Goal: Task Accomplishment & Management: Complete application form

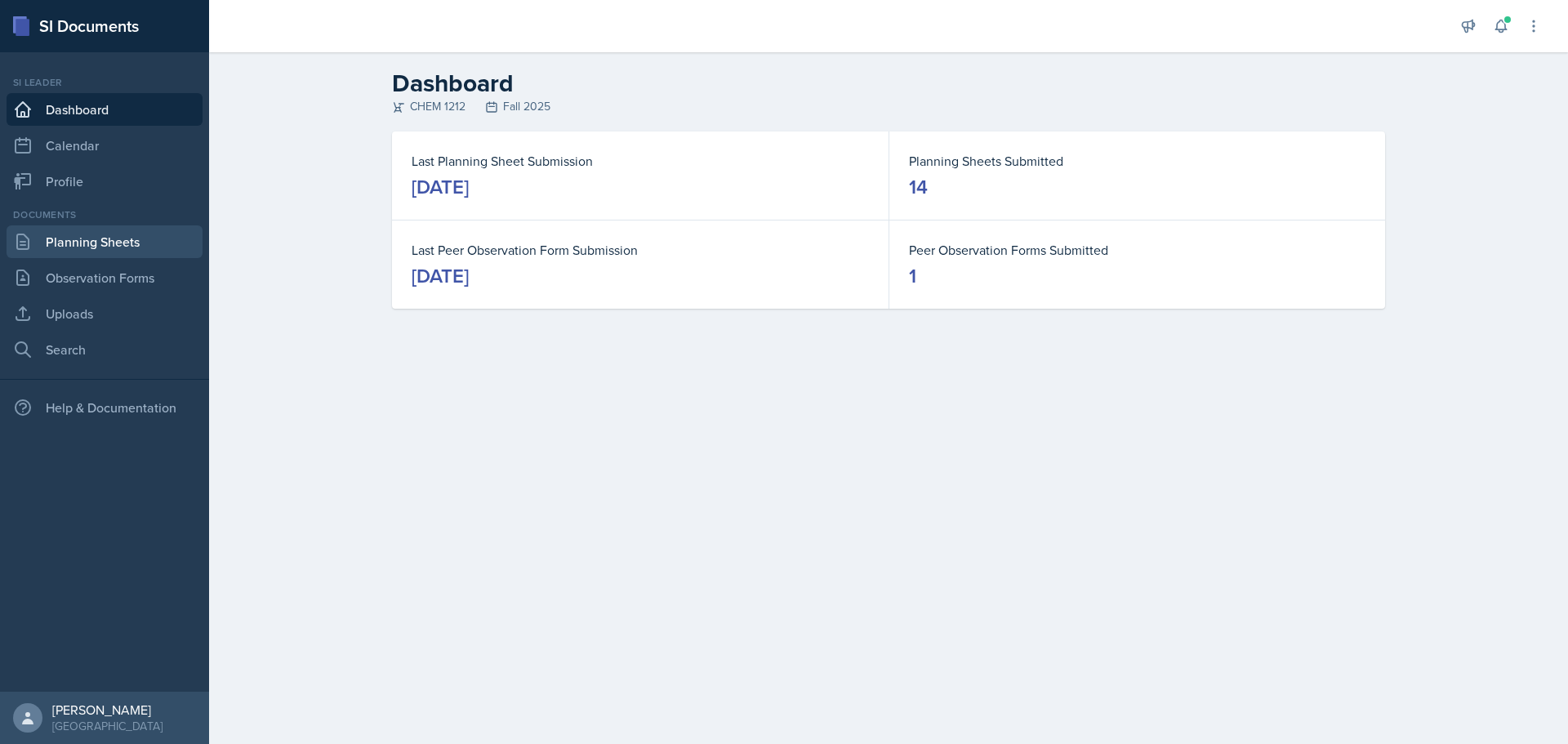
click at [105, 251] on link "Planning Sheets" at bounding box center [104, 242] width 196 height 33
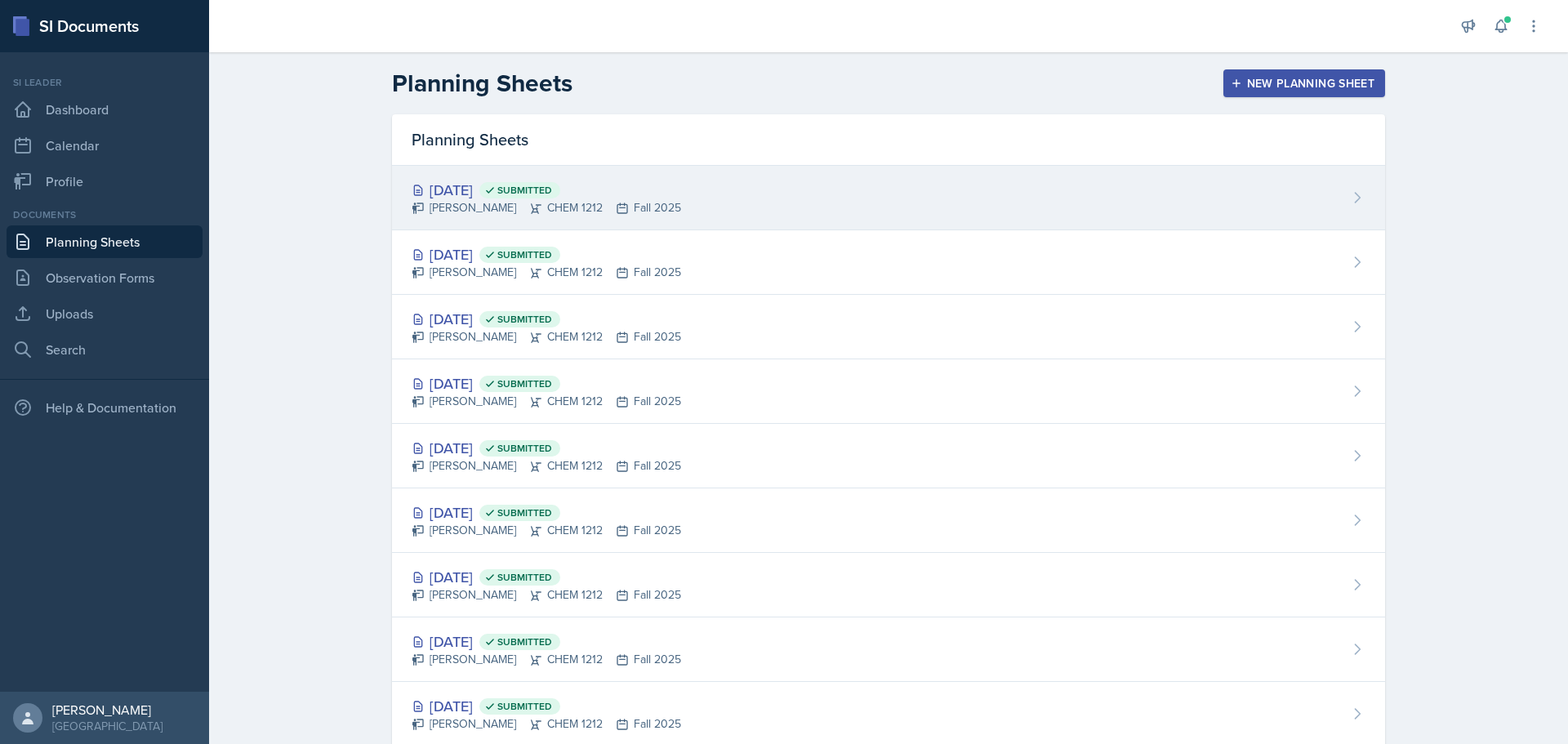
click at [758, 210] on div "[DATE] Submitted [PERSON_NAME] CHEM 1212 Fall 2025" at bounding box center [889, 198] width 993 height 64
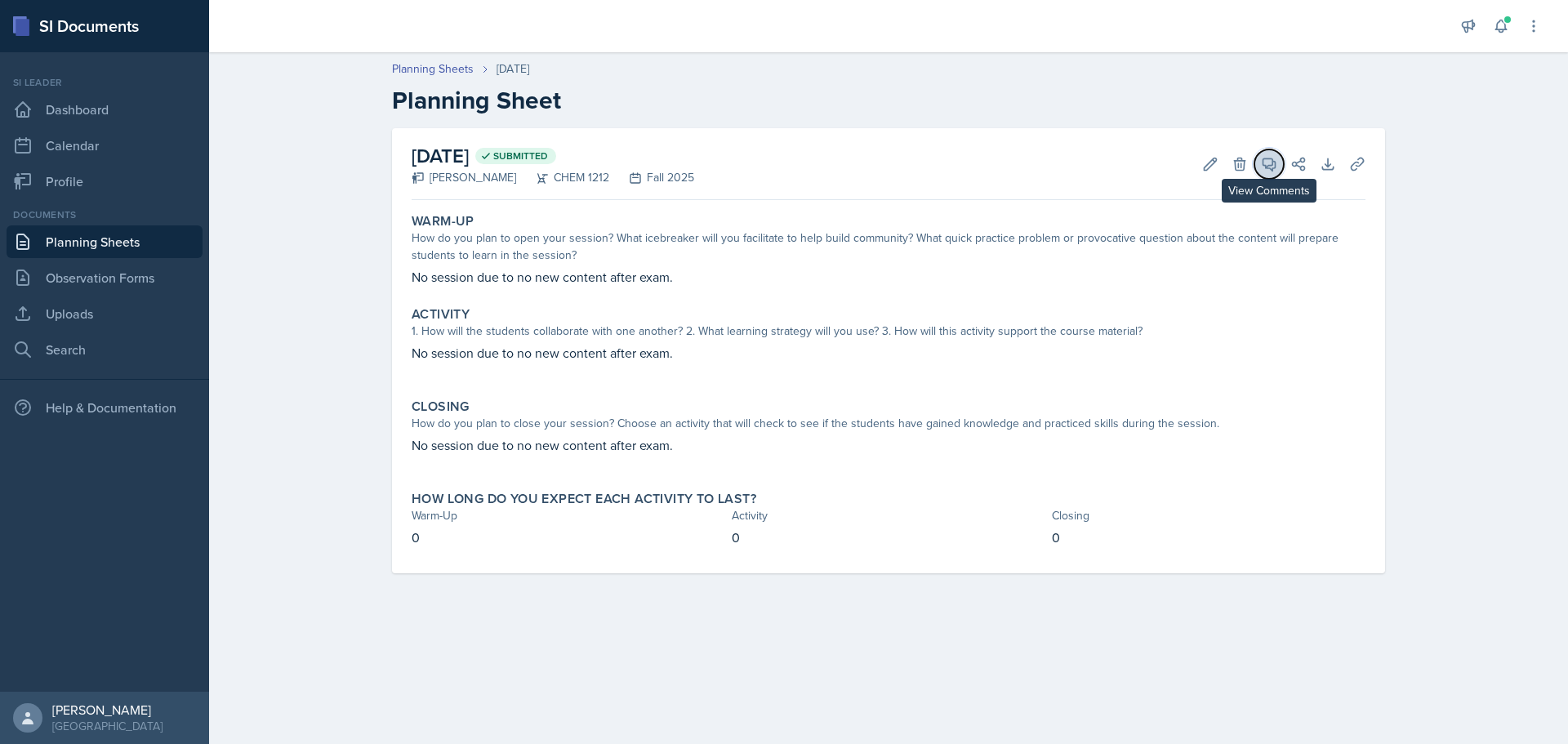
click at [1278, 170] on button "View Comments" at bounding box center [1269, 164] width 29 height 29
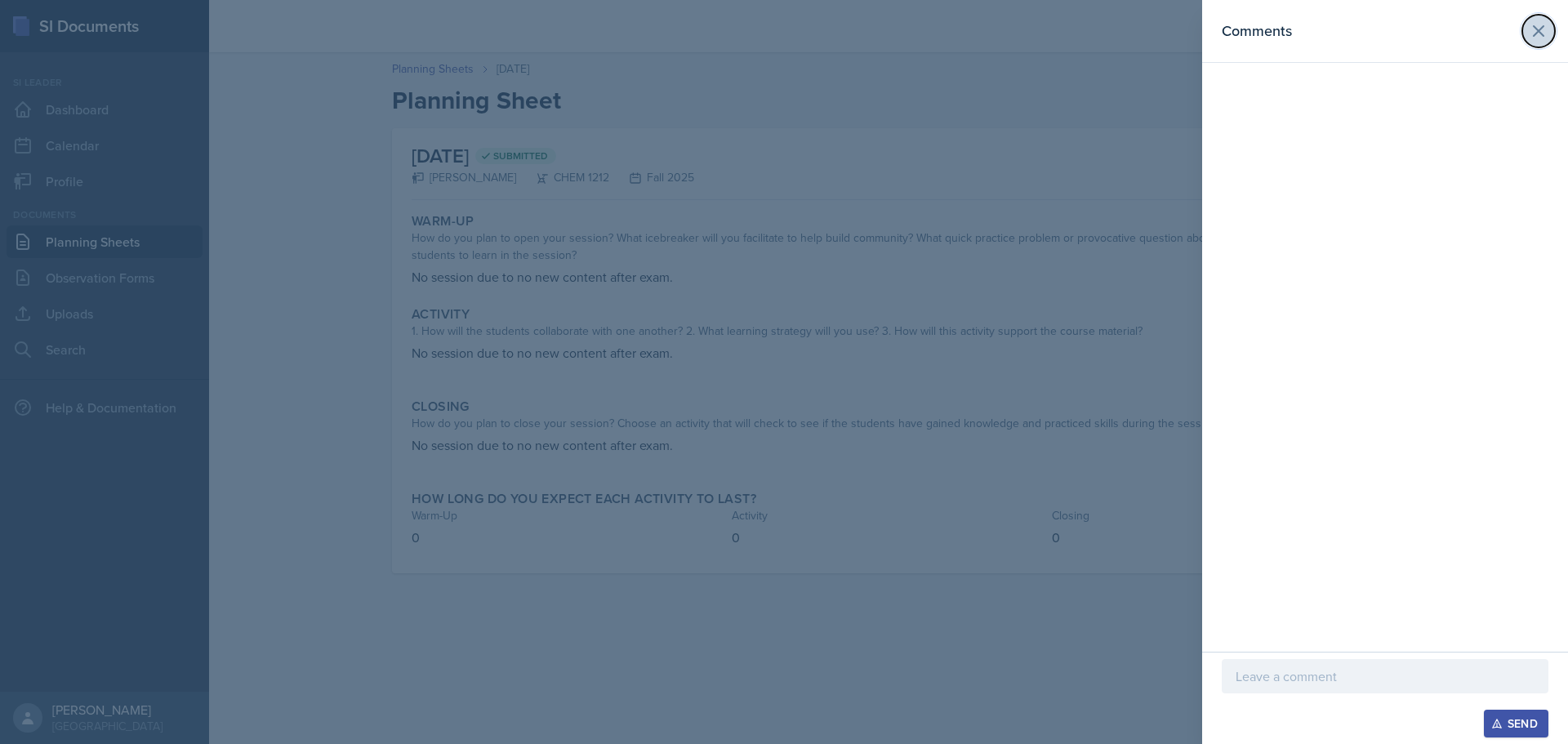
click at [1544, 41] on button at bounding box center [1538, 31] width 33 height 33
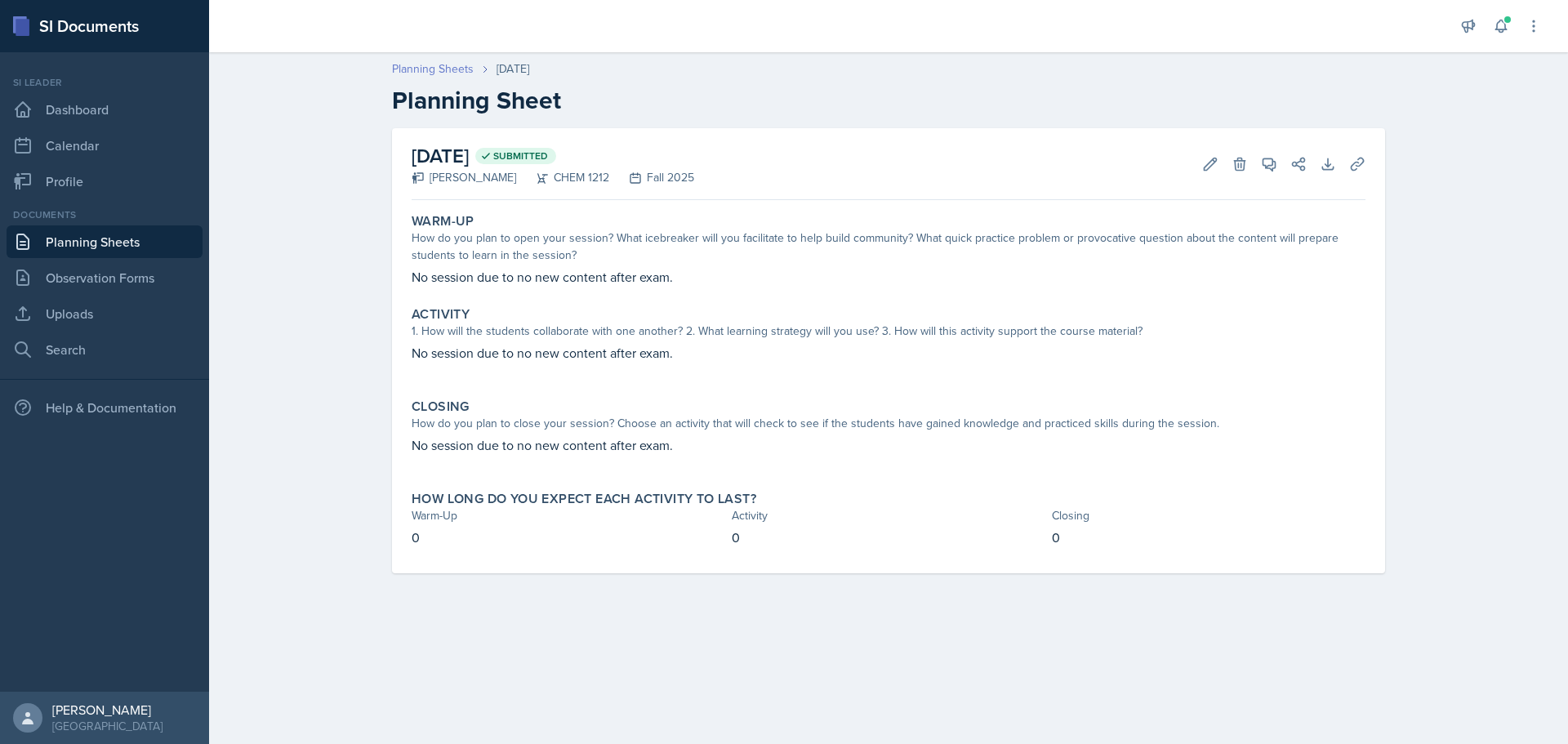
click at [452, 67] on link "Planning Sheets" at bounding box center [433, 69] width 82 height 17
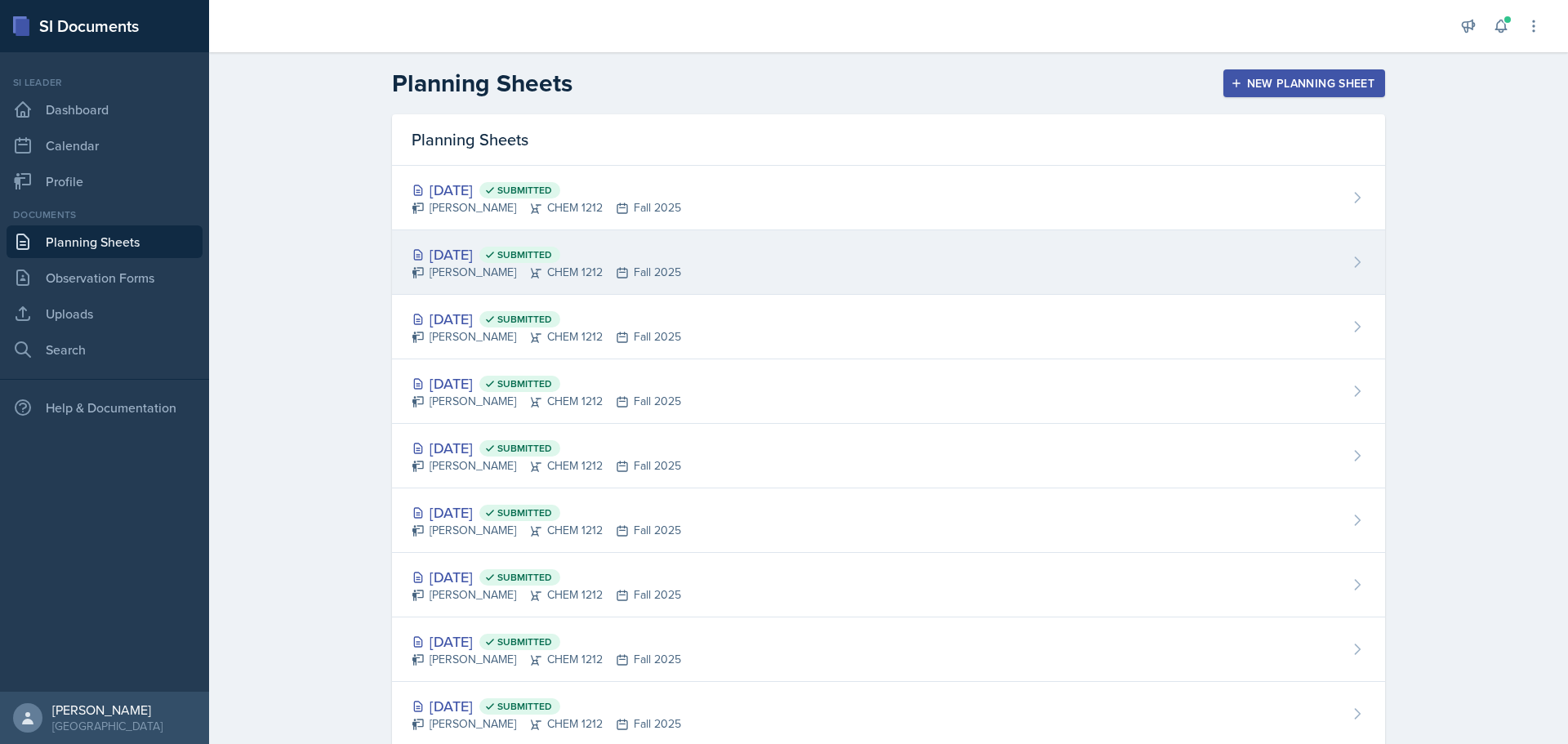
click at [502, 263] on div "[DATE] Submitted" at bounding box center [545, 255] width 269 height 22
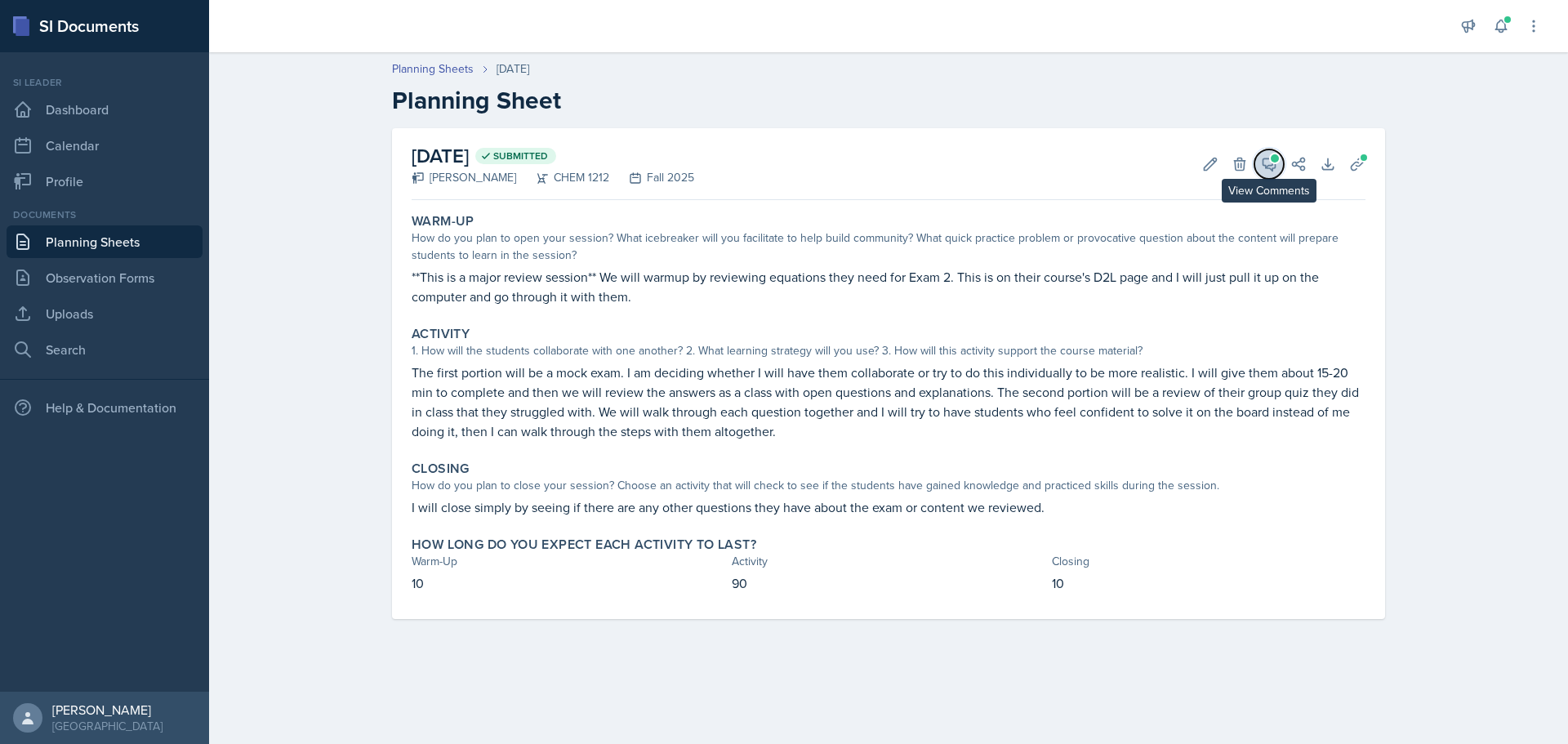
click at [1273, 165] on icon at bounding box center [1270, 165] width 13 height 13
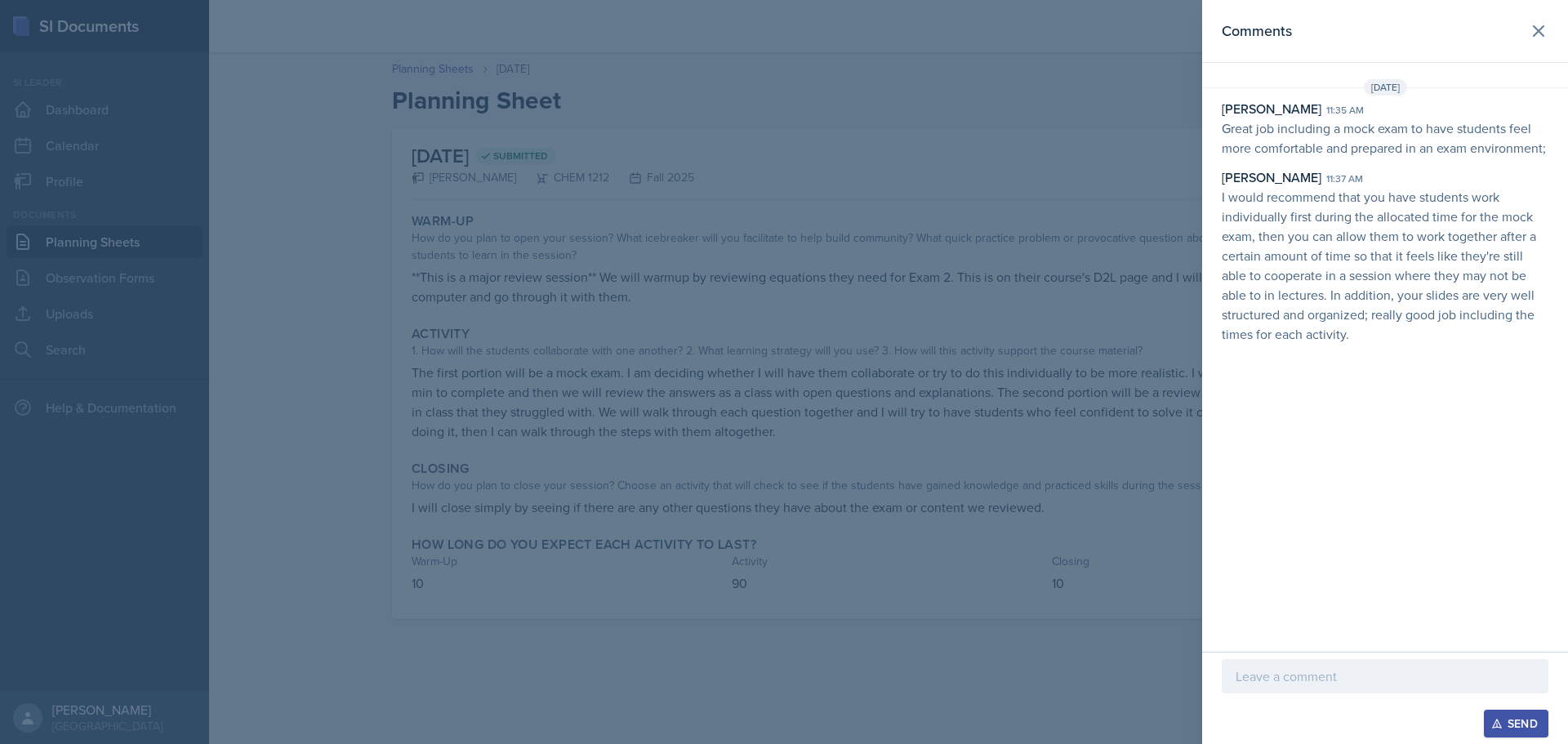
click at [1328, 691] on div at bounding box center [1385, 677] width 327 height 34
click at [1533, 726] on div "Send" at bounding box center [1516, 724] width 43 height 13
click at [1538, 23] on icon at bounding box center [1539, 31] width 20 height 20
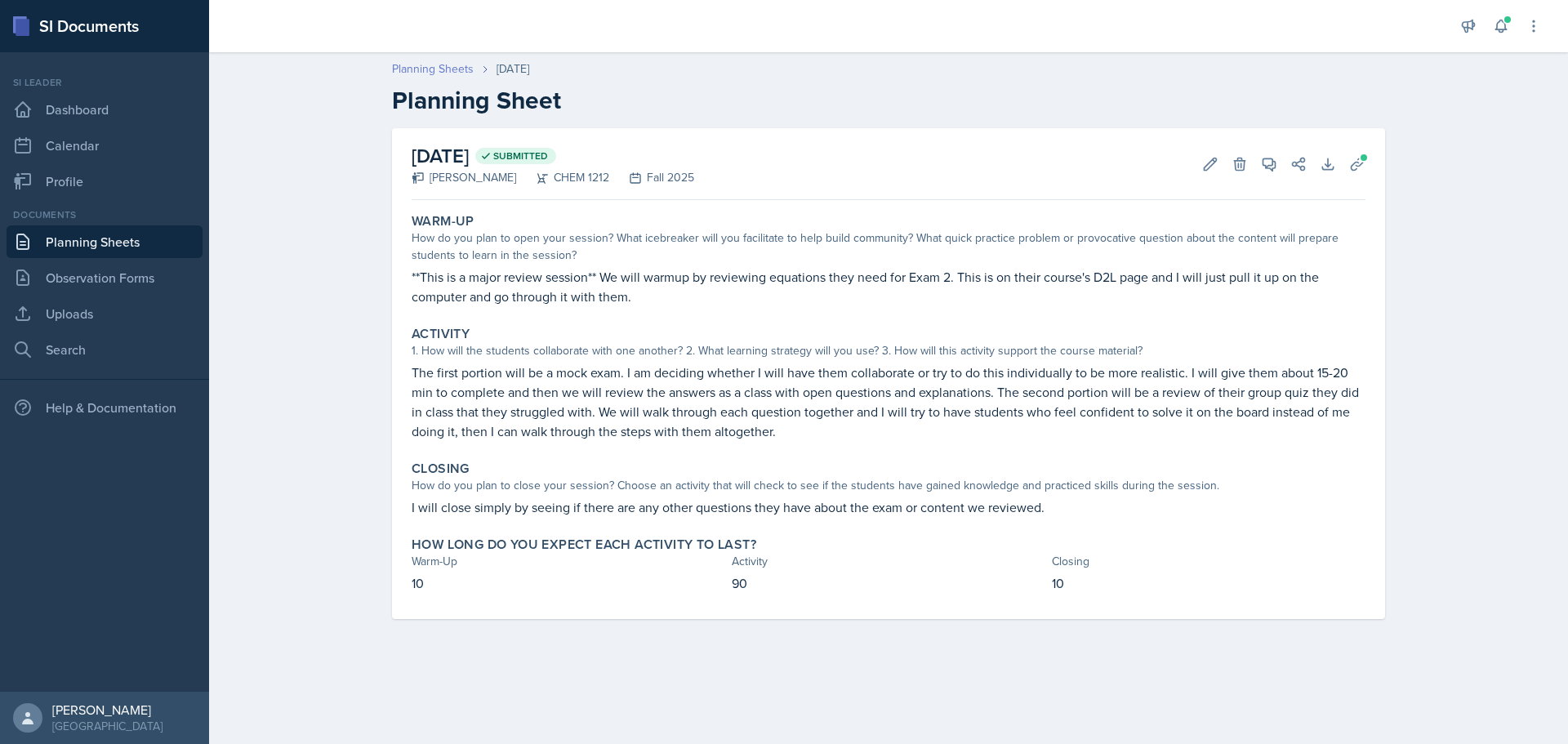
click at [418, 72] on link "Planning Sheets" at bounding box center [433, 69] width 82 height 17
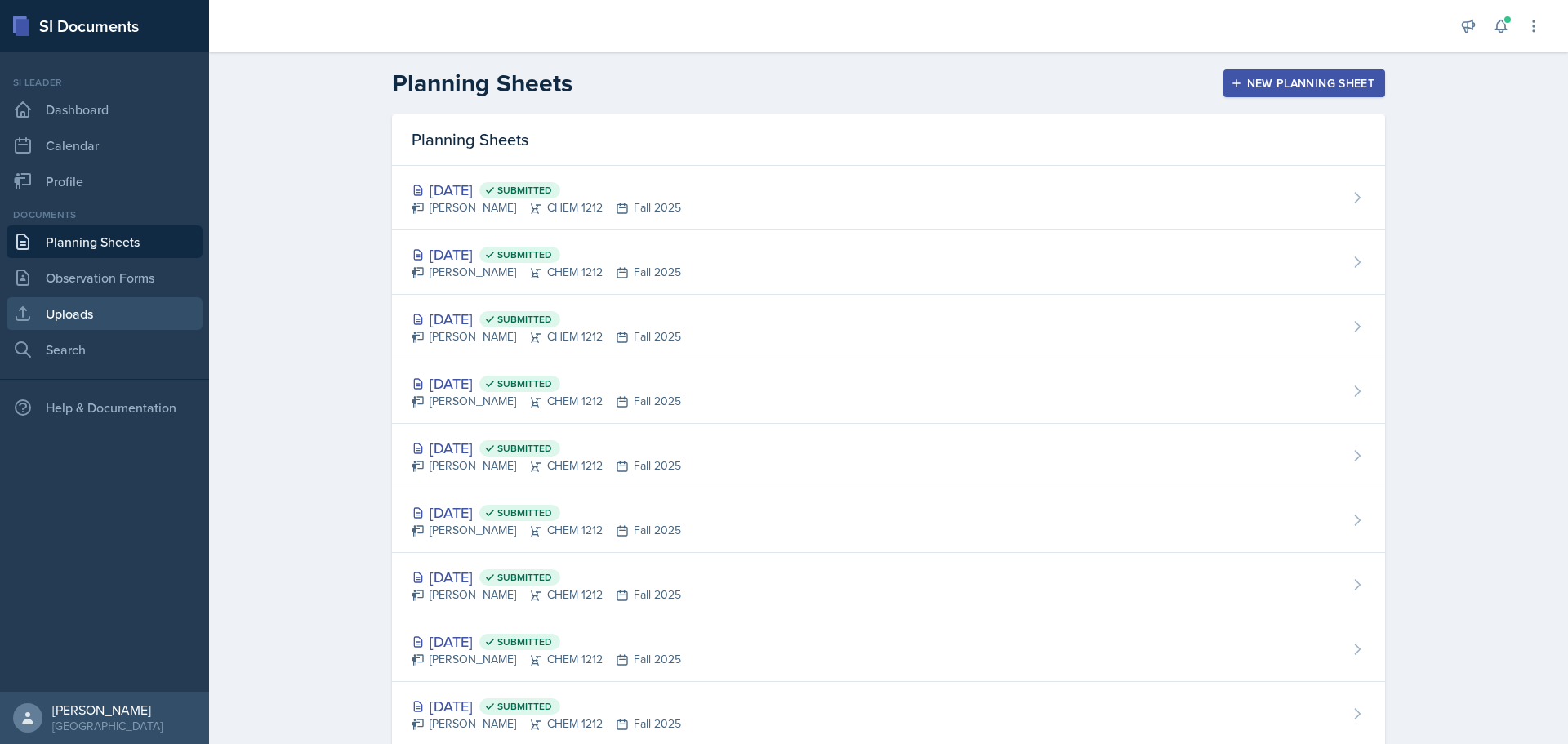
click at [107, 311] on link "Uploads" at bounding box center [104, 314] width 196 height 33
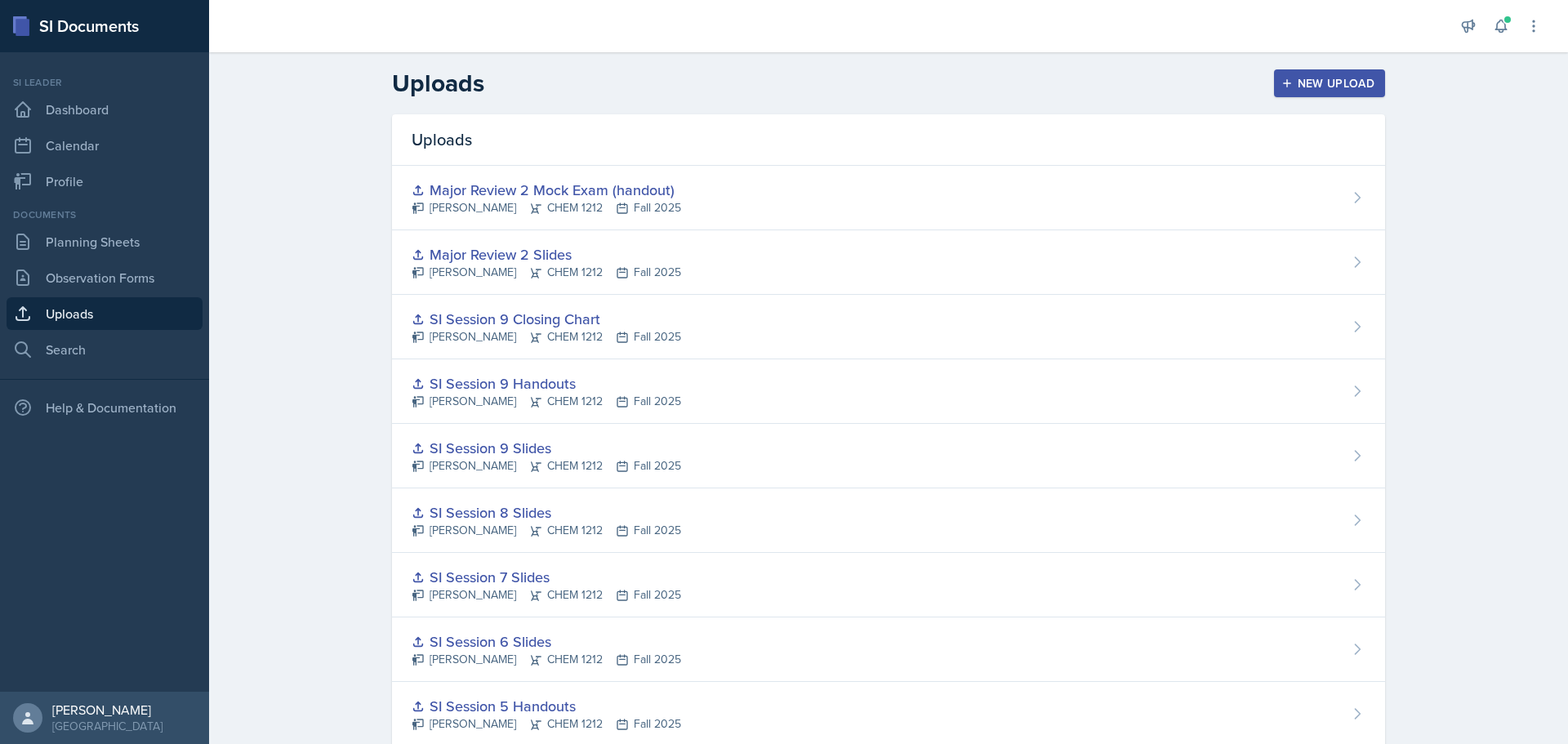
click at [1281, 82] on icon "button" at bounding box center [1286, 83] width 12 height 12
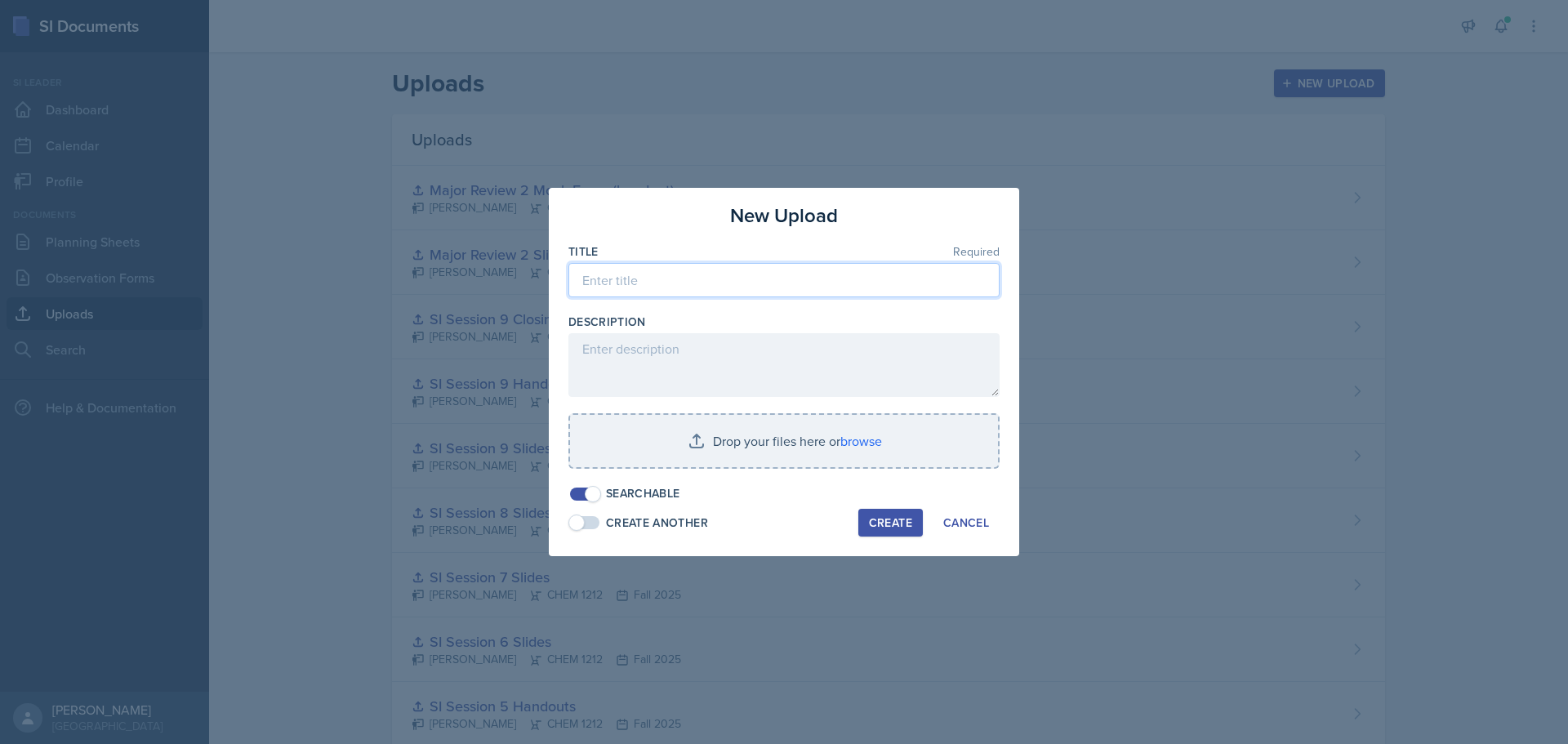
click at [618, 279] on input at bounding box center [784, 280] width 431 height 34
drag, startPoint x: 715, startPoint y: 277, endPoint x: 568, endPoint y: 292, distance: 147.8
click at [568, 292] on input "SI Session 10 Slides" at bounding box center [784, 280] width 431 height 34
type input "SI Session 10 Slides"
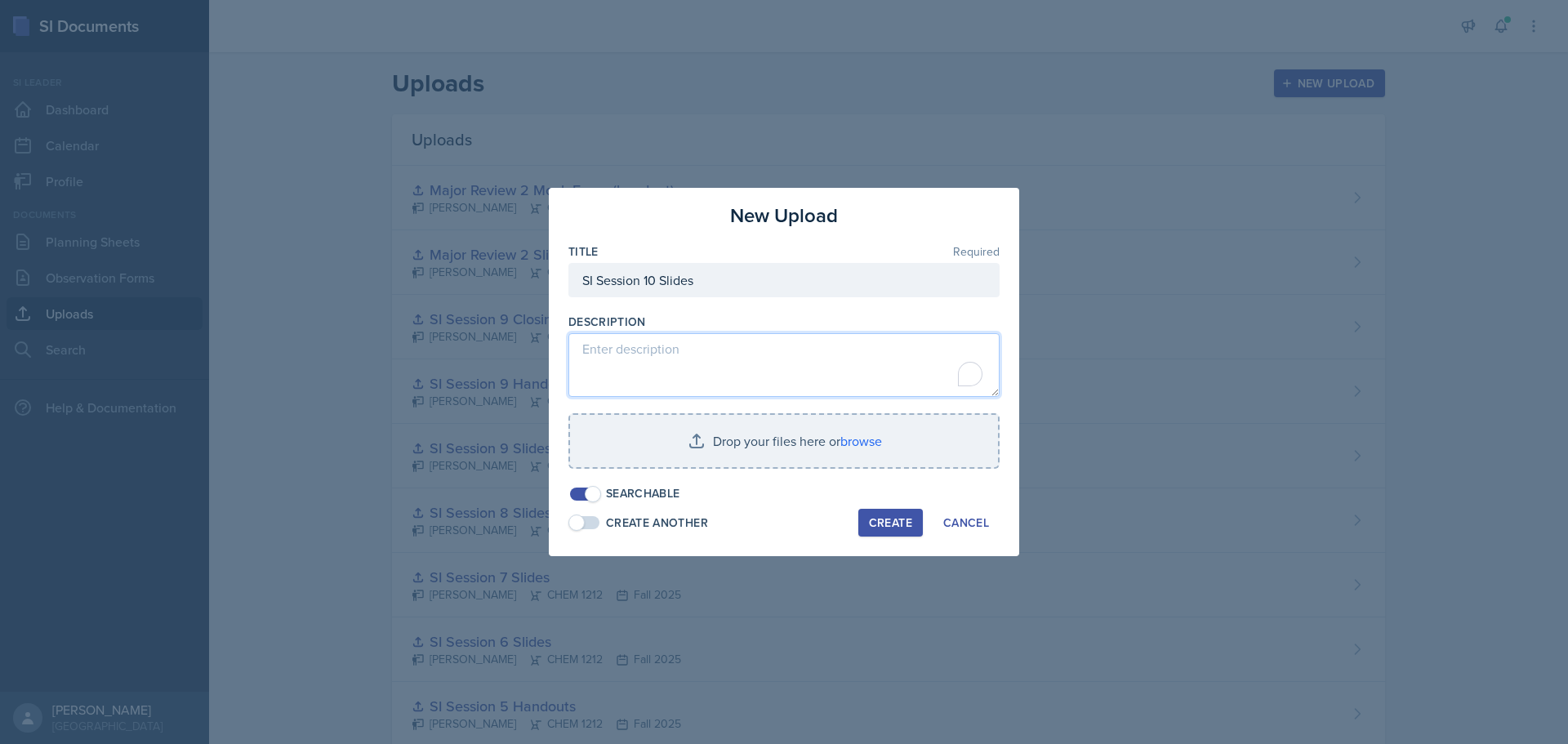
click at [841, 372] on textarea "To enrich screen reader interactions, please activate Accessibility in Grammarl…" at bounding box center [784, 365] width 431 height 63
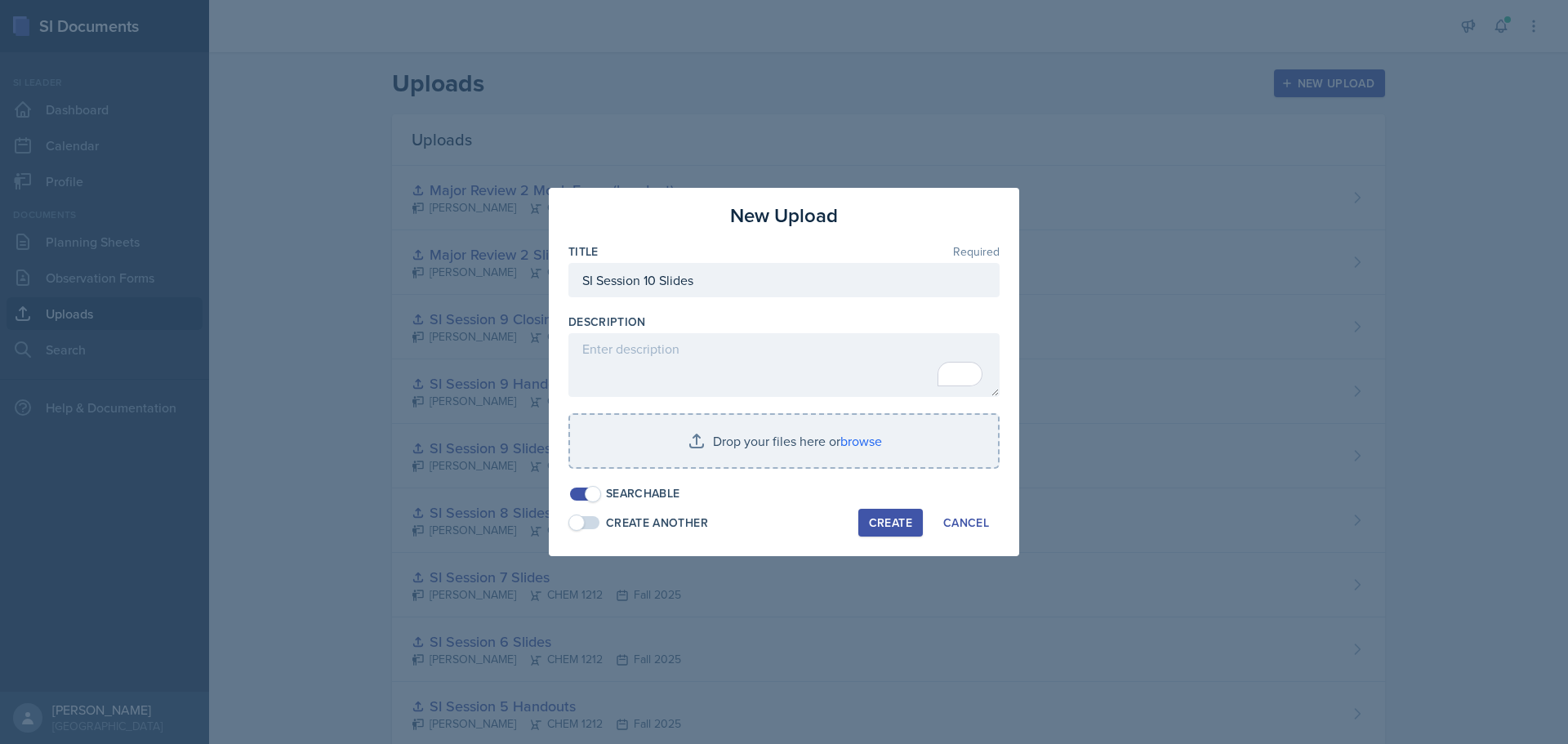
click at [786, 312] on div at bounding box center [784, 305] width 431 height 16
click at [890, 524] on div "Create" at bounding box center [890, 522] width 43 height 13
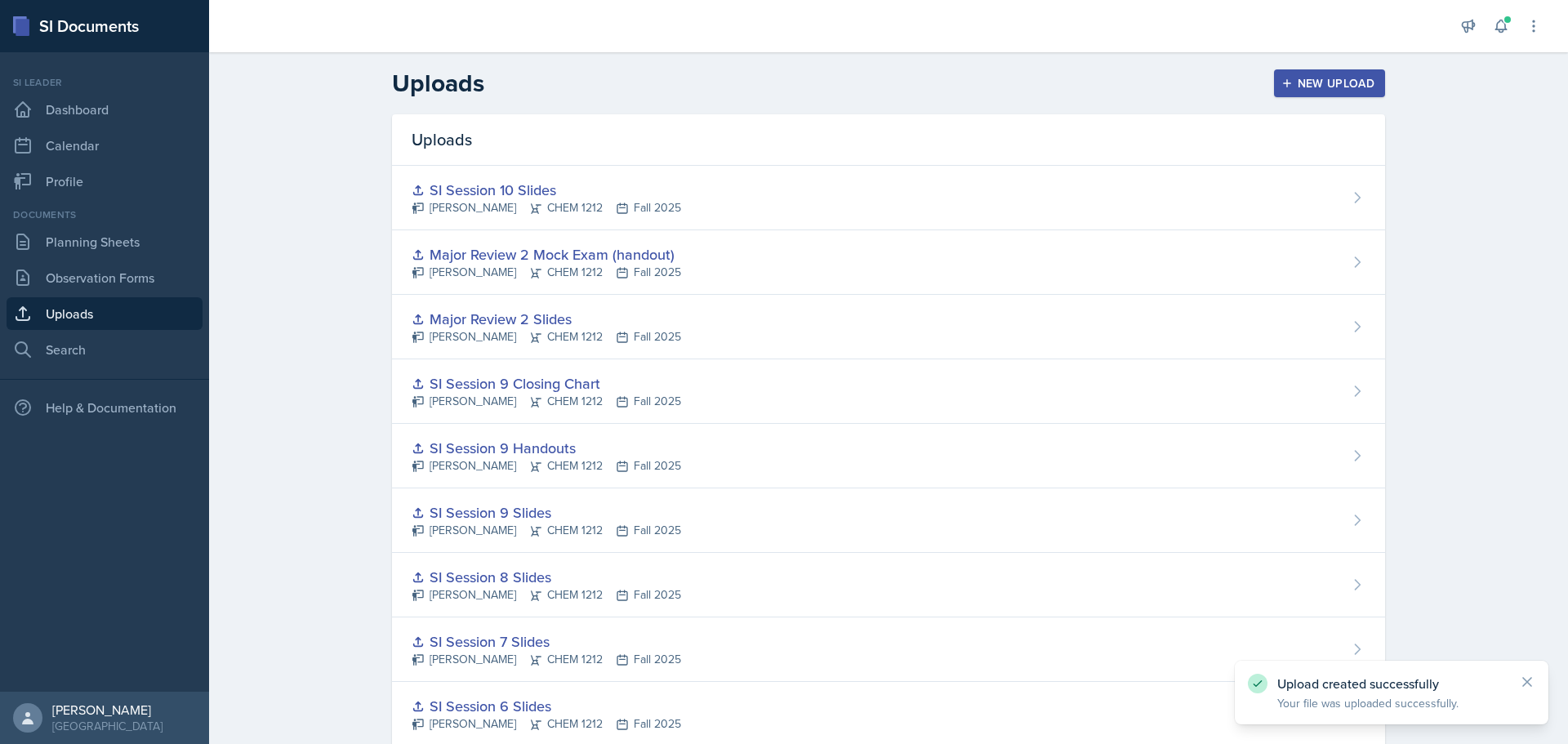
click at [1306, 92] on button "New Upload" at bounding box center [1330, 83] width 112 height 28
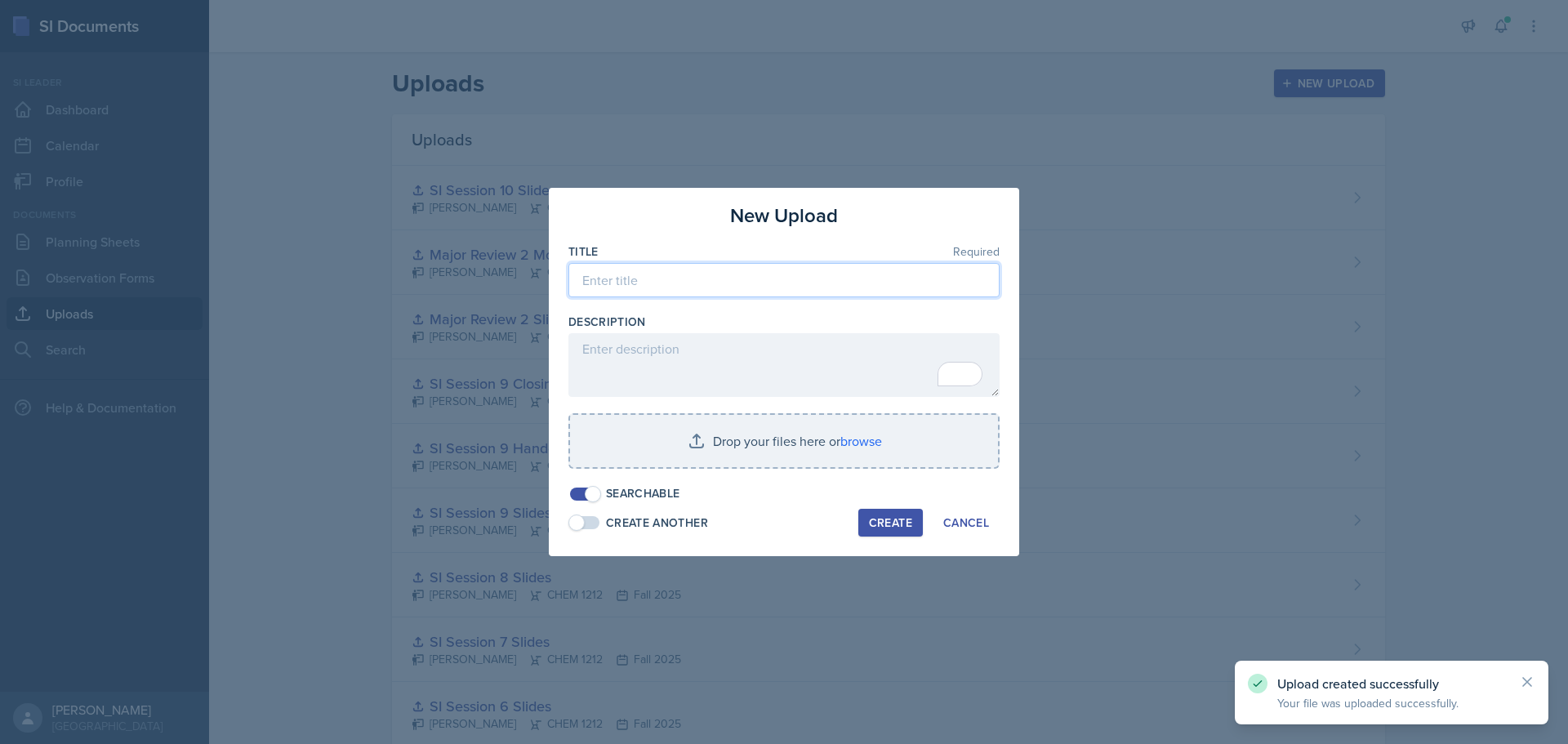
click at [677, 283] on input at bounding box center [784, 280] width 431 height 34
paste input "SI Session 10 Slides"
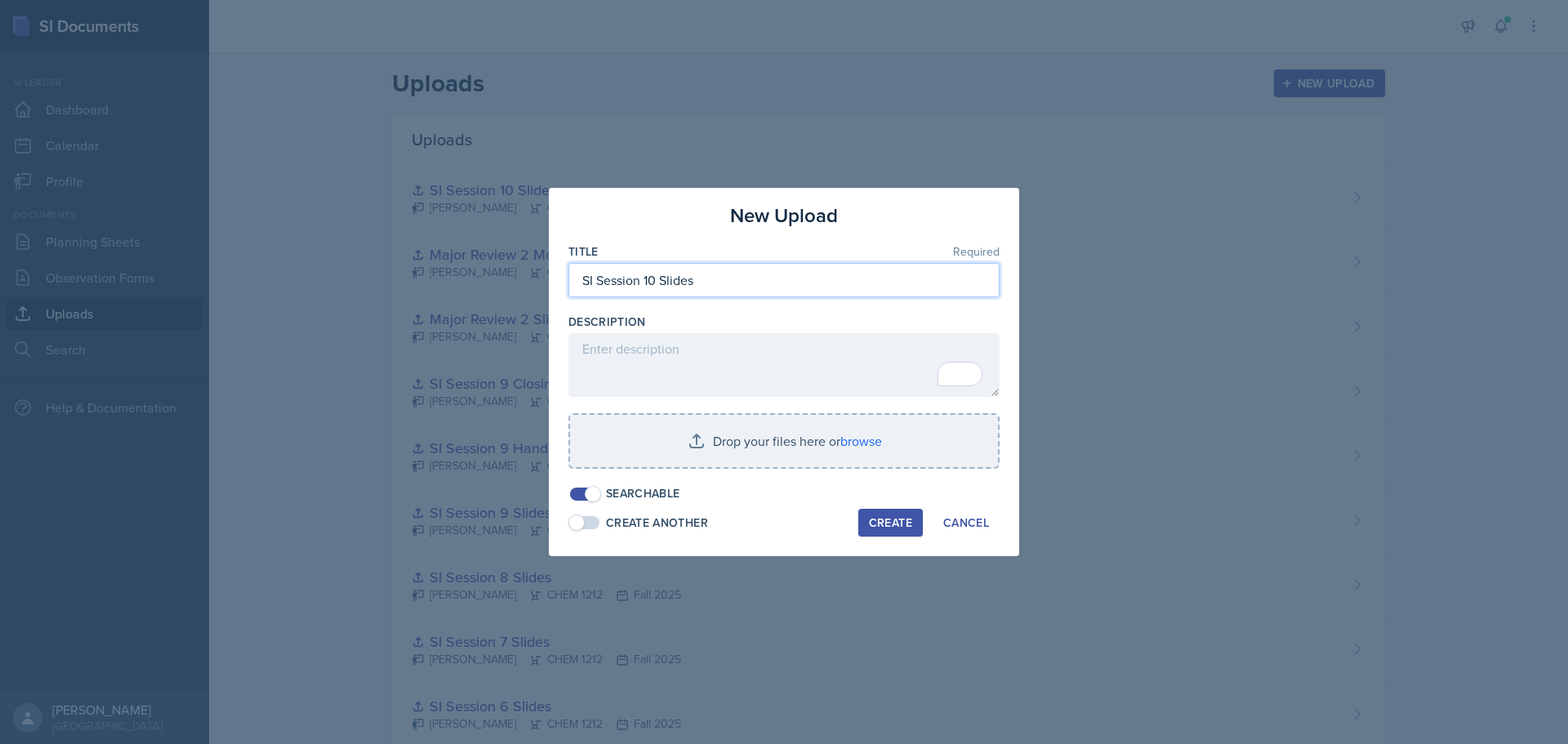
click at [659, 286] on input "SI Session 10 Slides" at bounding box center [784, 280] width 431 height 34
type input "SI Session 11 Slides"
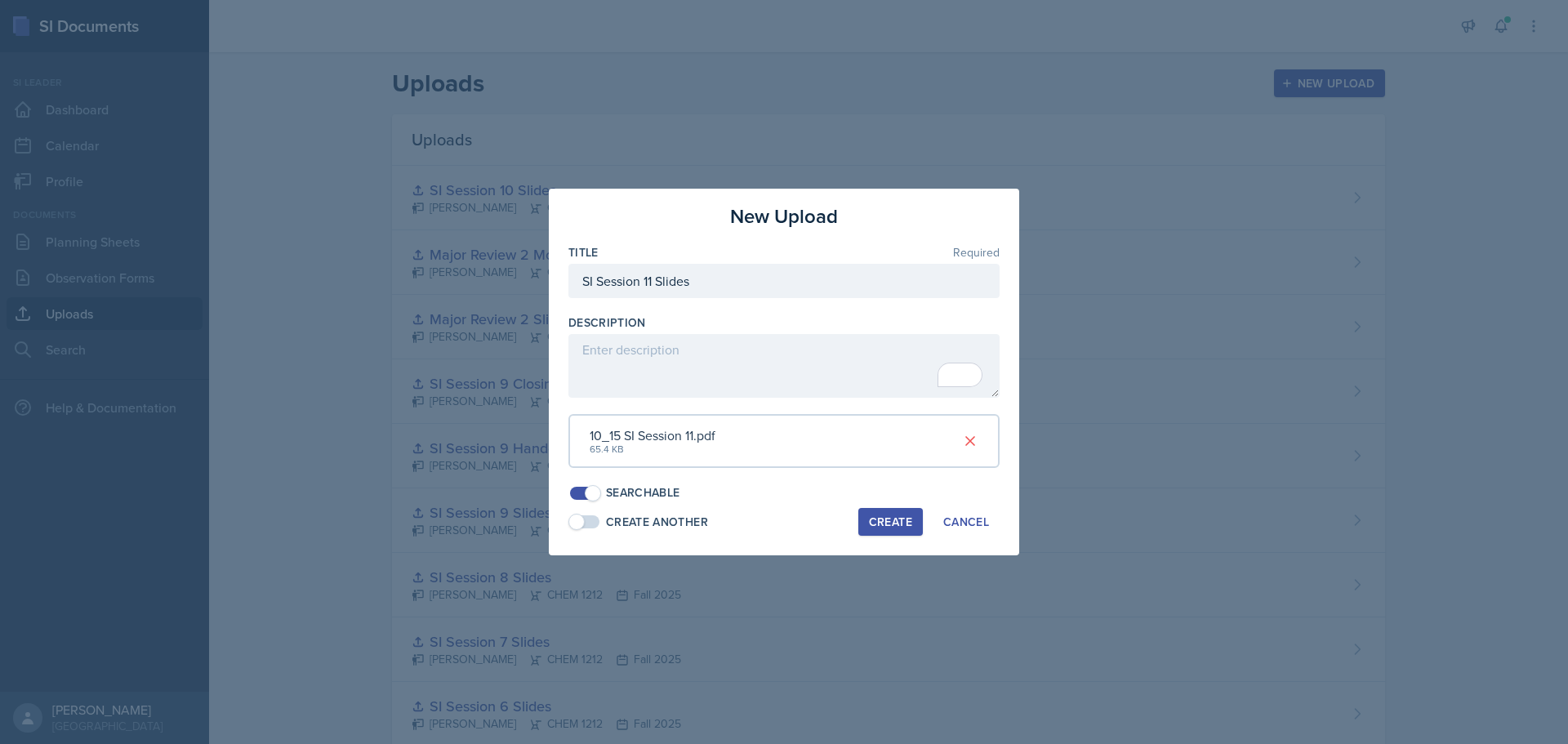
click at [897, 527] on div "Create" at bounding box center [890, 522] width 43 height 13
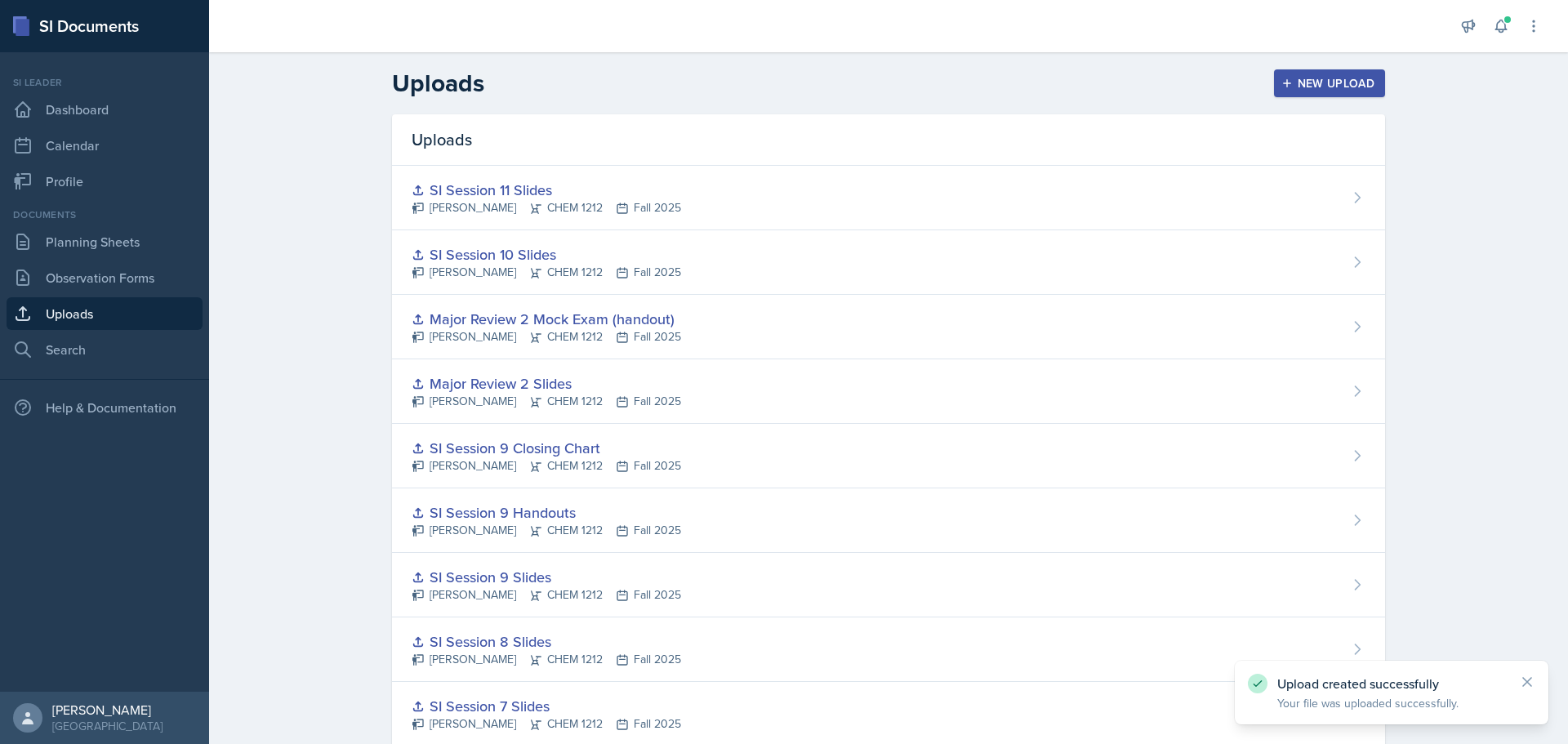
click at [1423, 401] on div "Uploads New Upload Uploads SI Session 11 Slides [PERSON_NAME] CHEM 1212 Fall 20…" at bounding box center [889, 741] width 1359 height 1378
click at [106, 238] on link "Planning Sheets" at bounding box center [104, 242] width 196 height 33
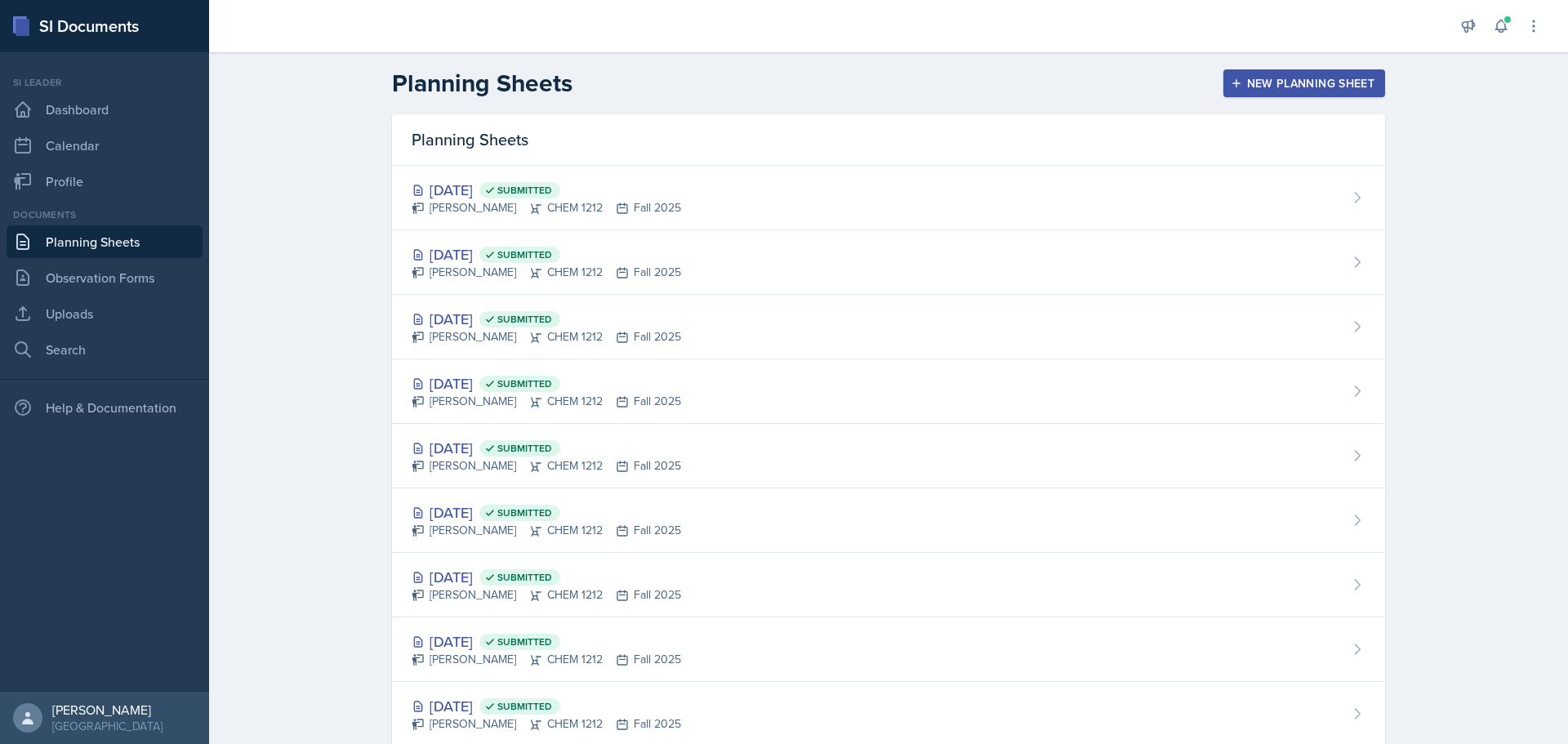
click at [1263, 90] on div "New Planning Sheet" at bounding box center [1303, 83] width 140 height 13
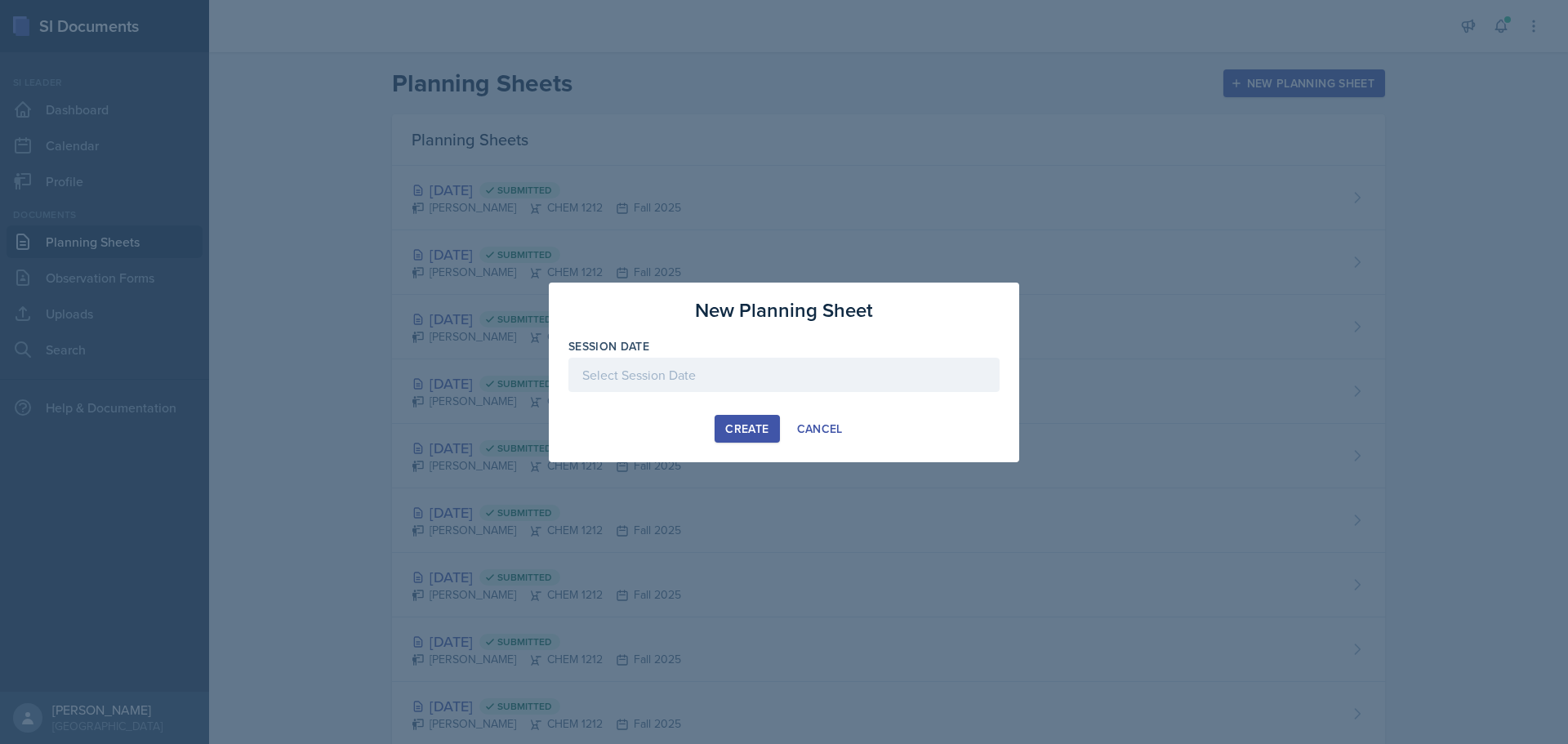
click at [736, 372] on div at bounding box center [784, 375] width 431 height 34
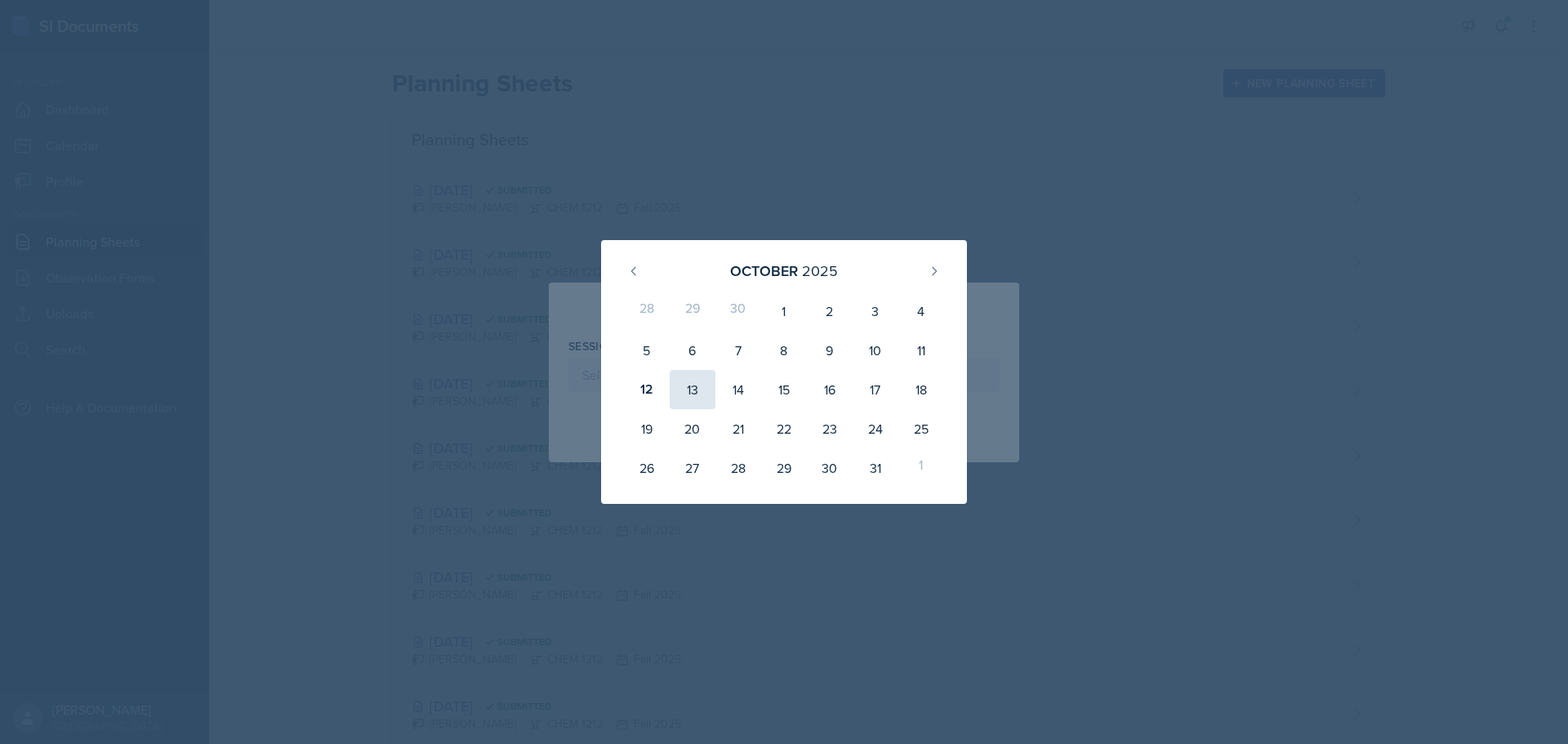
click at [700, 394] on div "13" at bounding box center [692, 389] width 45 height 39
type input "[DATE]"
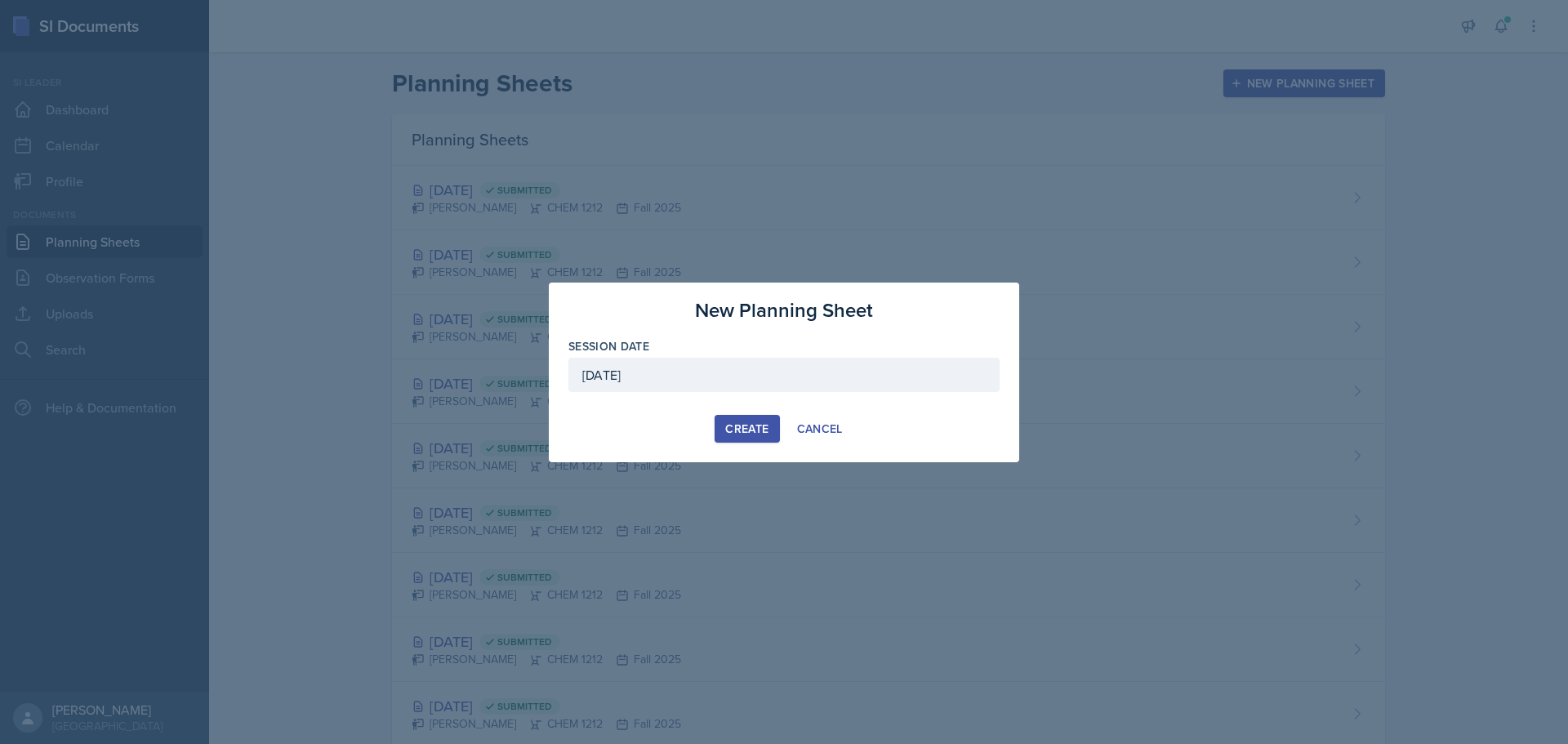
click at [757, 435] on div "Create" at bounding box center [747, 429] width 43 height 13
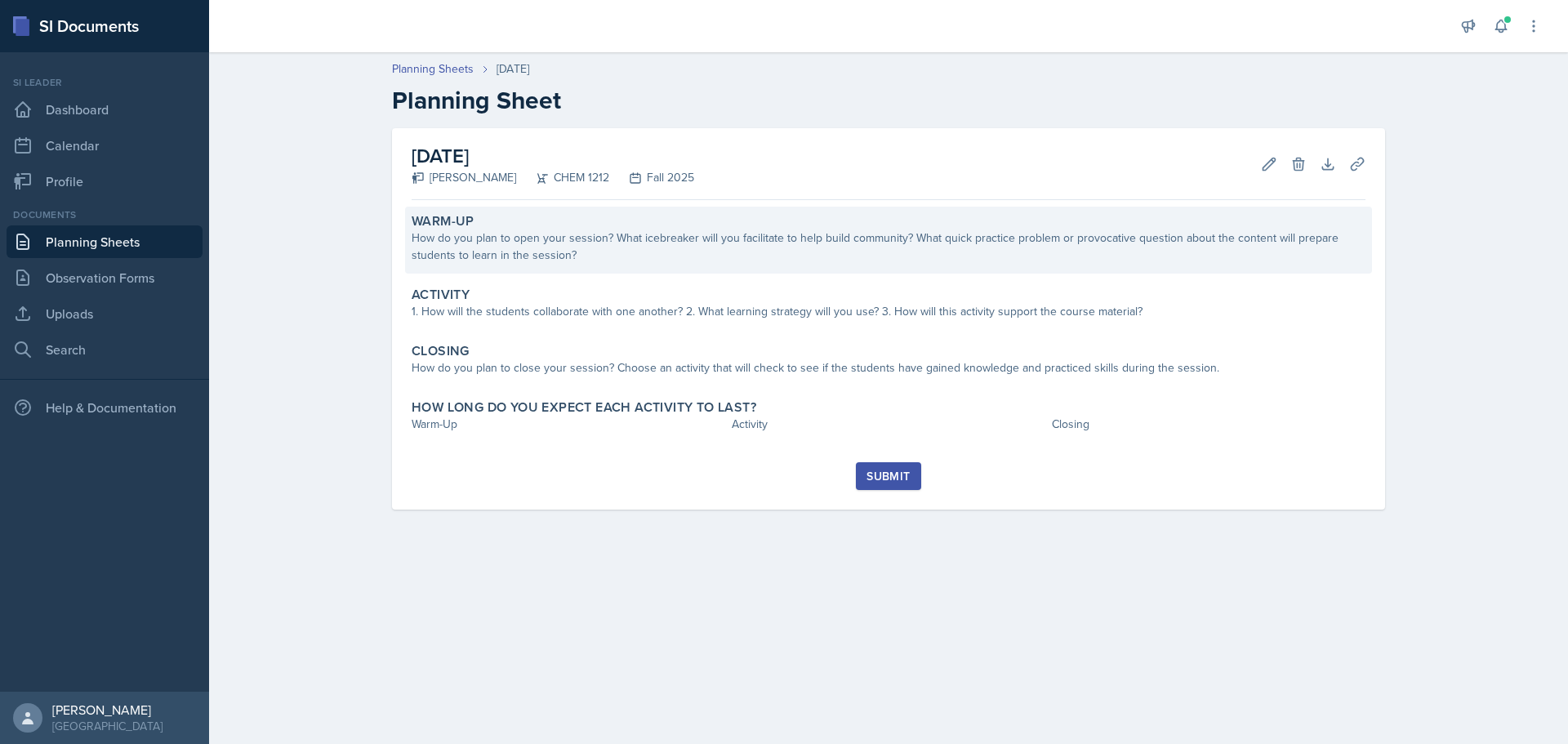
click at [642, 237] on div "How do you plan to open your session? What icebreaker will you facilitate to he…" at bounding box center [888, 246] width 954 height 34
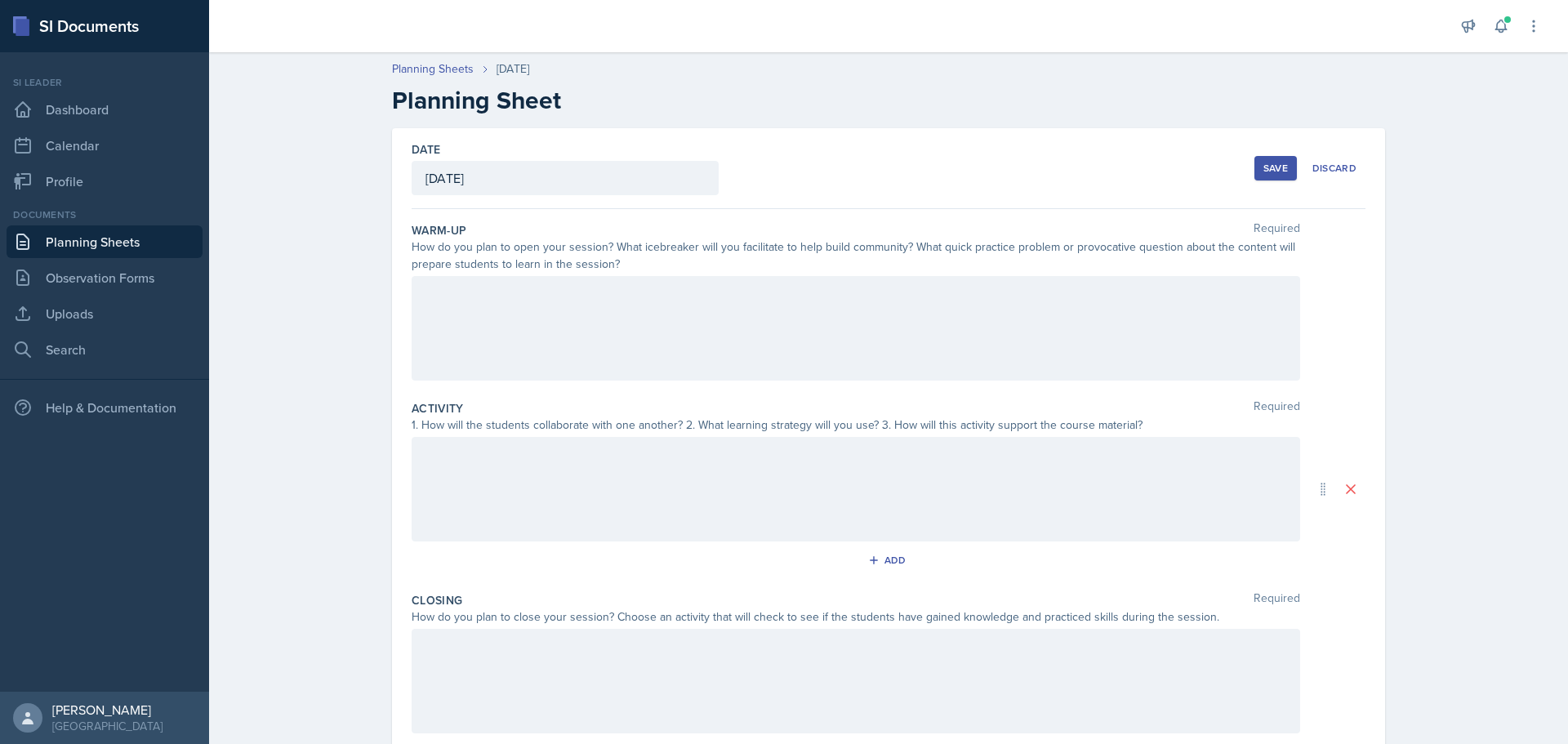
click at [669, 289] on div at bounding box center [855, 328] width 889 height 104
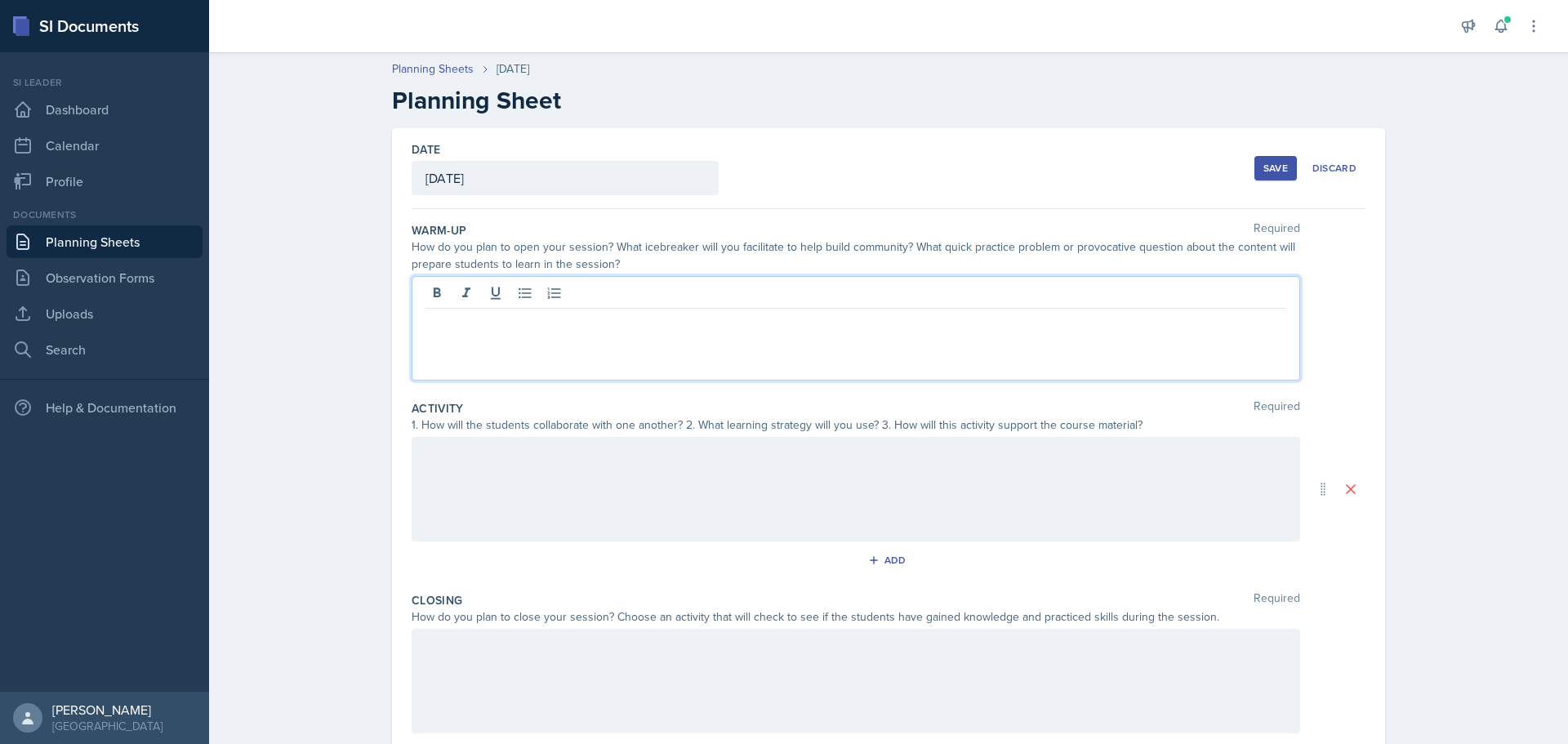
click at [618, 328] on p at bounding box center [856, 322] width 861 height 20
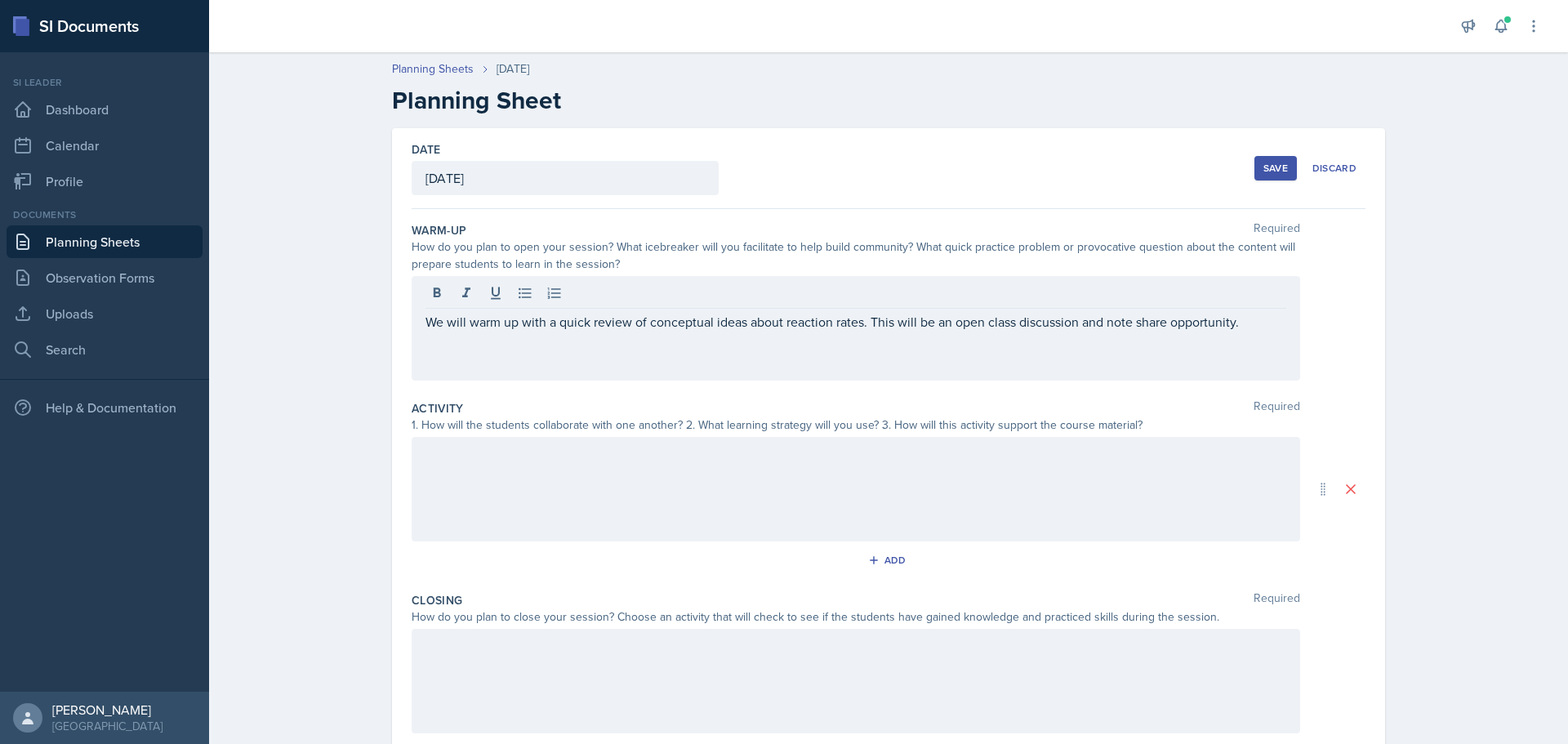
click at [535, 480] on div at bounding box center [855, 488] width 889 height 104
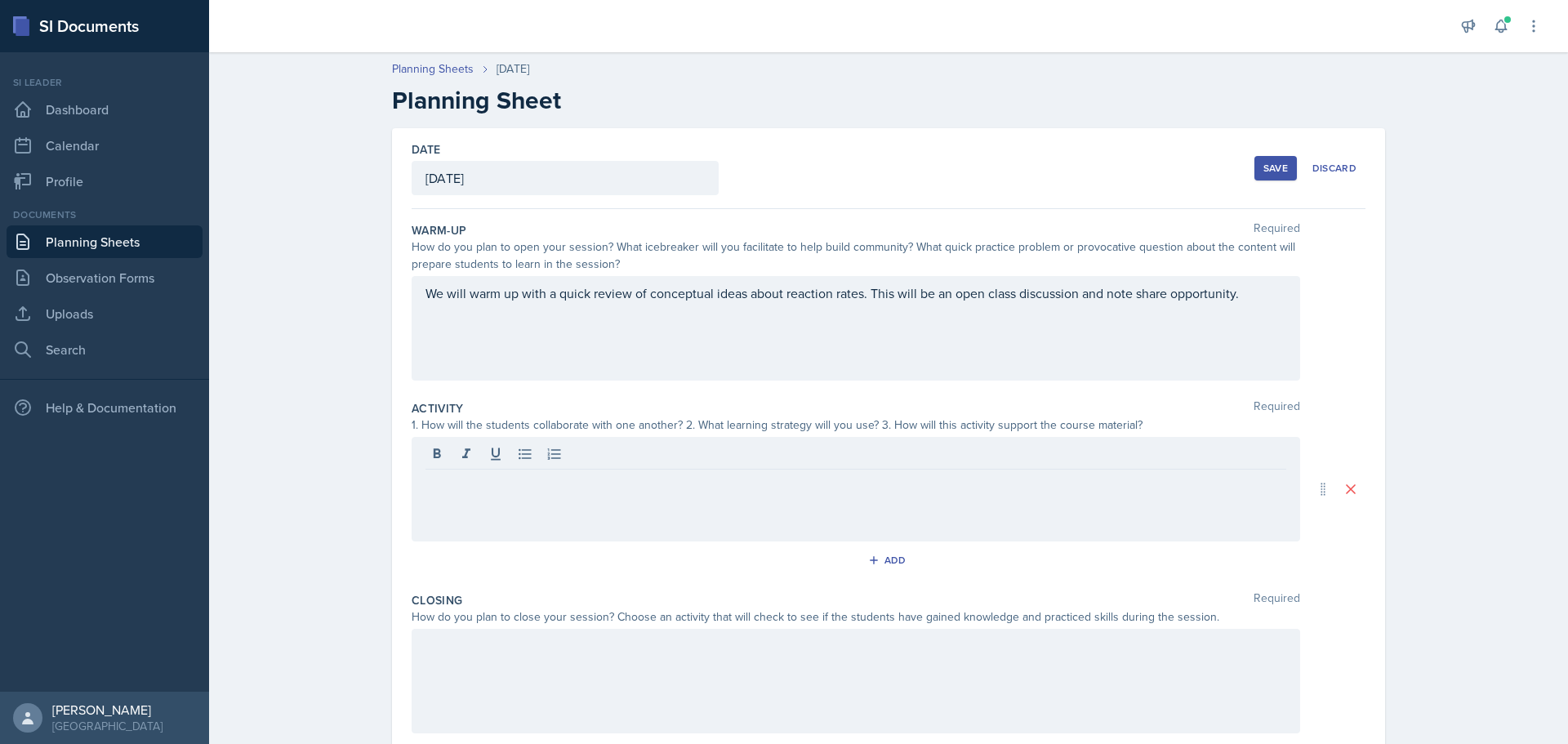
click at [659, 494] on div at bounding box center [855, 488] width 889 height 104
click at [683, 493] on div "I will have them spilt into three" at bounding box center [855, 488] width 889 height 104
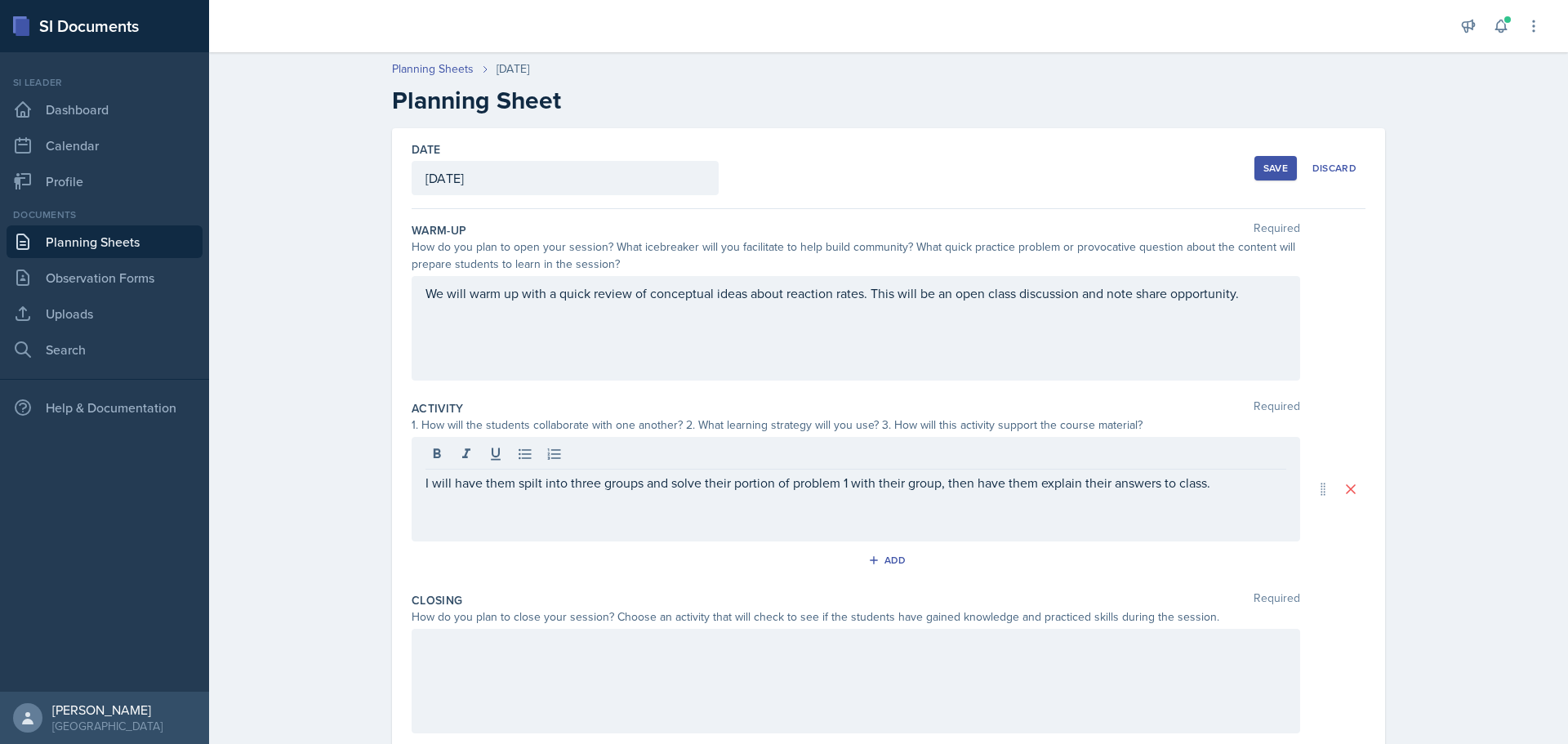
click at [1230, 490] on p "I will have them spilt into three groups and solve their portion of problem 1 w…" at bounding box center [856, 483] width 861 height 20
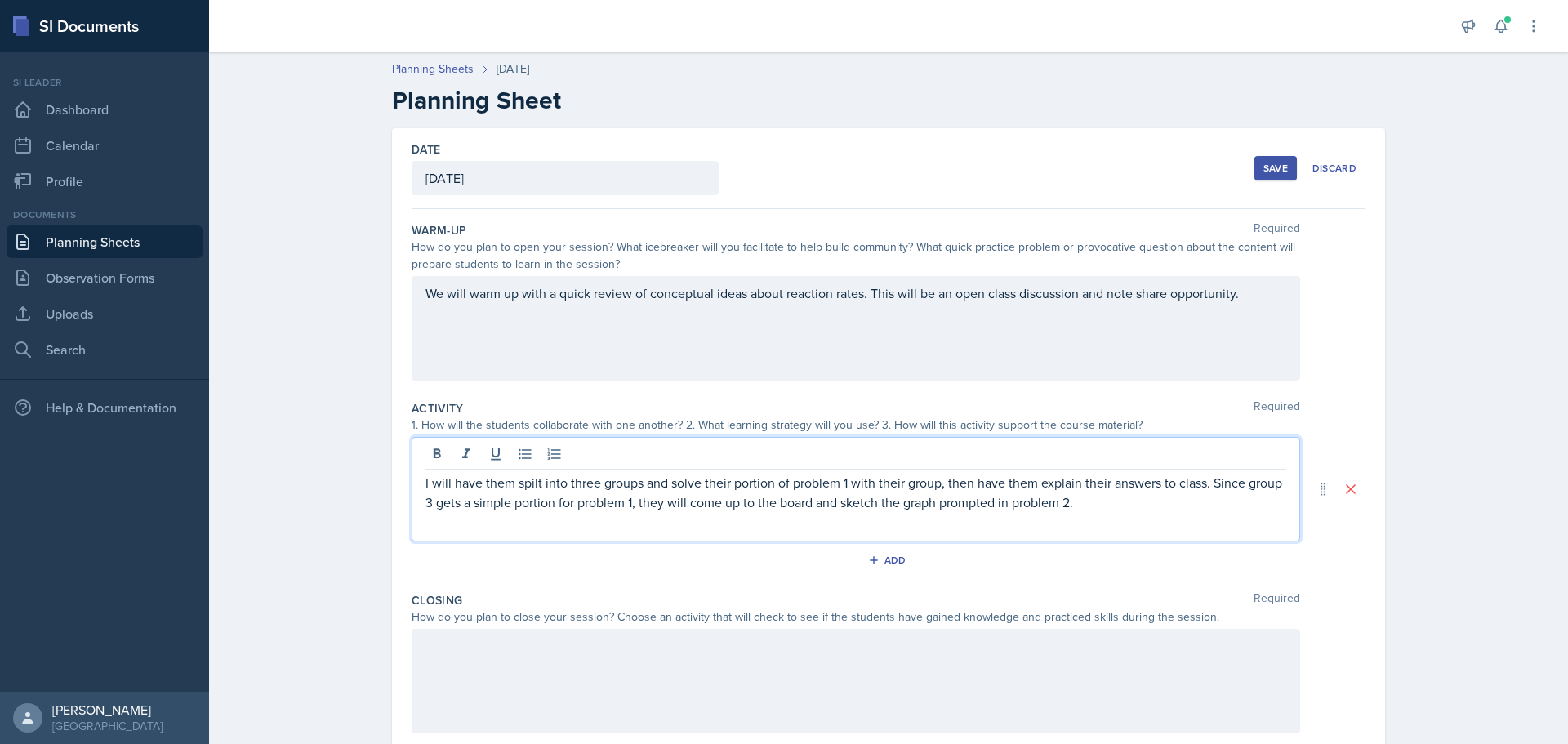
click at [1130, 499] on p "I will have them spilt into three groups and solve their portion of problem 1 w…" at bounding box center [856, 492] width 861 height 39
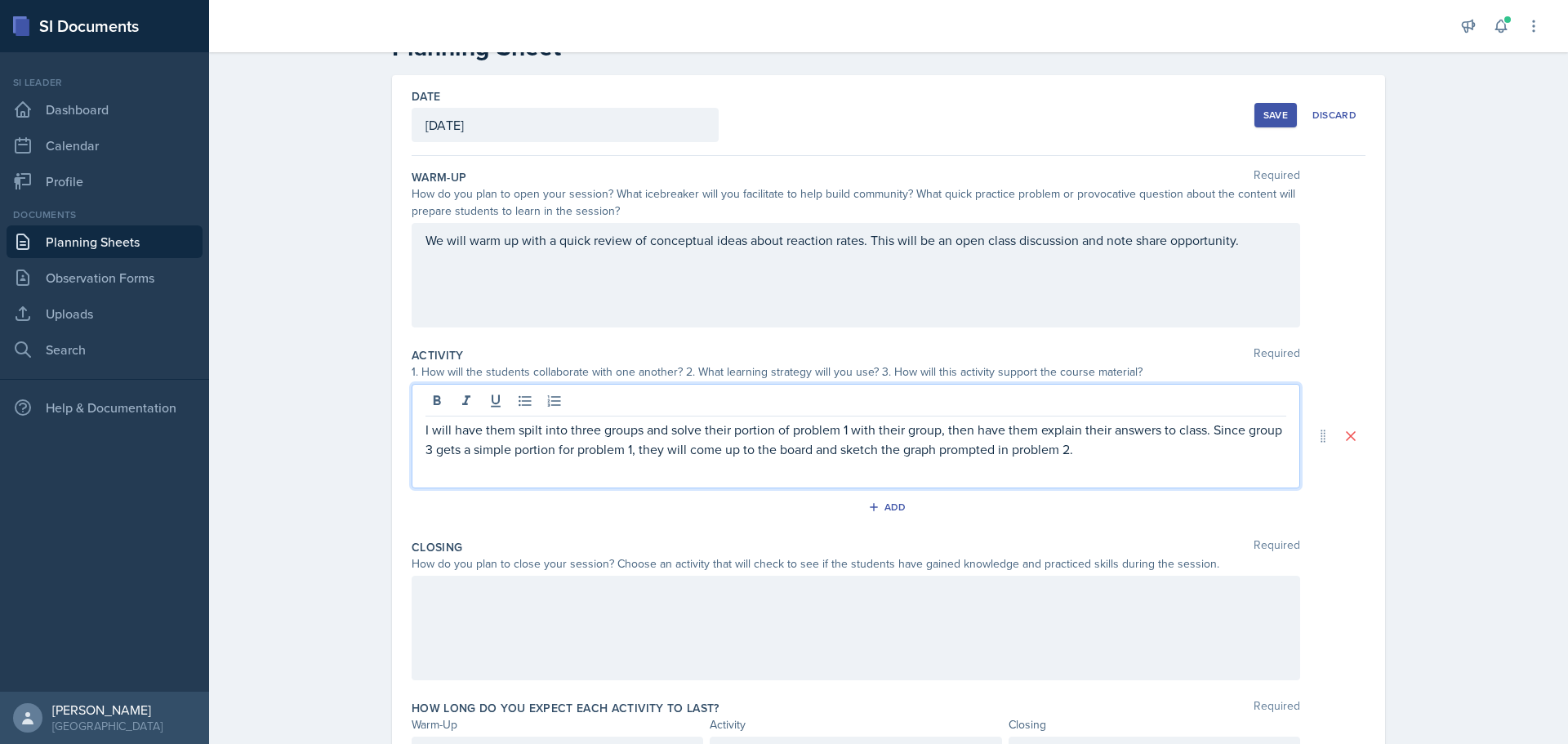
scroll to position [82, 0]
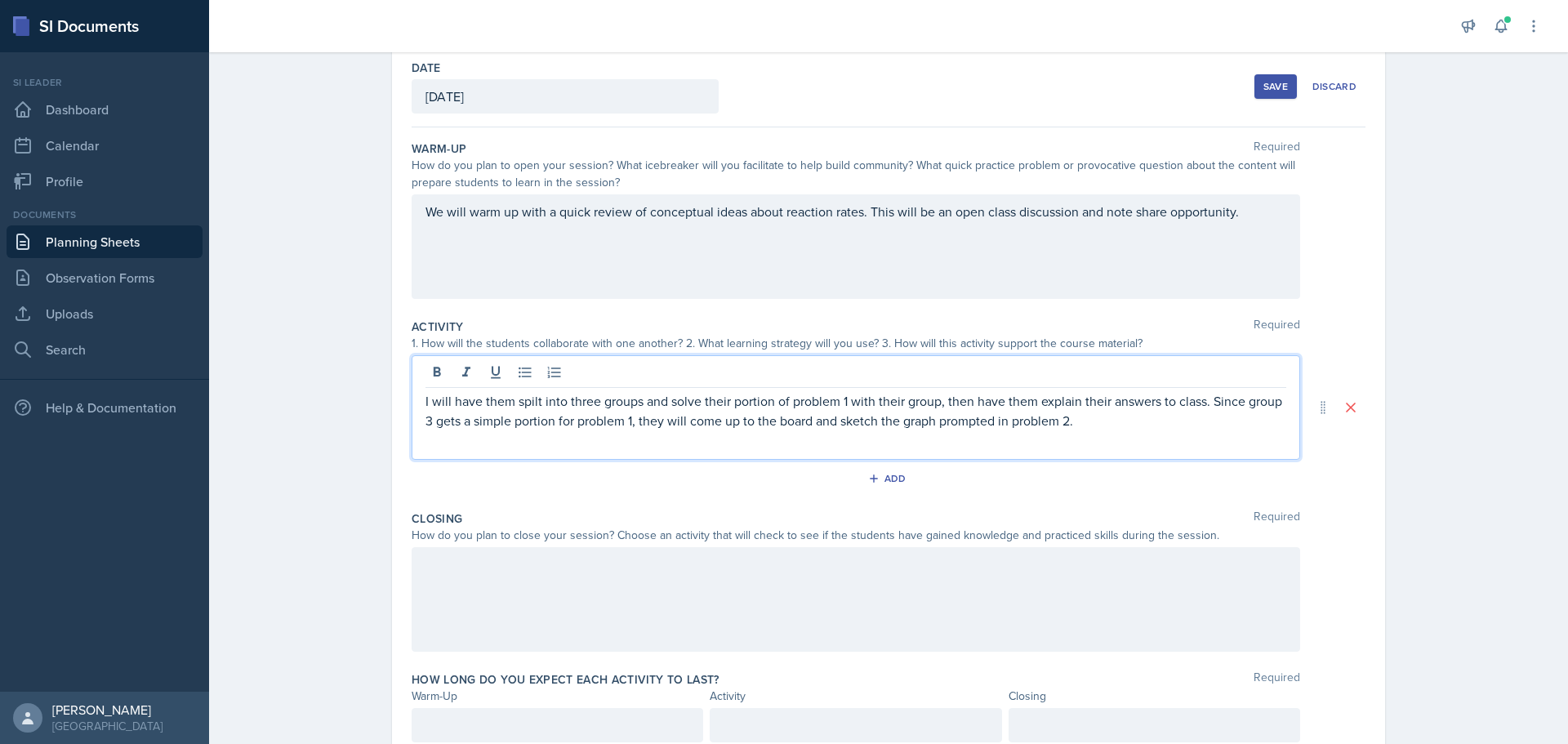
click at [1096, 424] on p "I will have them spilt into three groups and solve their portion of problem 1 w…" at bounding box center [856, 411] width 861 height 39
click at [920, 546] on div "Closing Required How do you plan to close your session? Choose an activity that…" at bounding box center [888, 585] width 954 height 161
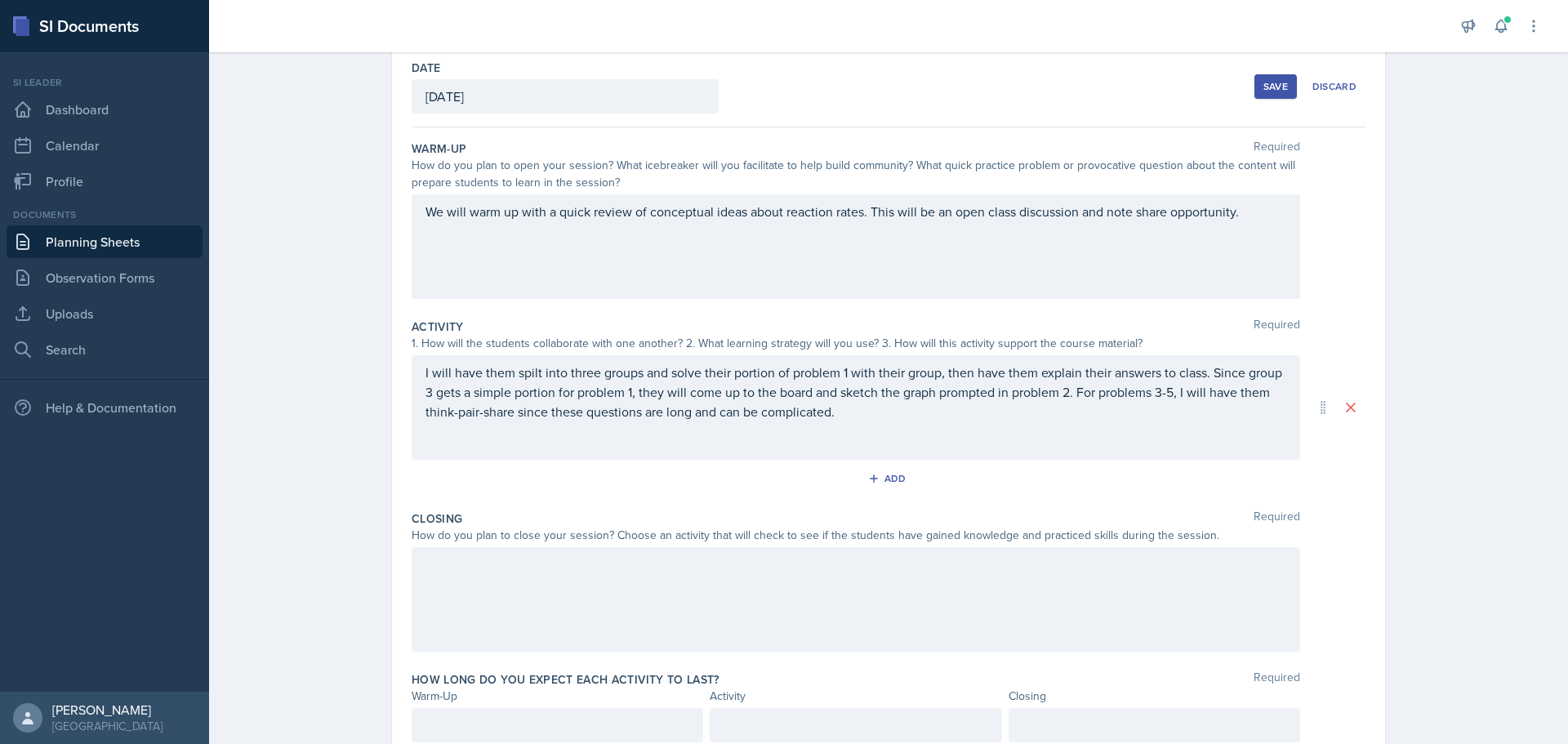
click at [924, 580] on div at bounding box center [855, 599] width 889 height 104
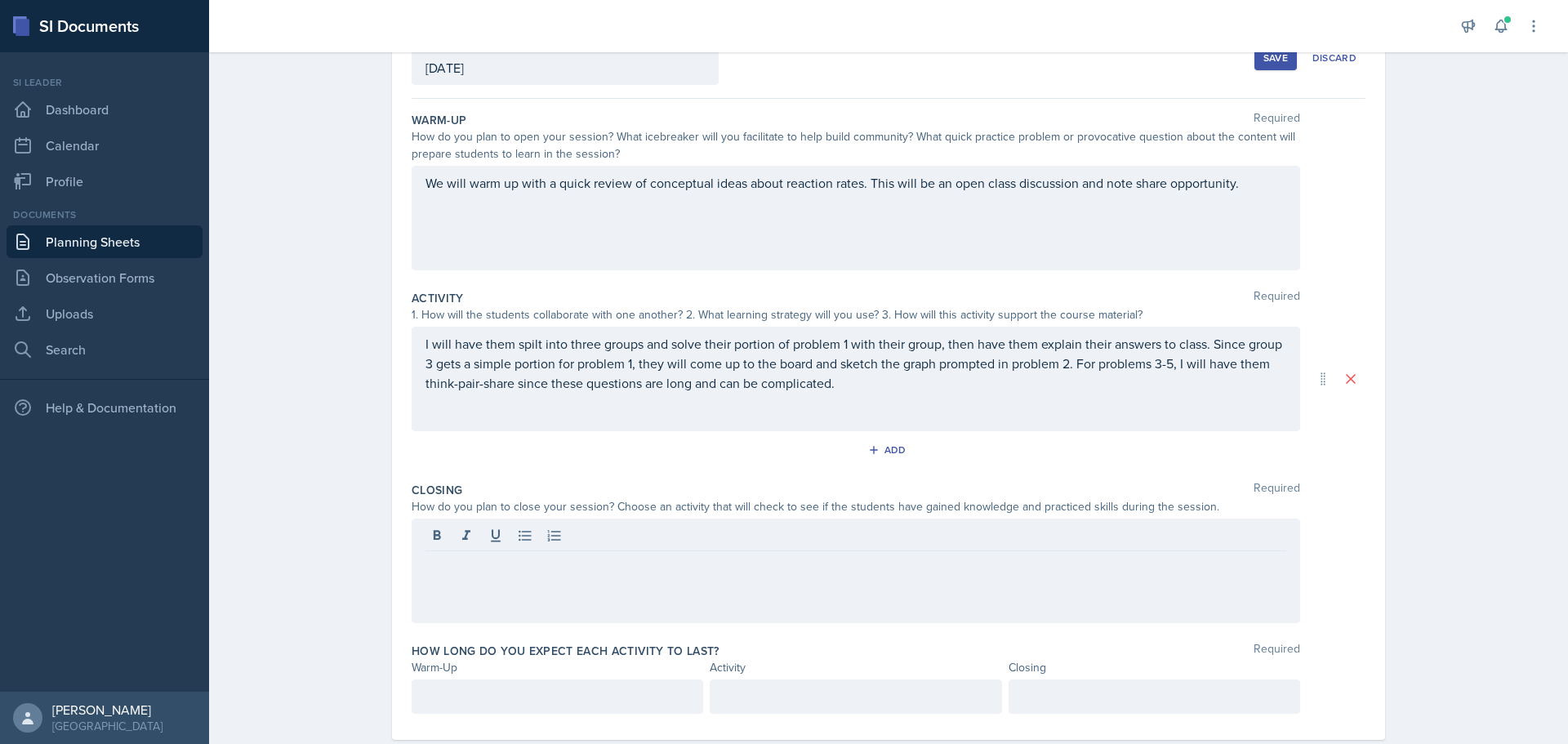
click at [645, 591] on div at bounding box center [855, 570] width 889 height 104
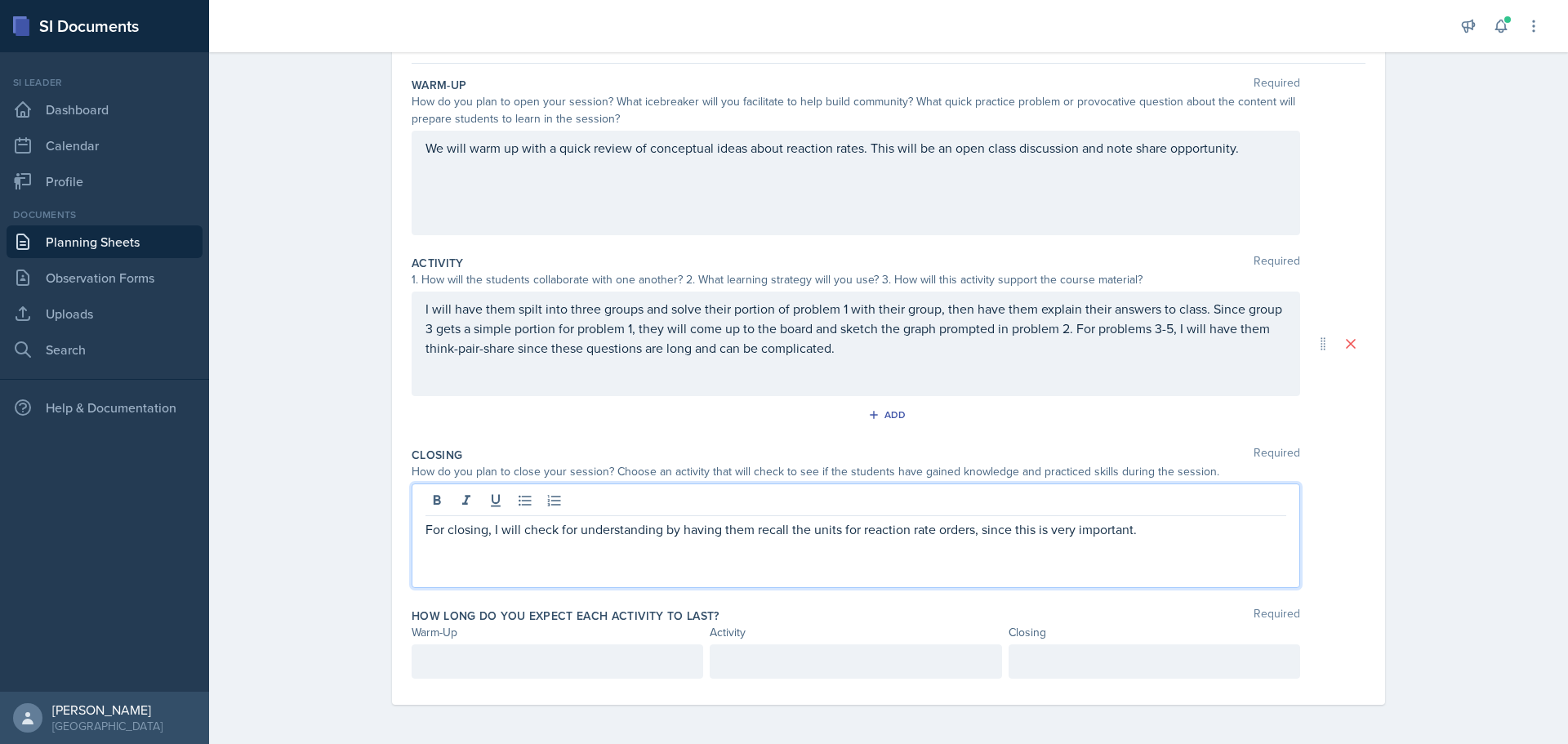
scroll to position [174, 0]
click at [1175, 662] on p at bounding box center [1154, 662] width 264 height 20
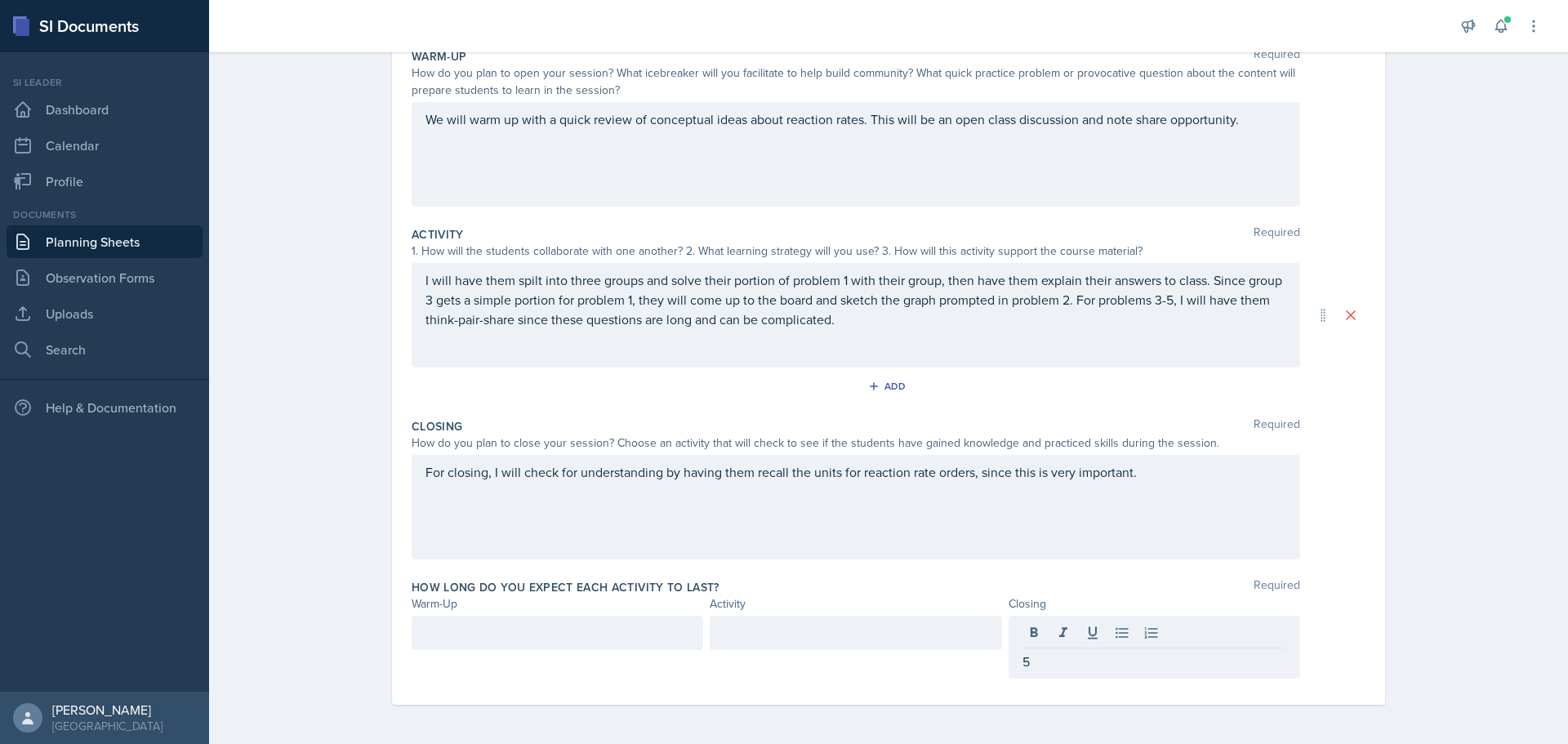
click at [627, 633] on div at bounding box center [557, 633] width 292 height 34
click at [809, 638] on div at bounding box center [855, 633] width 292 height 34
click at [933, 563] on div "Closing Required How do you plan to close your session? Choose an activity that…" at bounding box center [888, 492] width 954 height 161
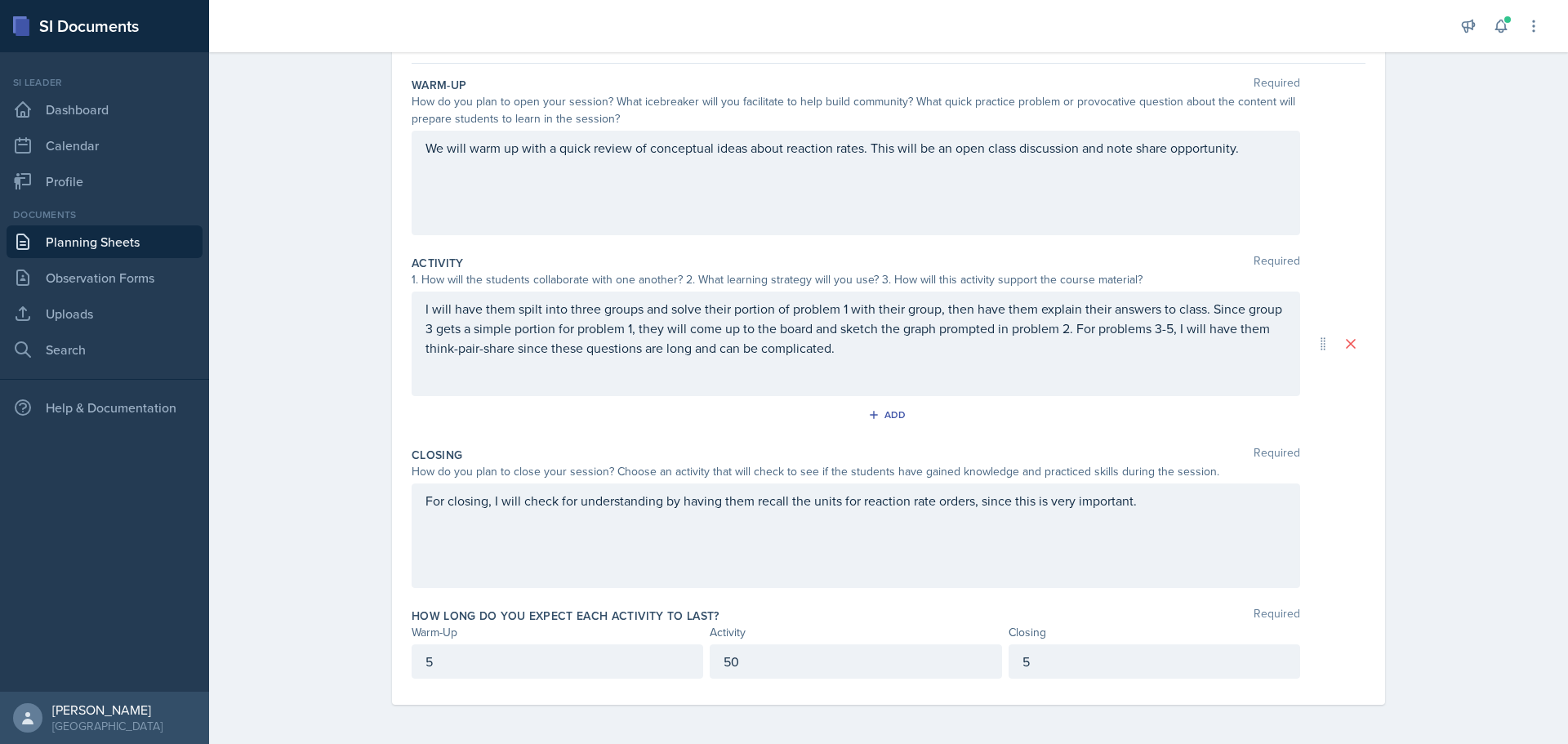
click at [1429, 418] on div "Planning Sheets [DATE] Planning Sheet Date [DATE] [DATE] 28 29 30 1 2 3 4 5 6 7…" at bounding box center [889, 321] width 1359 height 845
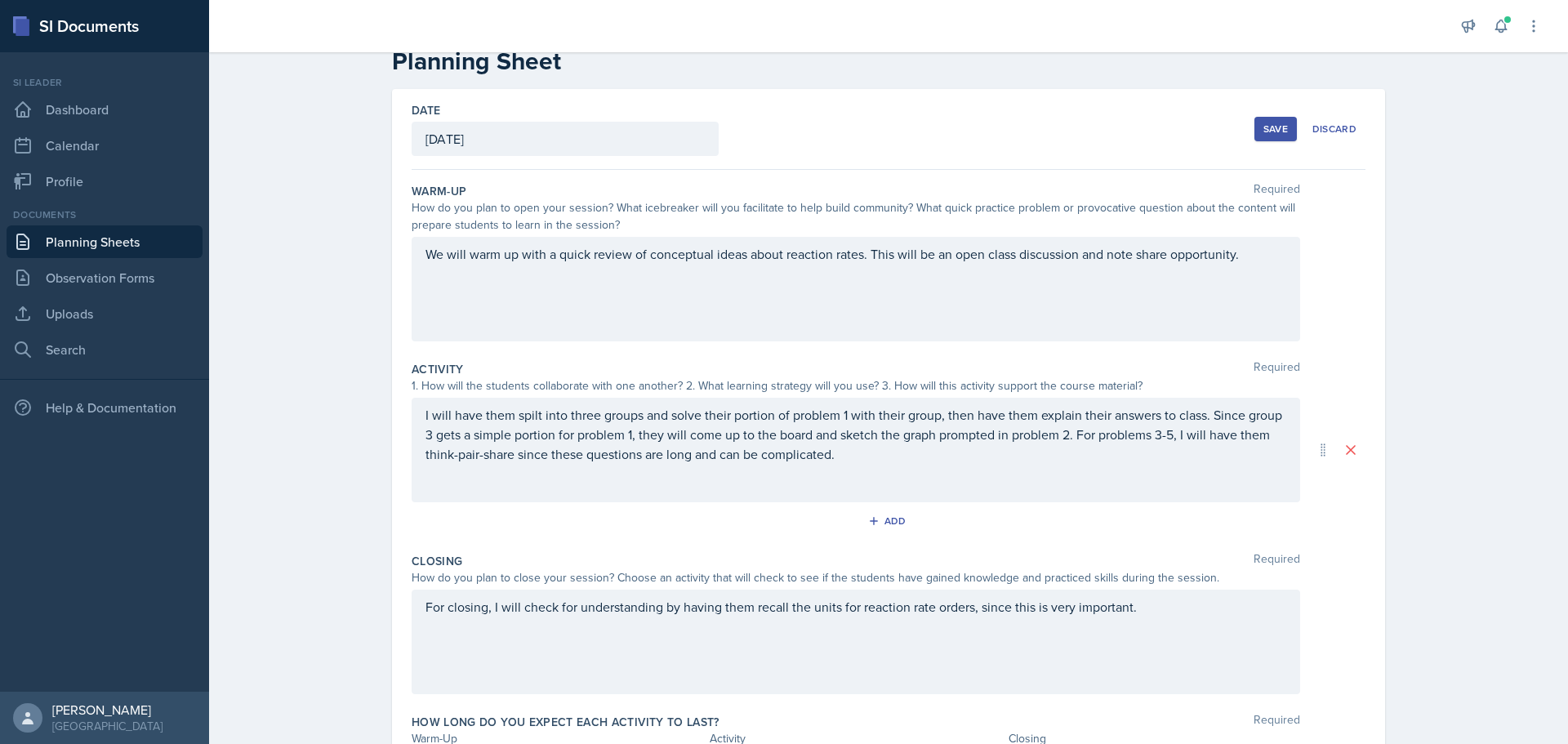
scroll to position [0, 0]
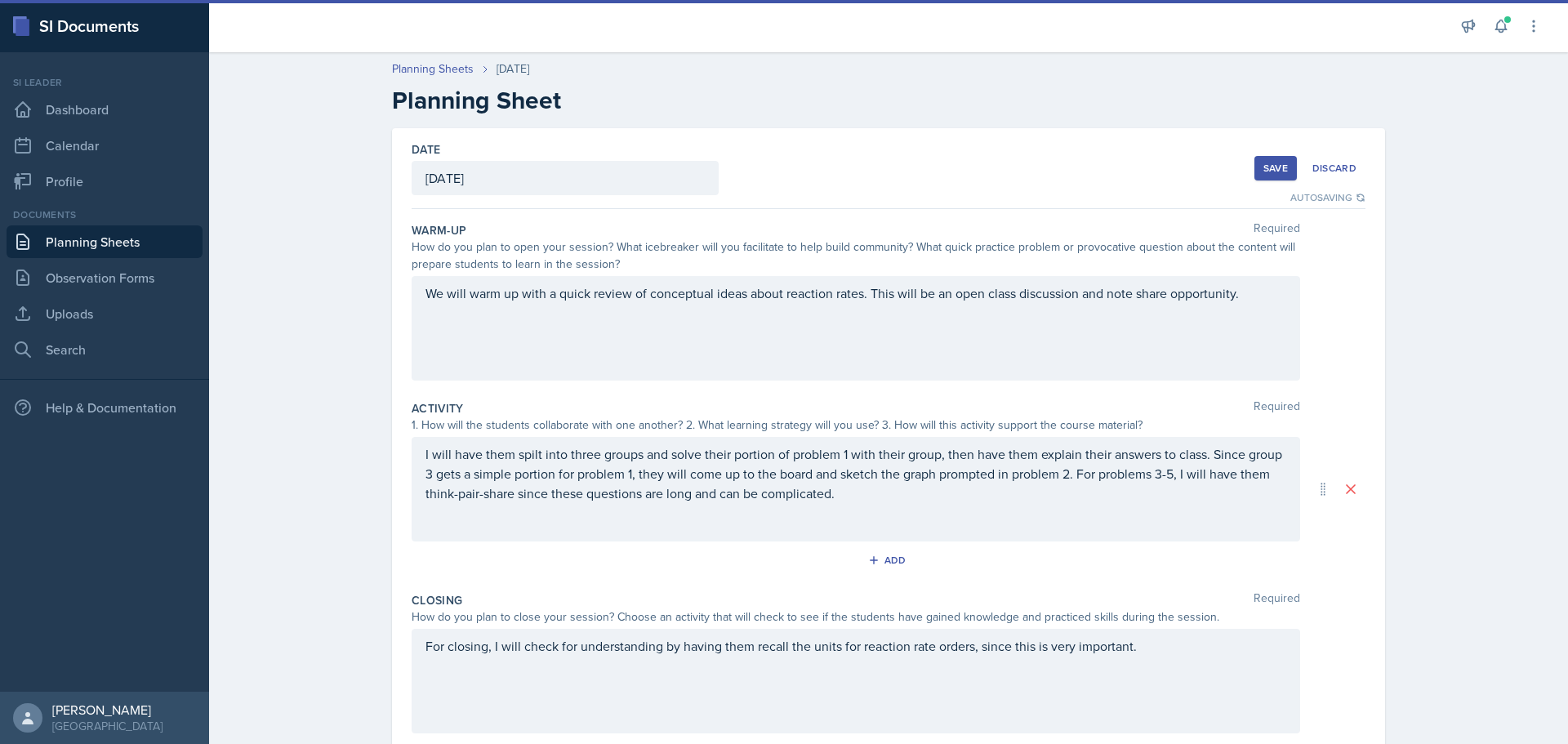
click at [1281, 168] on div "Save" at bounding box center [1275, 168] width 24 height 13
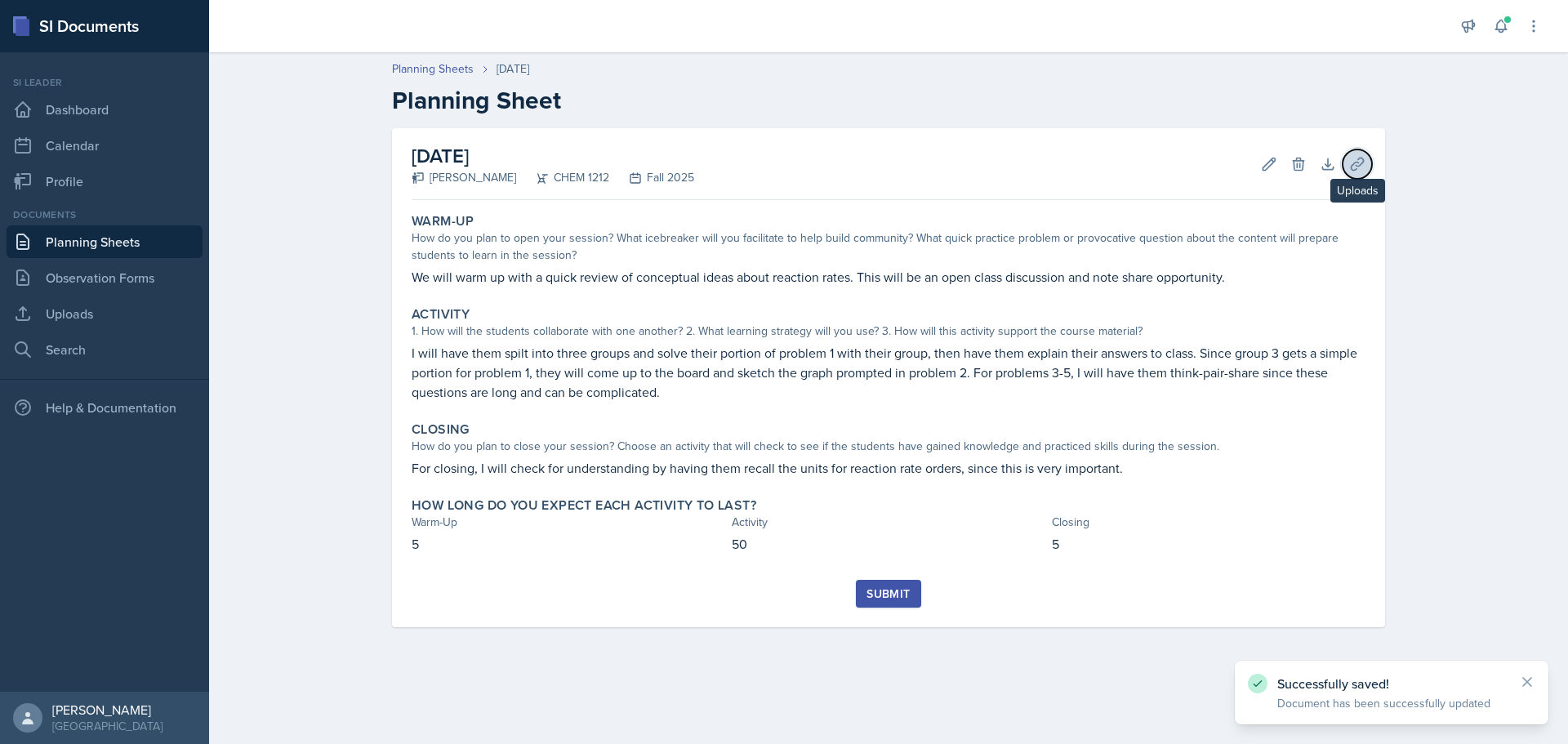
click at [1358, 170] on icon at bounding box center [1357, 164] width 16 height 16
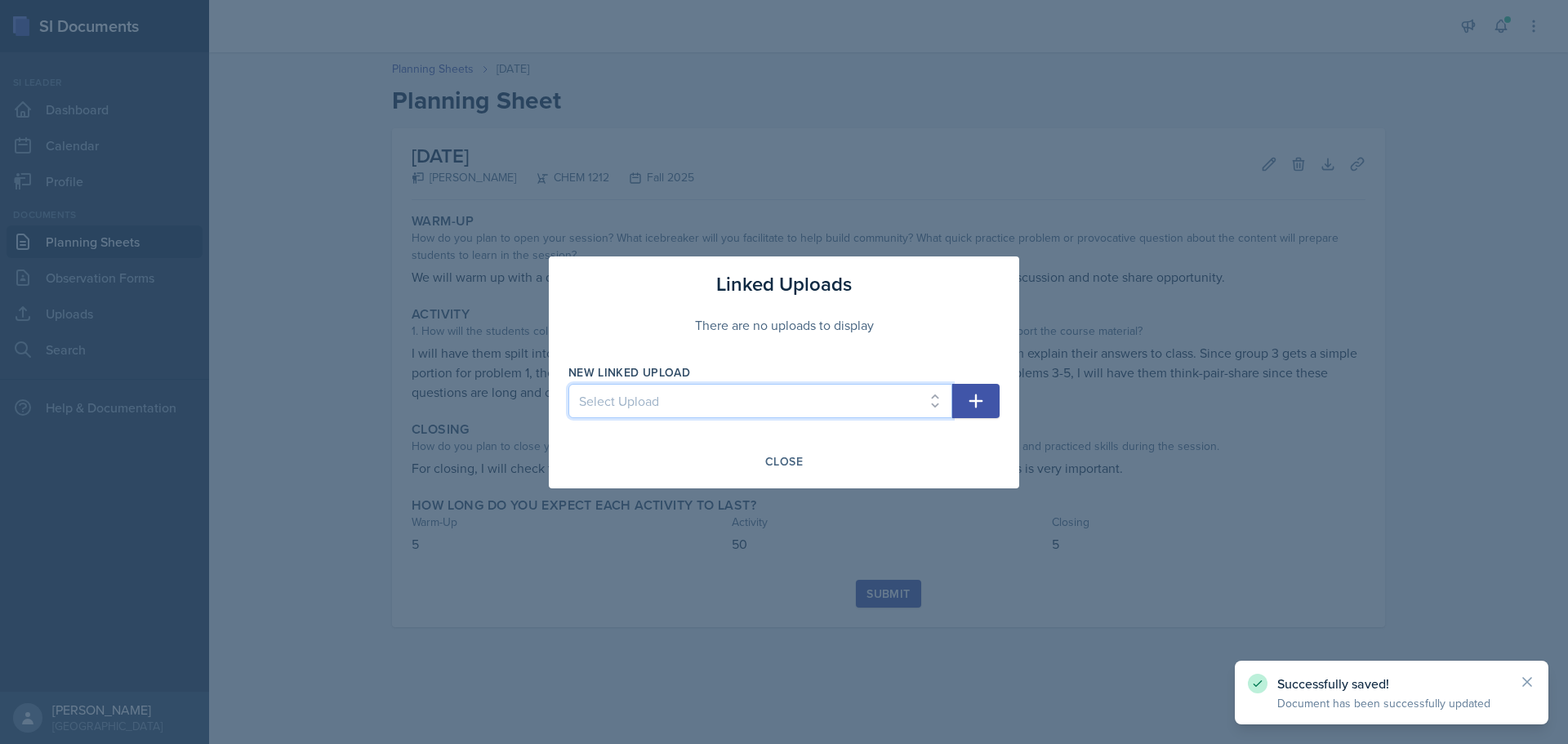
click at [807, 402] on select "Select Upload SI Session 6 Slides SI Session 7 Slides SI Session 1 Slides SI Se…" at bounding box center [760, 401] width 384 height 34
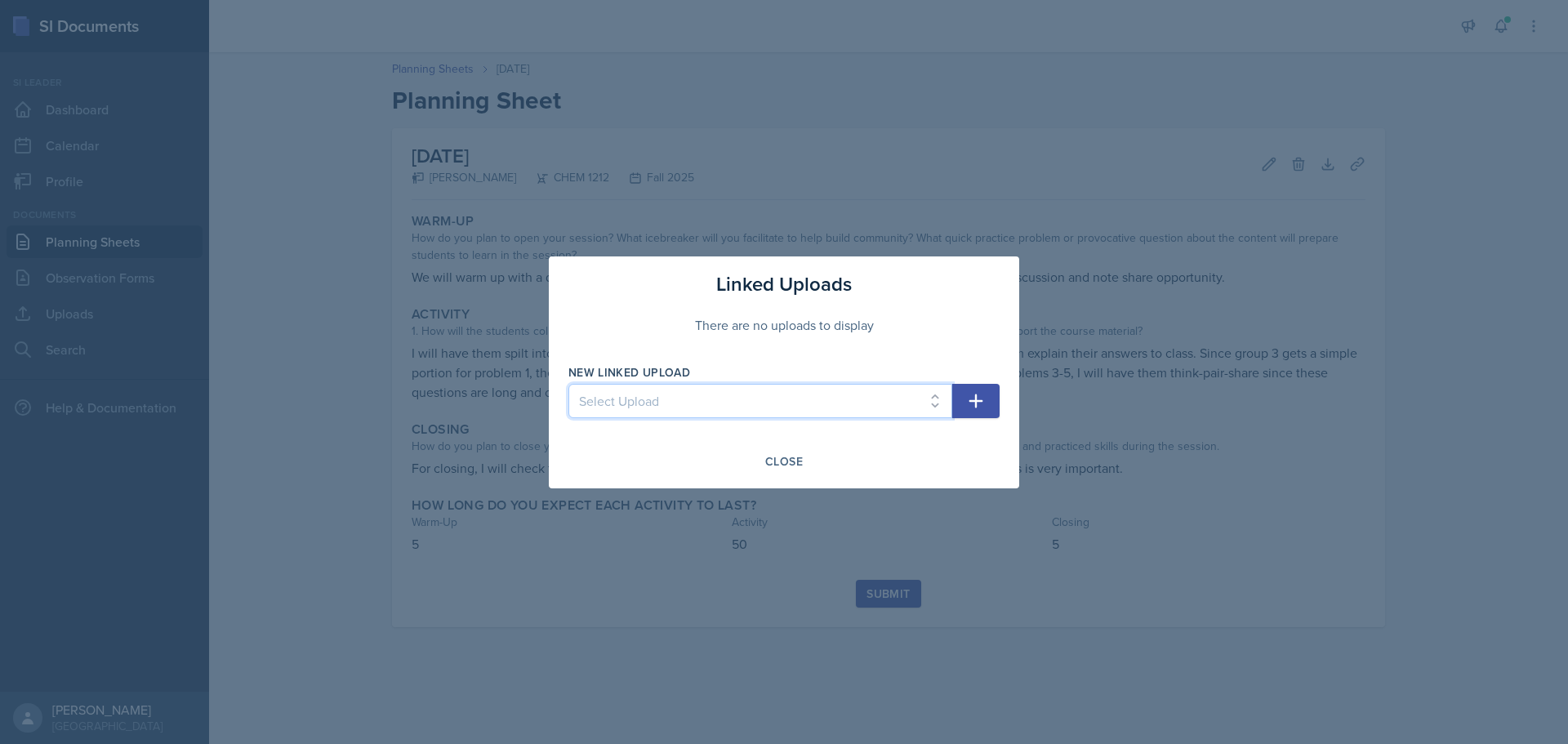
select select "0dec76c6-59a2-46dc-8325-d65132a75cc7"
click at [568, 384] on select "Select Upload SI Session 6 Slides SI Session 7 Slides SI Session 1 Slides SI Se…" at bounding box center [760, 401] width 384 height 34
click at [986, 400] on button "button" at bounding box center [976, 401] width 47 height 34
select select
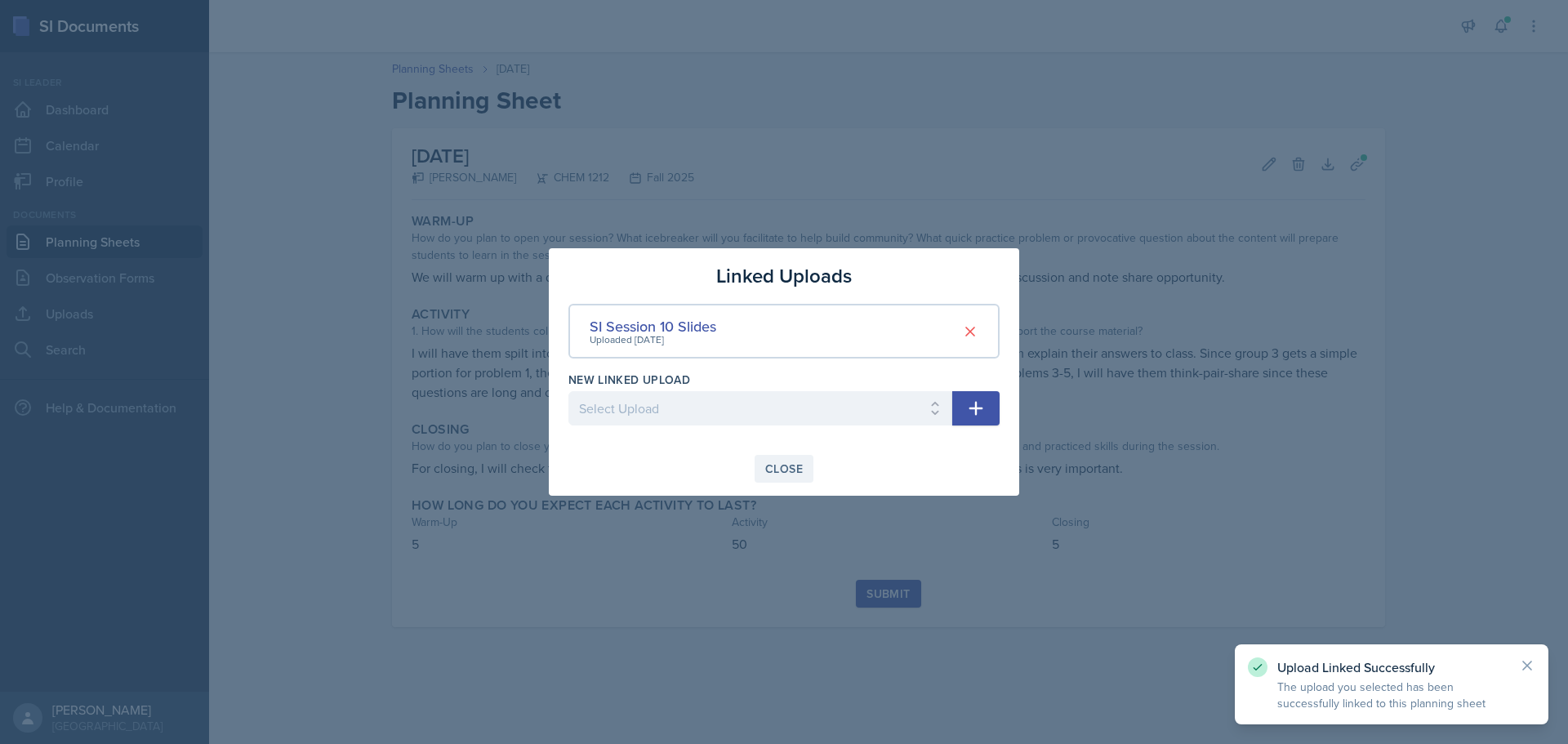
click at [777, 475] on div "Close" at bounding box center [784, 469] width 37 height 13
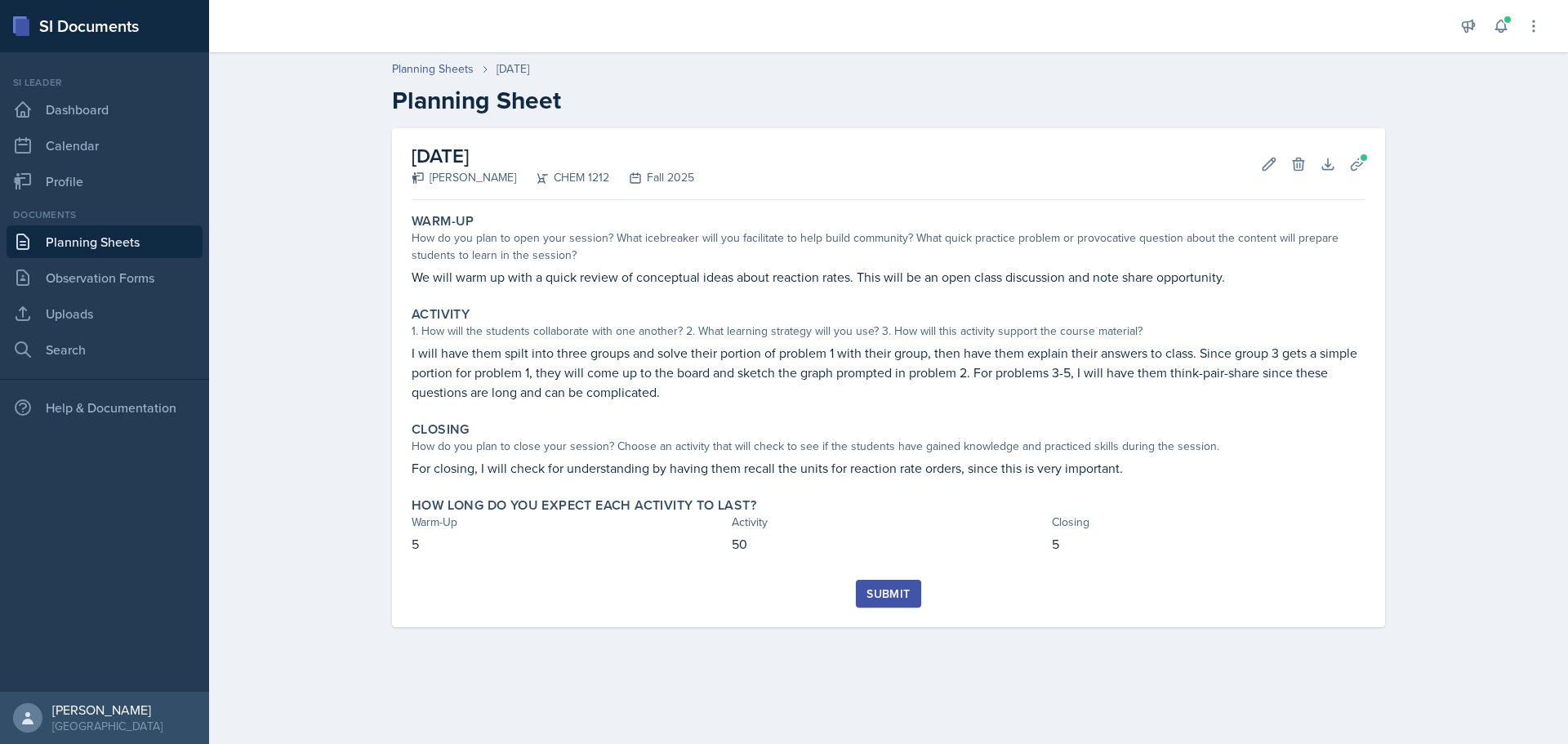
click at [887, 594] on div "Submit" at bounding box center [888, 594] width 43 height 13
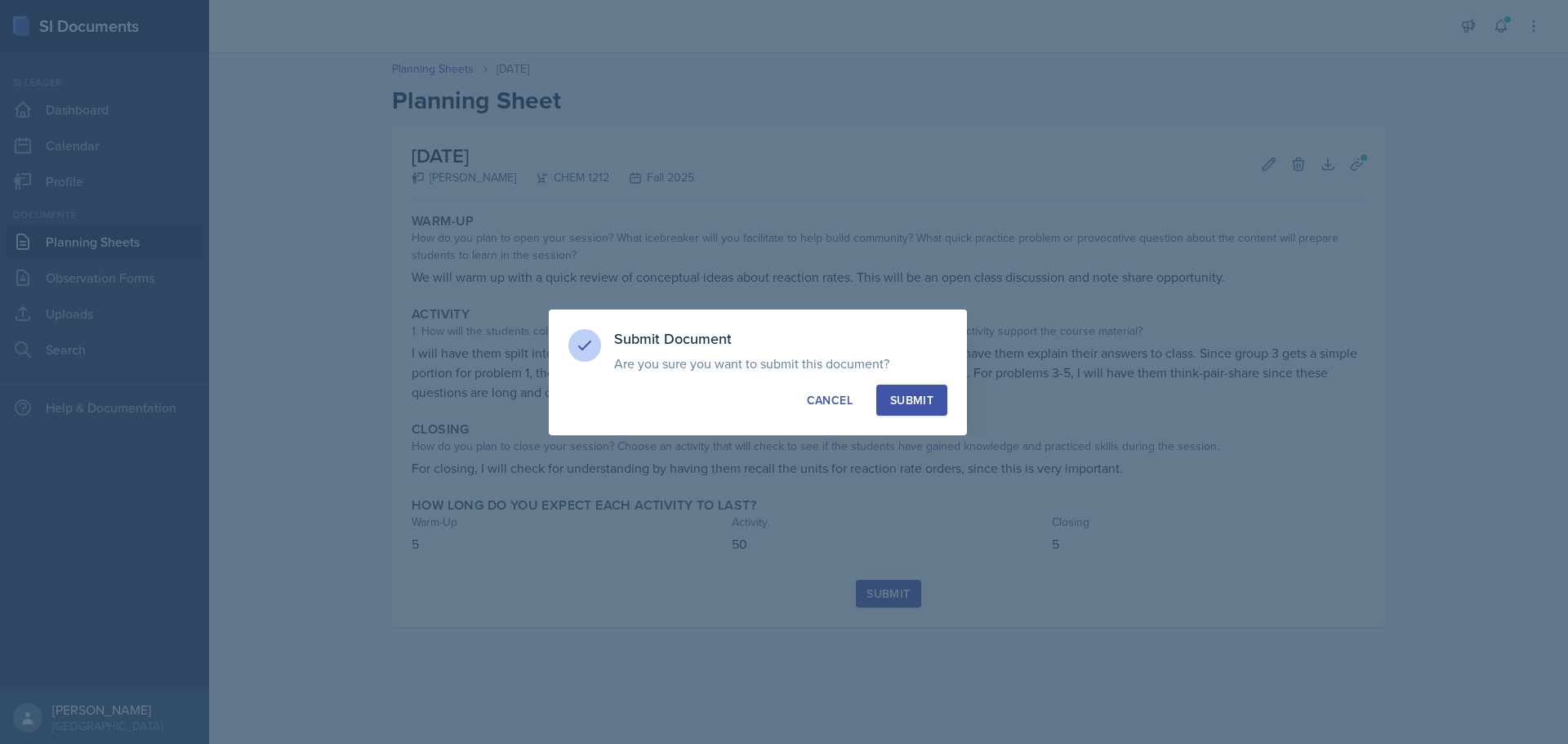
click at [939, 404] on button "Submit" at bounding box center [911, 401] width 71 height 31
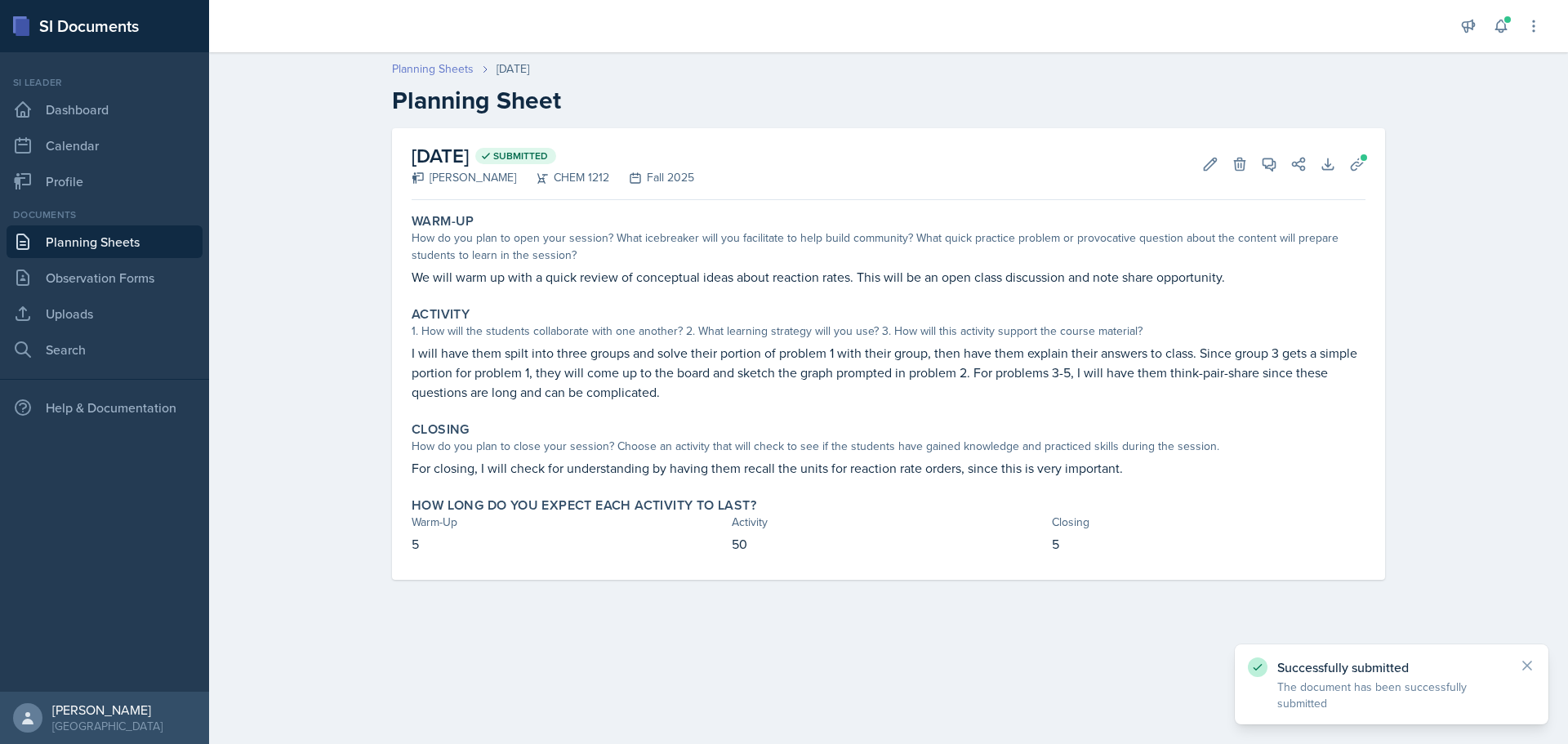
click at [442, 76] on link "Planning Sheets" at bounding box center [433, 69] width 82 height 17
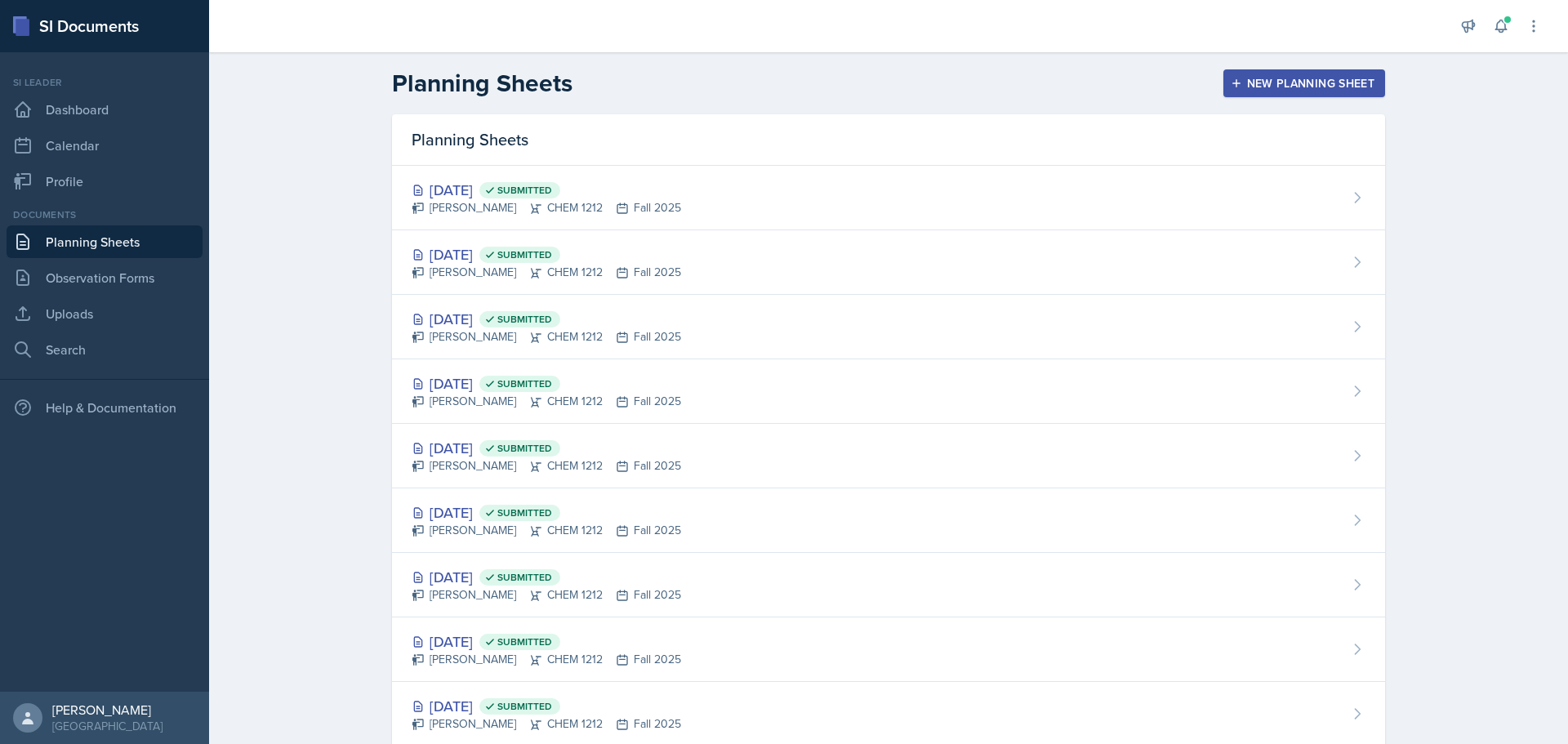
click at [1290, 86] on div "New Planning Sheet" at bounding box center [1303, 83] width 140 height 13
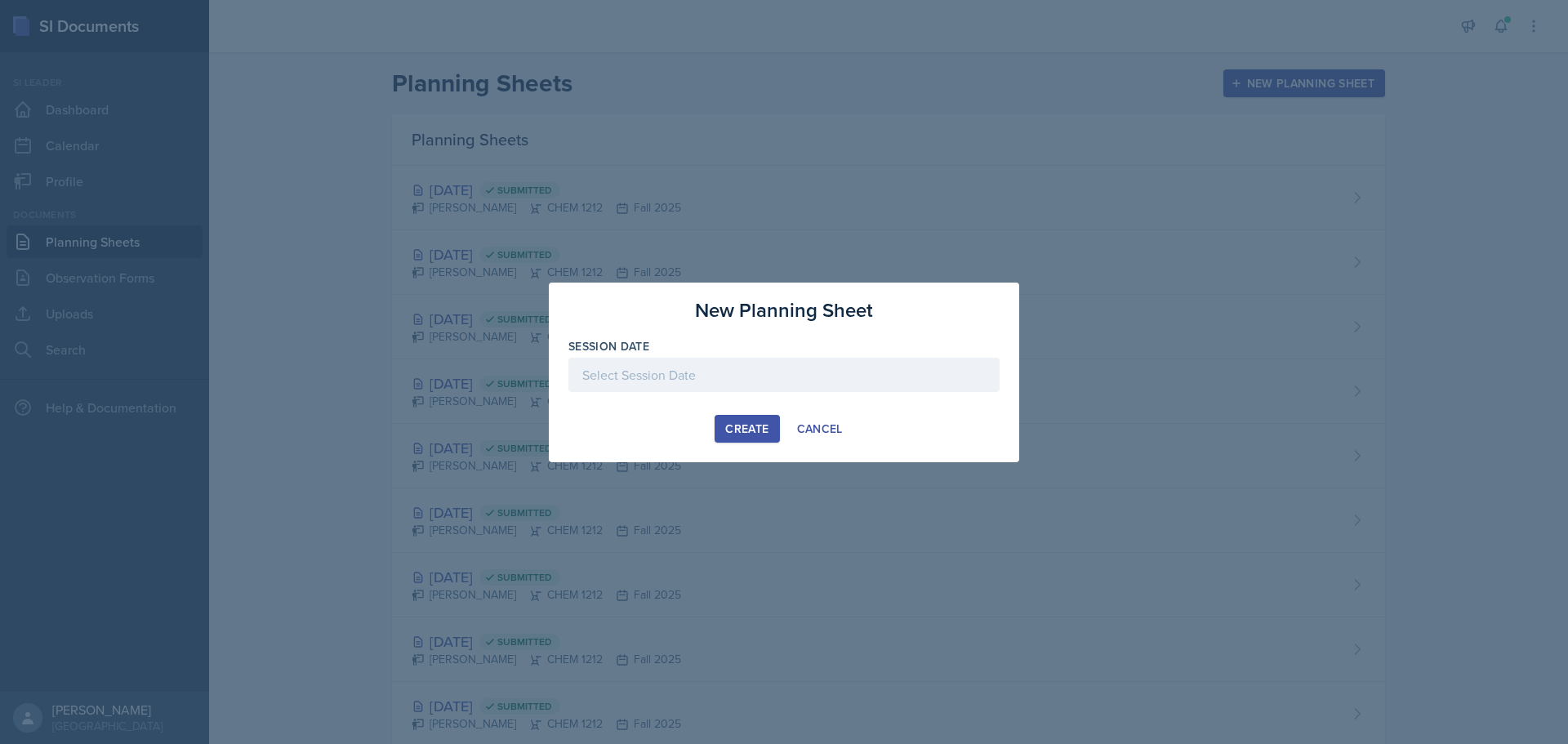
click at [740, 364] on div at bounding box center [784, 375] width 431 height 34
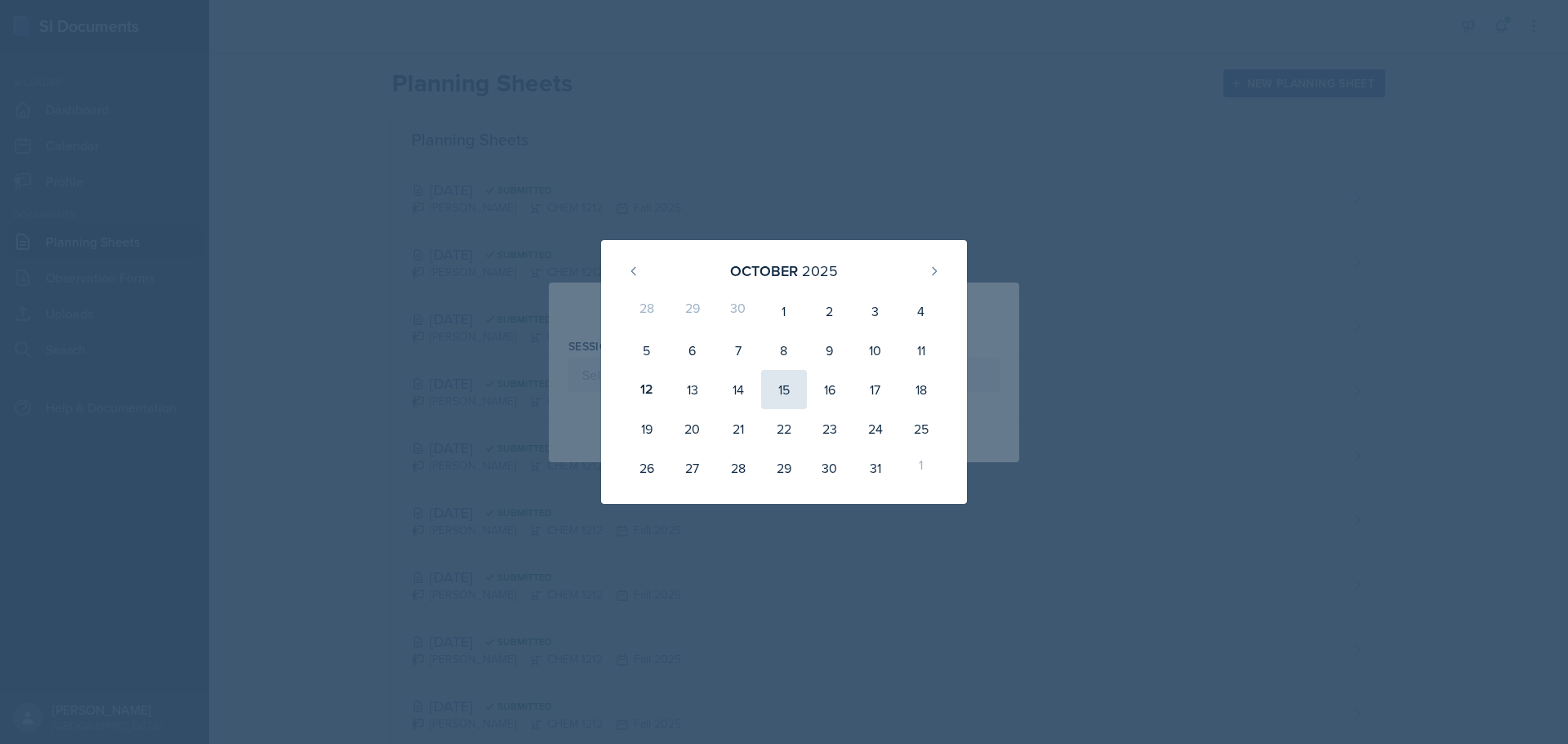
click at [785, 393] on div "15" at bounding box center [784, 389] width 45 height 39
type input "[DATE]"
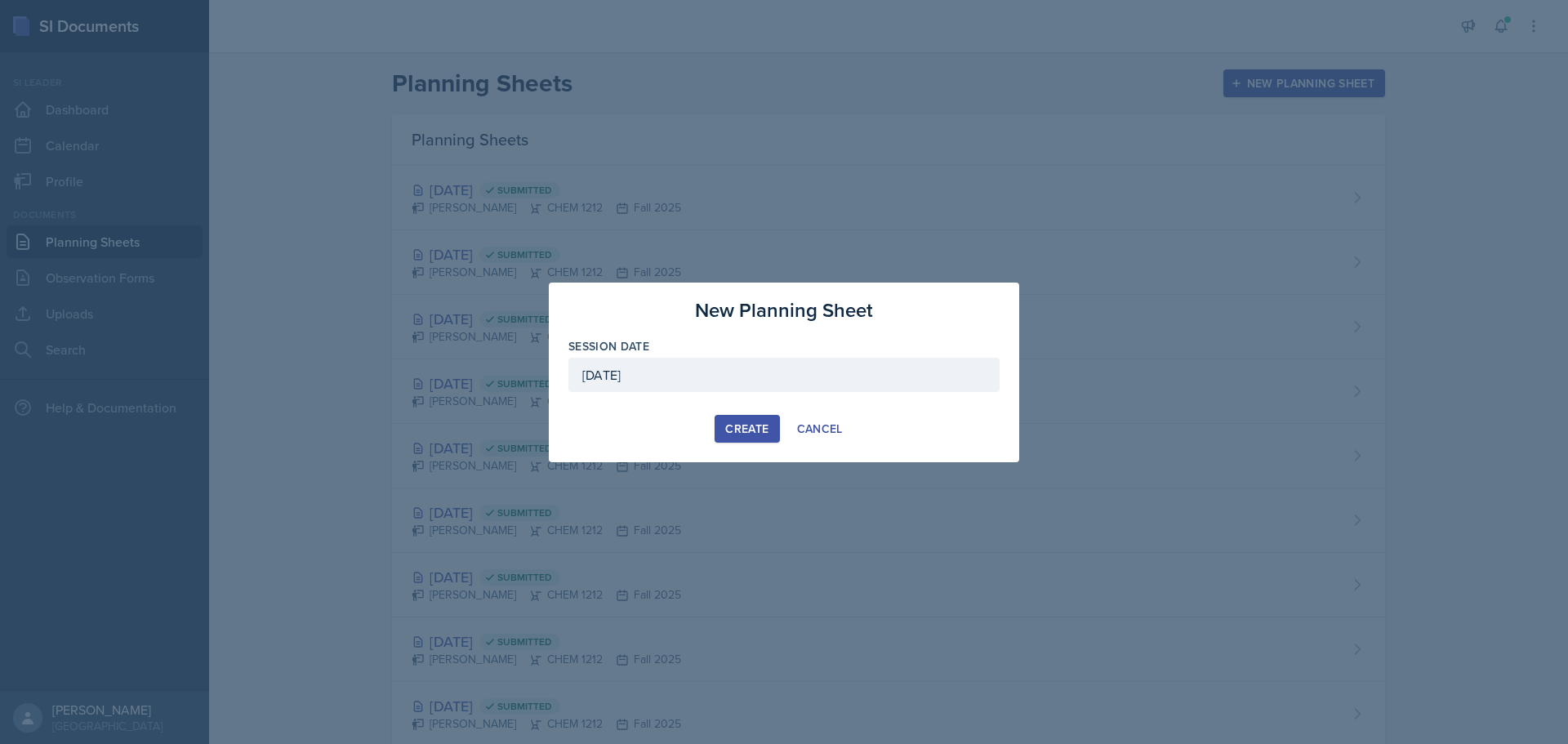
click at [750, 422] on div "Create" at bounding box center [747, 429] width 43 height 13
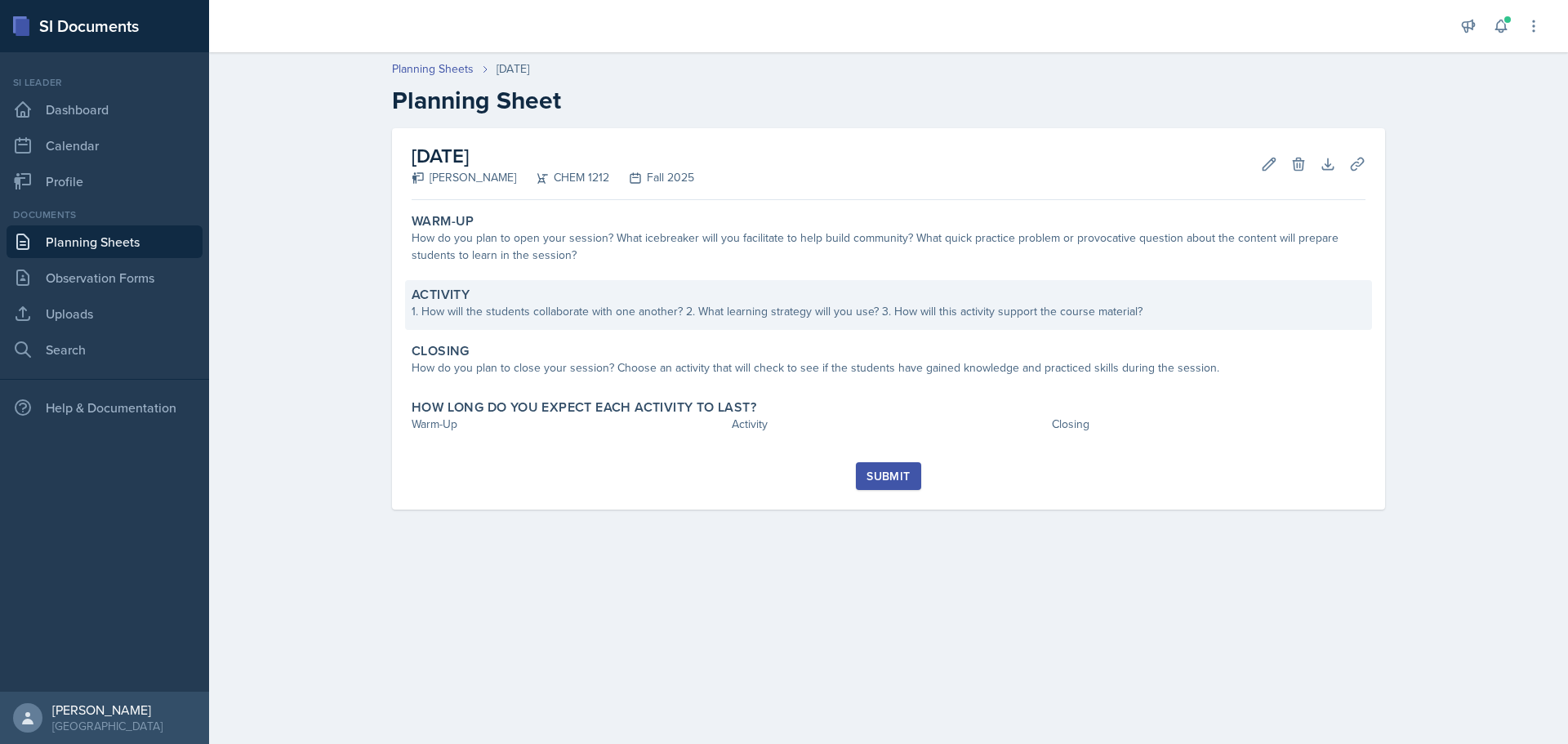
click at [697, 287] on div "Activity" at bounding box center [888, 295] width 954 height 16
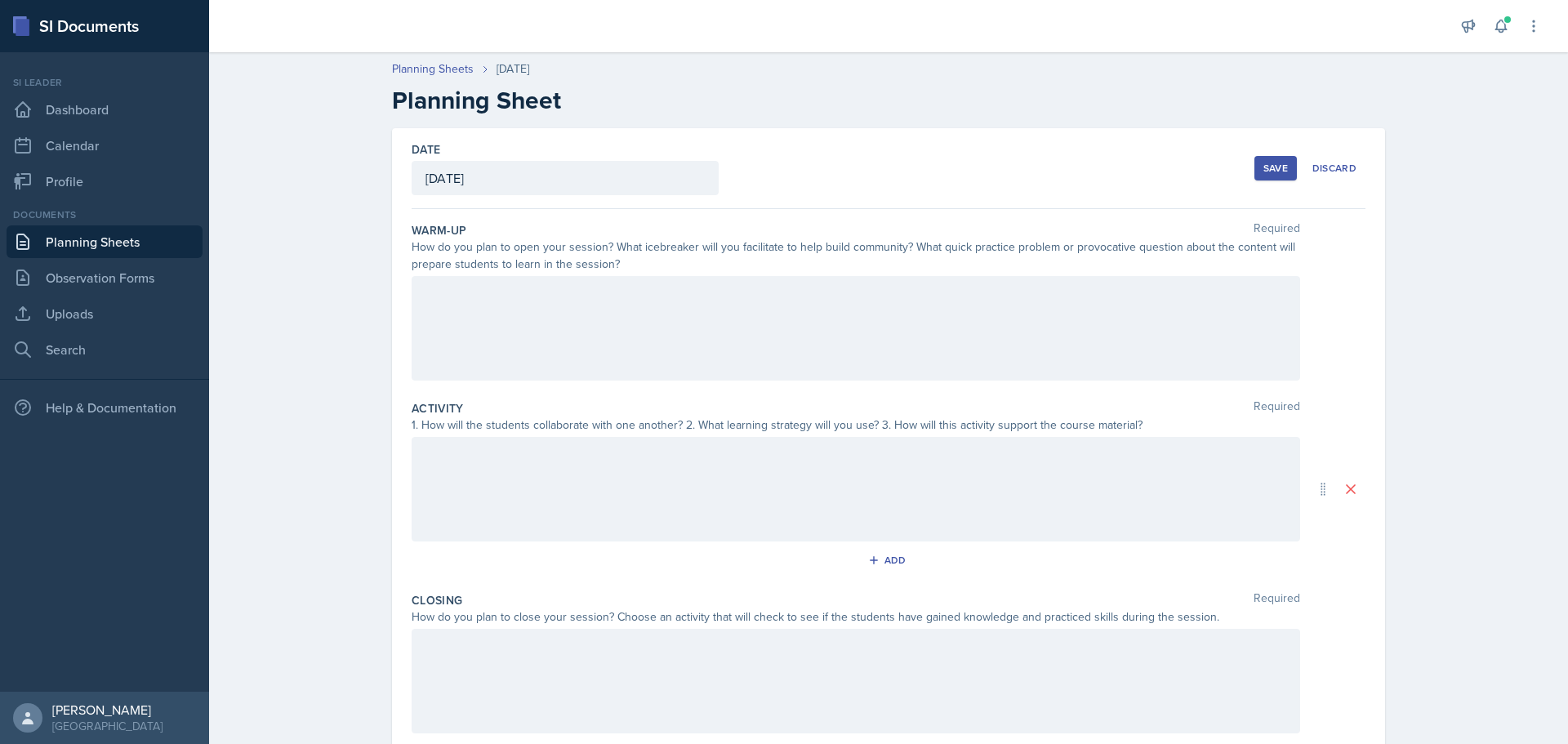
click at [631, 324] on div at bounding box center [855, 328] width 889 height 104
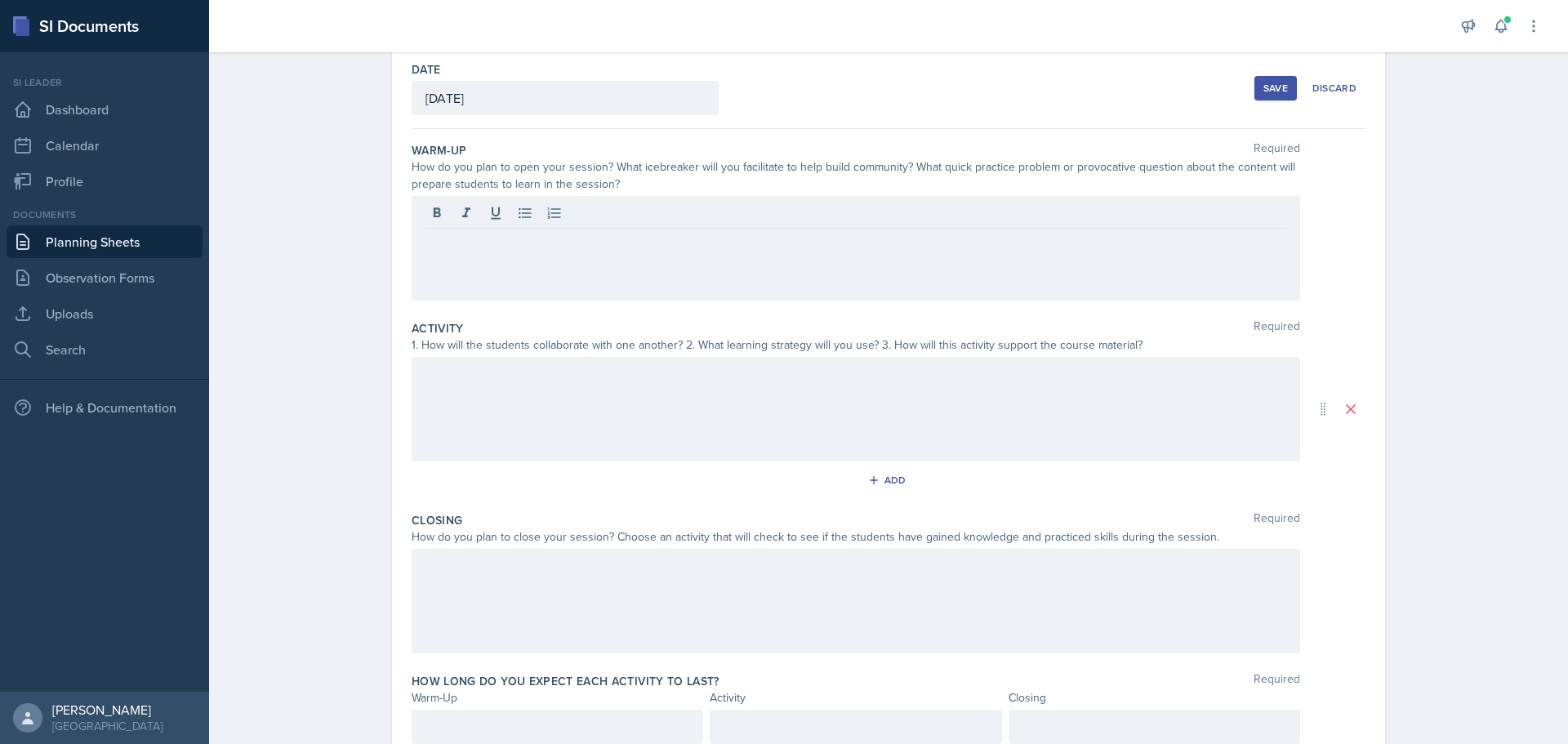
scroll to position [145, 0]
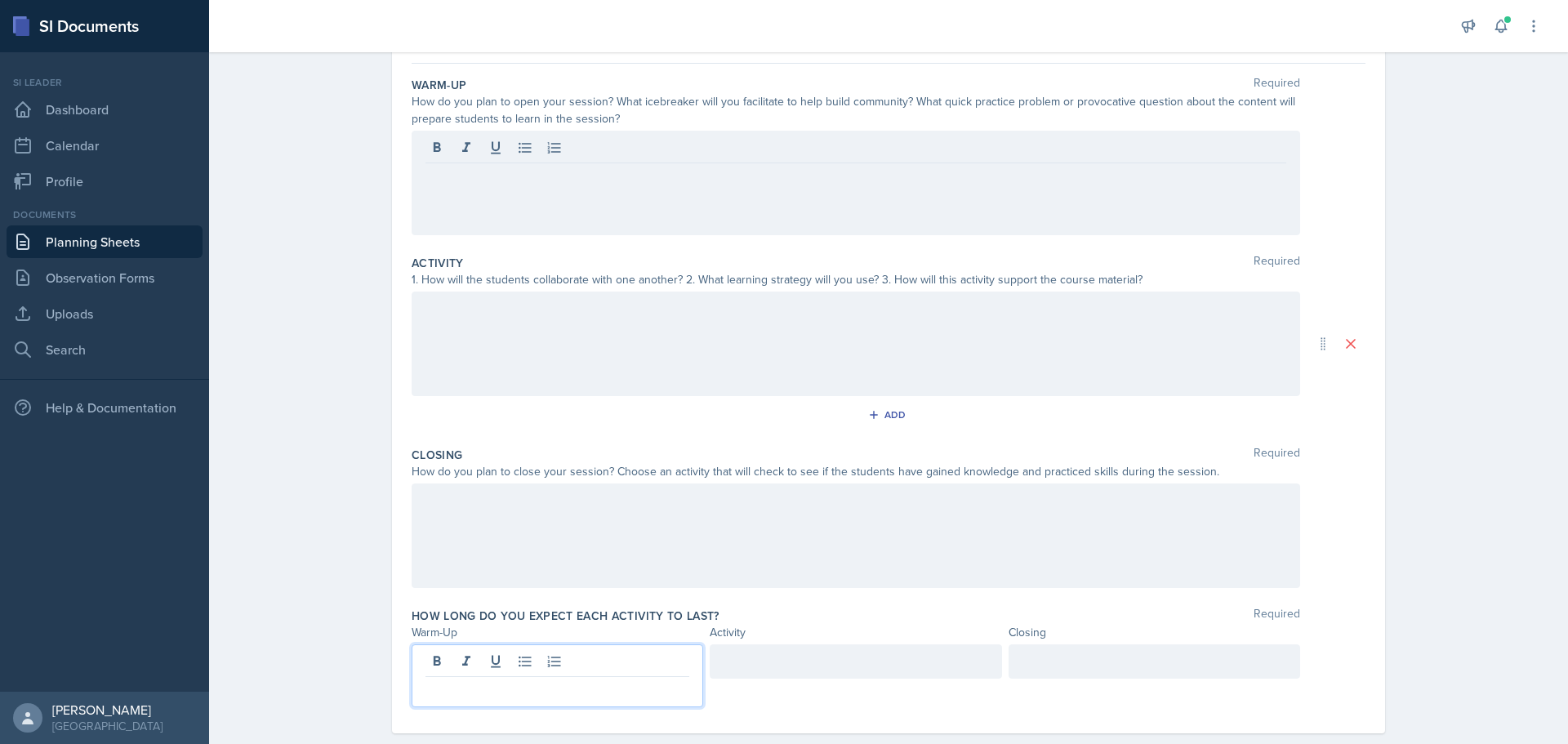
click at [548, 681] on p at bounding box center [557, 691] width 264 height 20
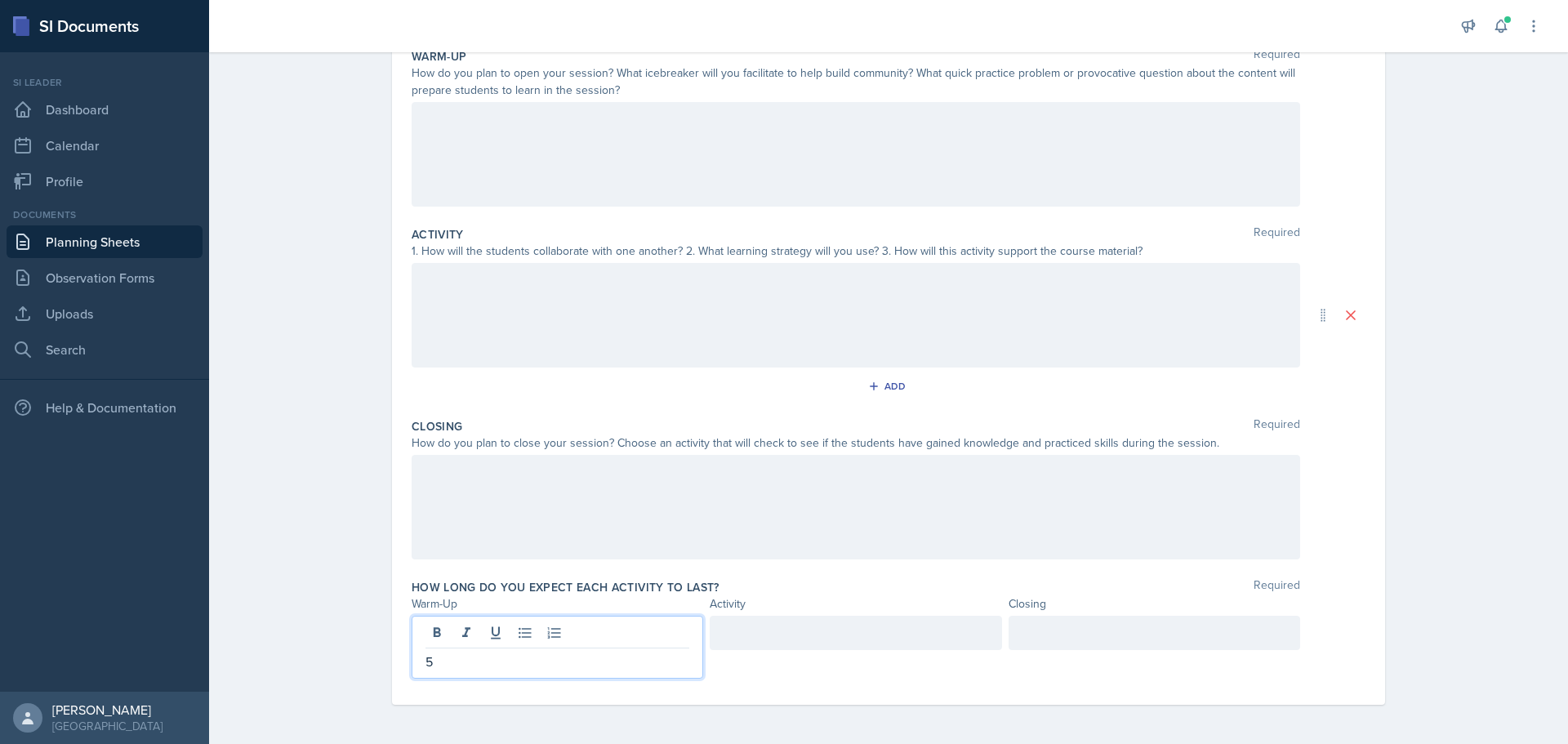
click at [749, 642] on div at bounding box center [855, 633] width 292 height 34
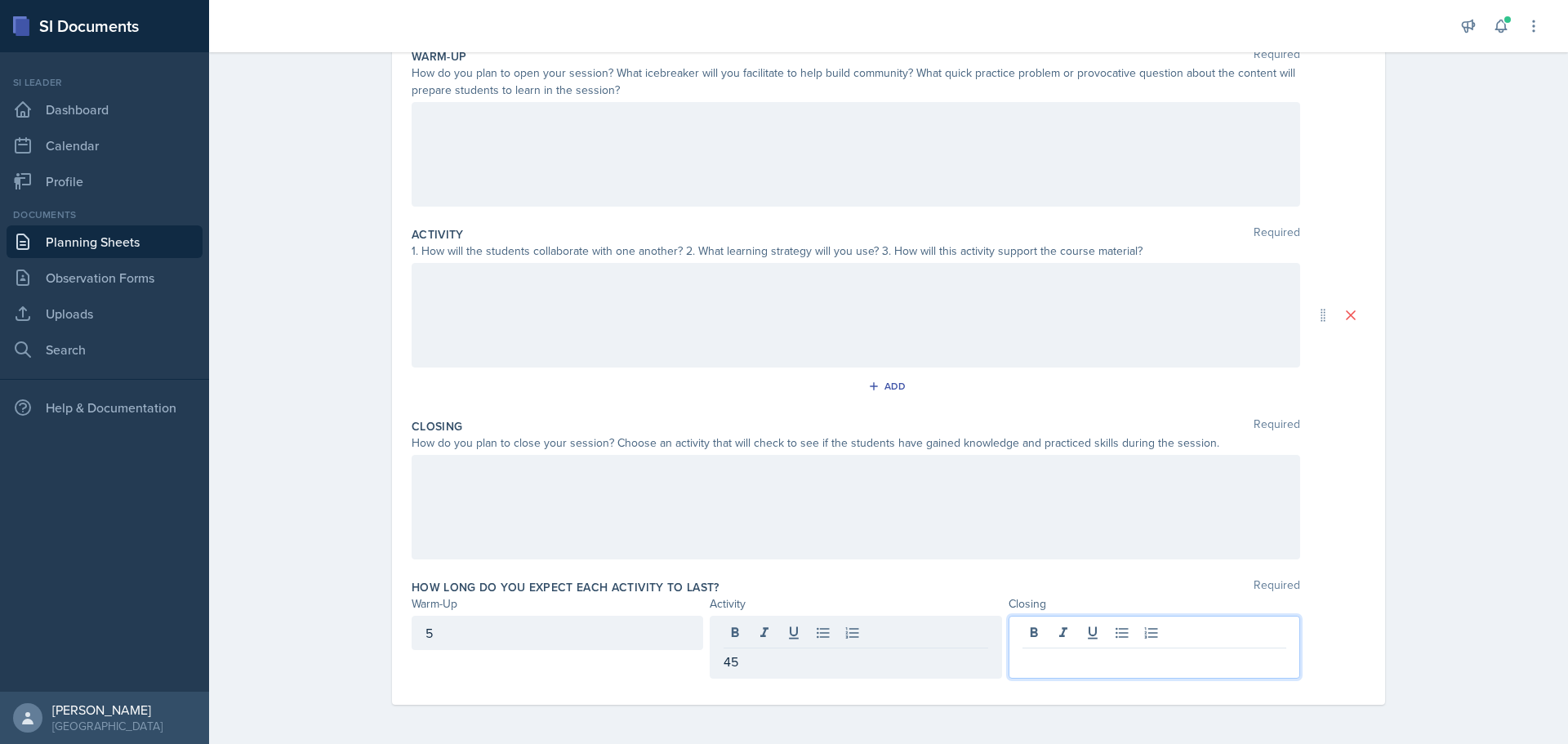
click at [1094, 642] on div at bounding box center [1154, 647] width 292 height 63
click at [1333, 508] on div at bounding box center [888, 507] width 954 height 104
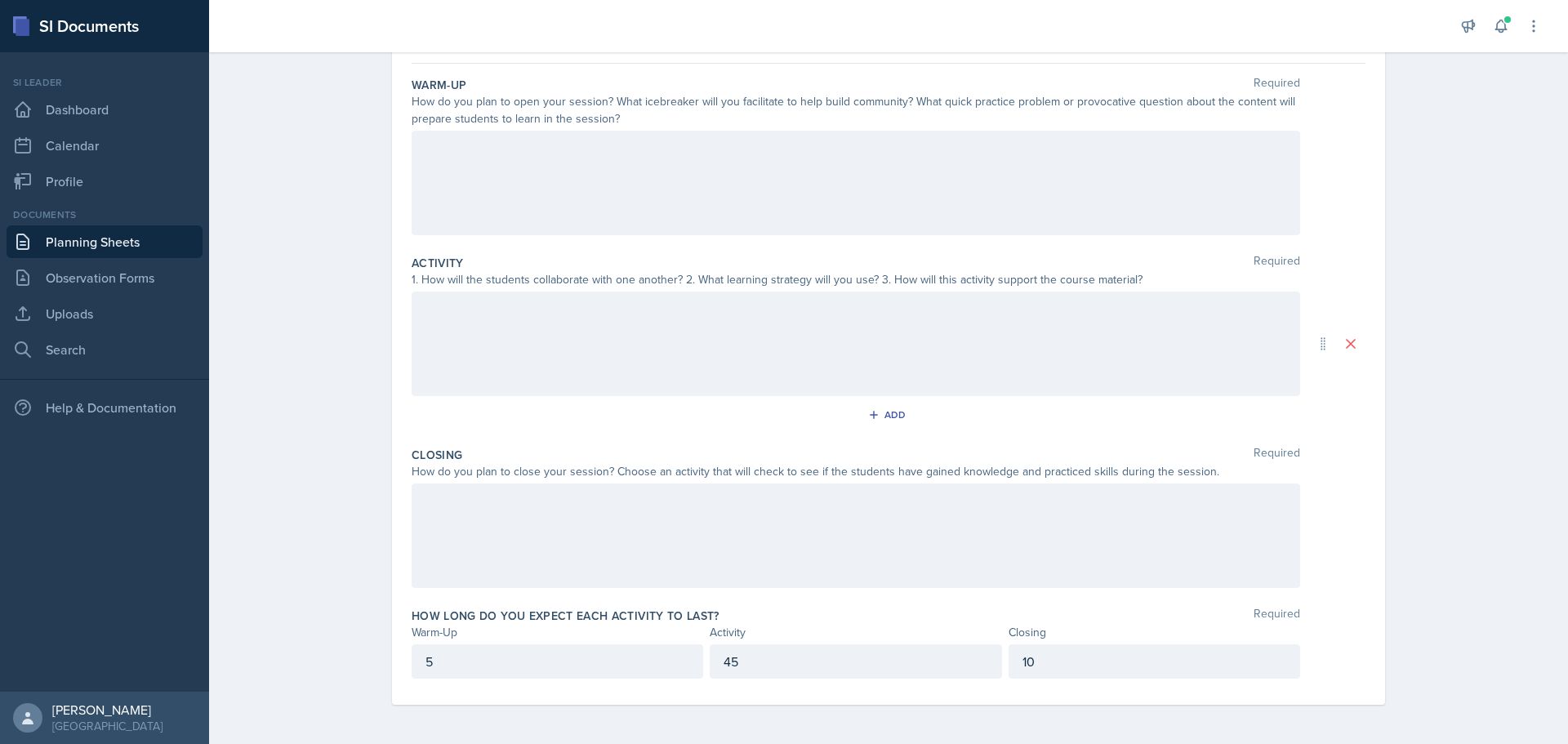
scroll to position [145, 0]
click at [620, 208] on div at bounding box center [855, 182] width 889 height 104
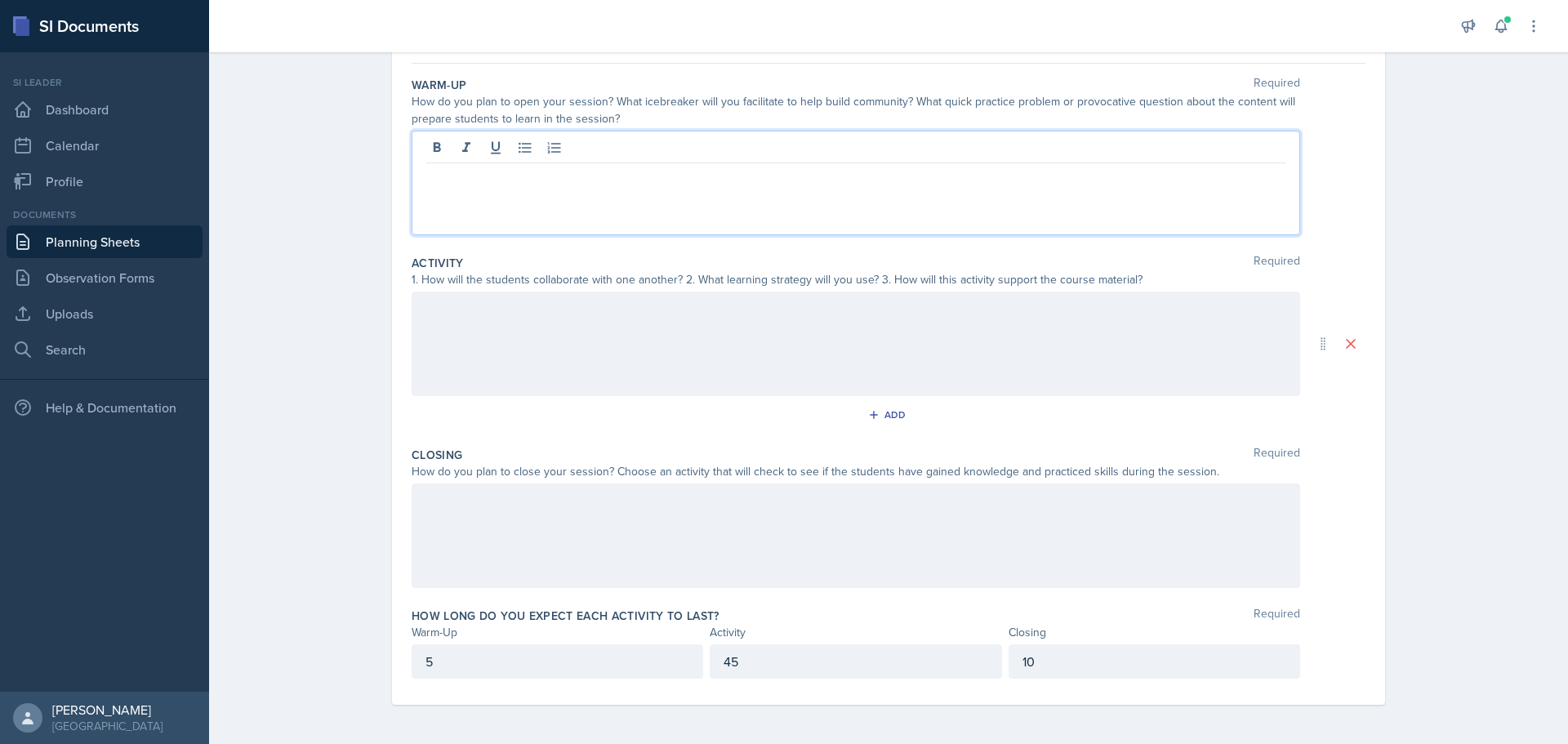
click at [602, 207] on div at bounding box center [855, 182] width 889 height 104
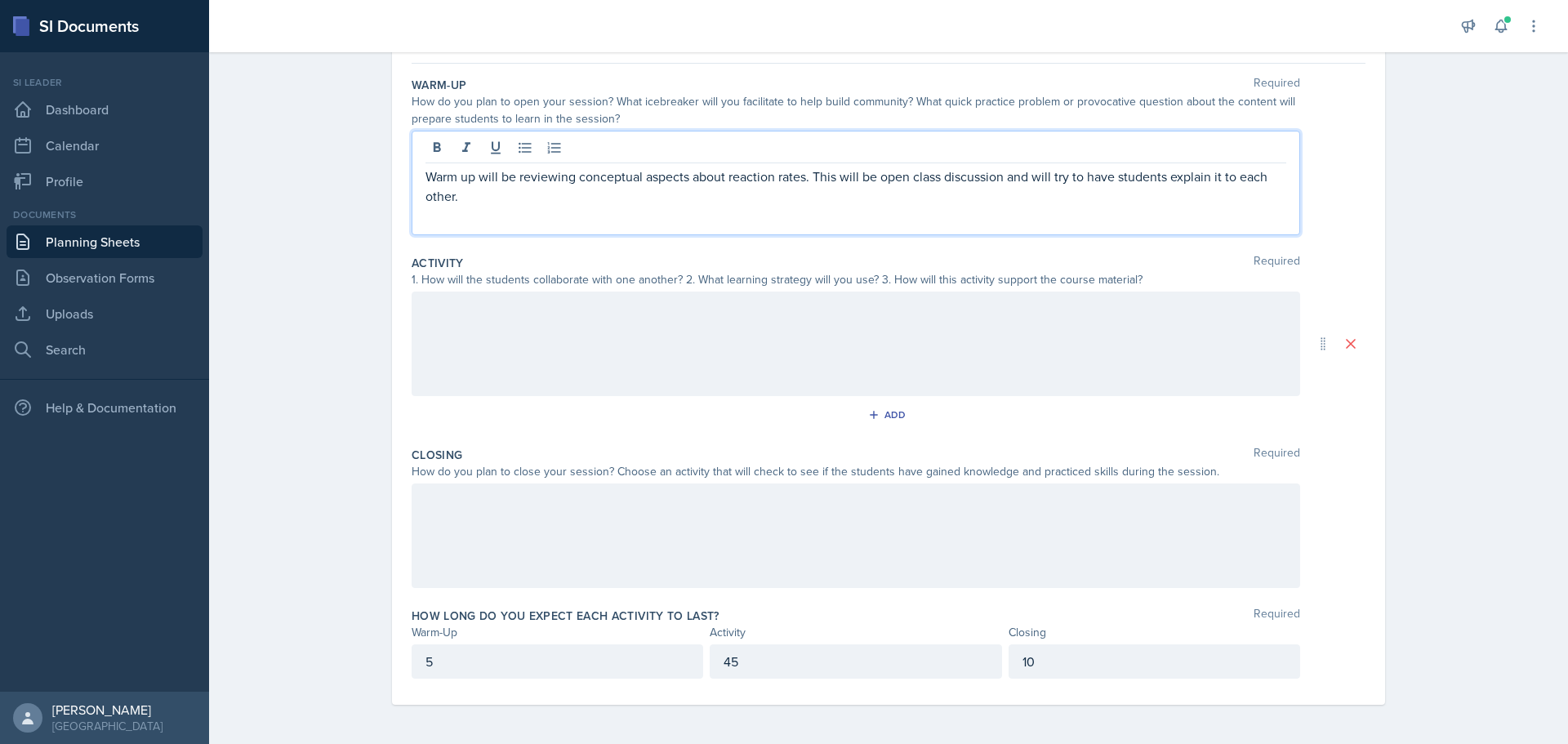
click at [620, 320] on div at bounding box center [855, 343] width 889 height 104
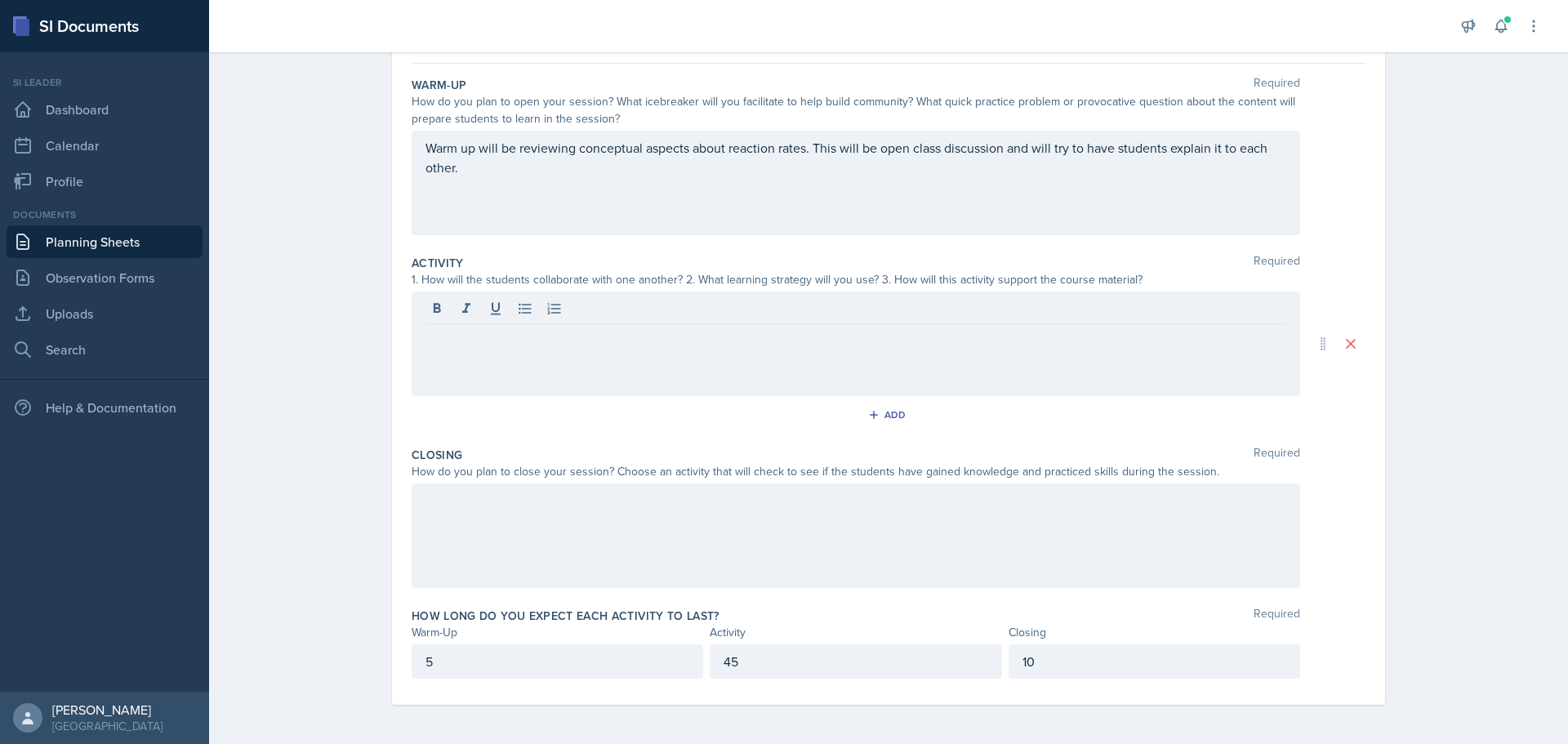
click at [770, 365] on div at bounding box center [855, 343] width 889 height 104
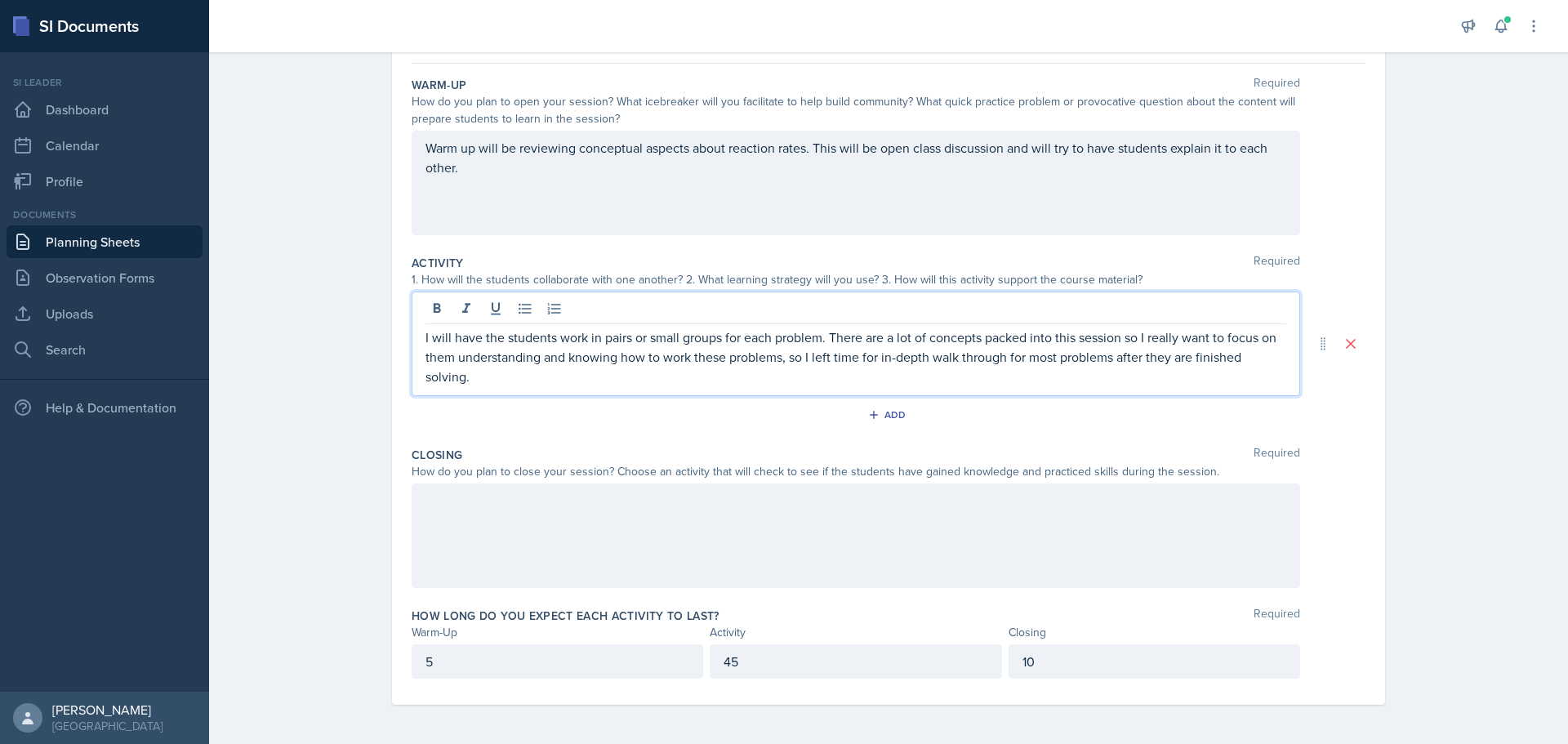
click at [832, 535] on div at bounding box center [855, 536] width 889 height 104
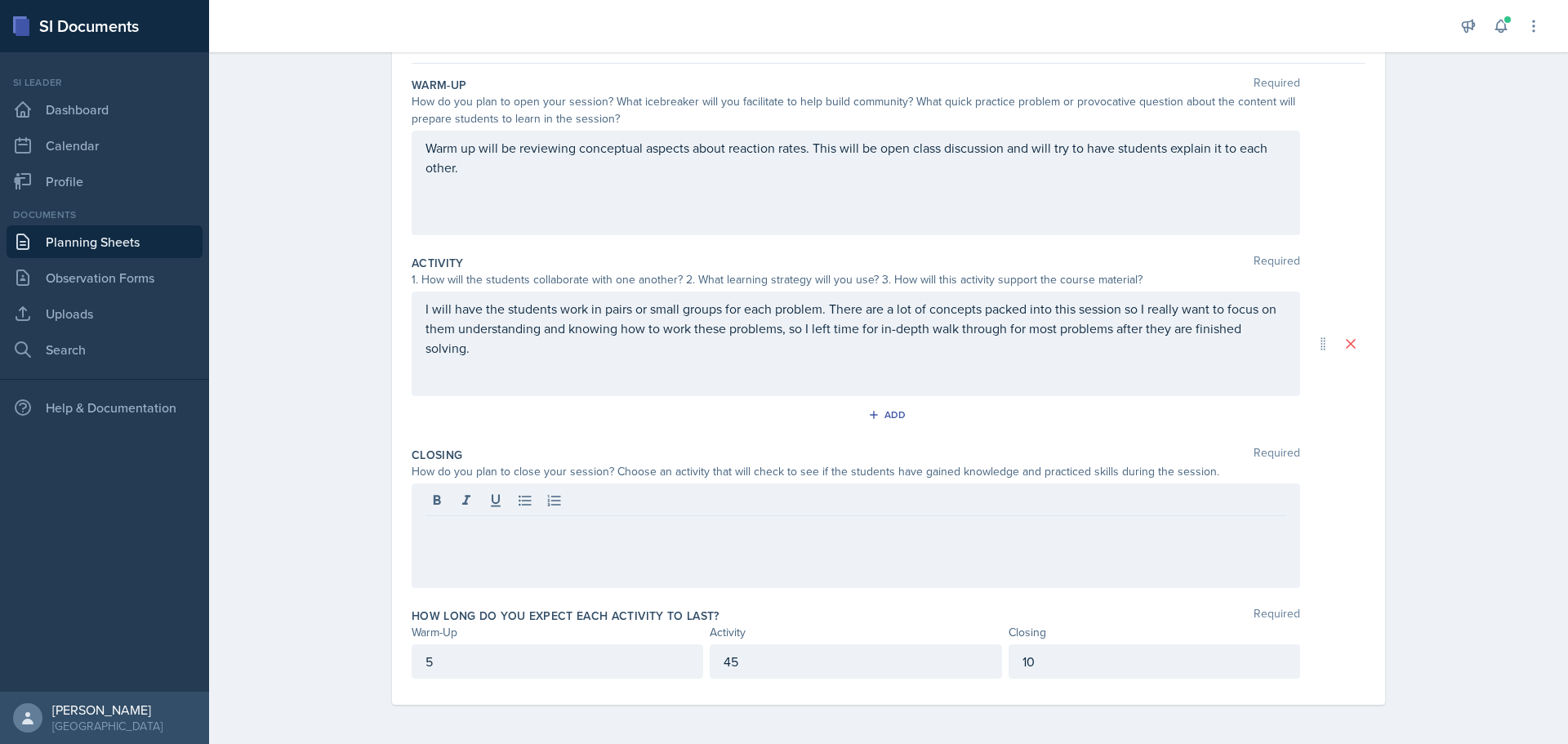
click at [849, 548] on div at bounding box center [855, 536] width 889 height 104
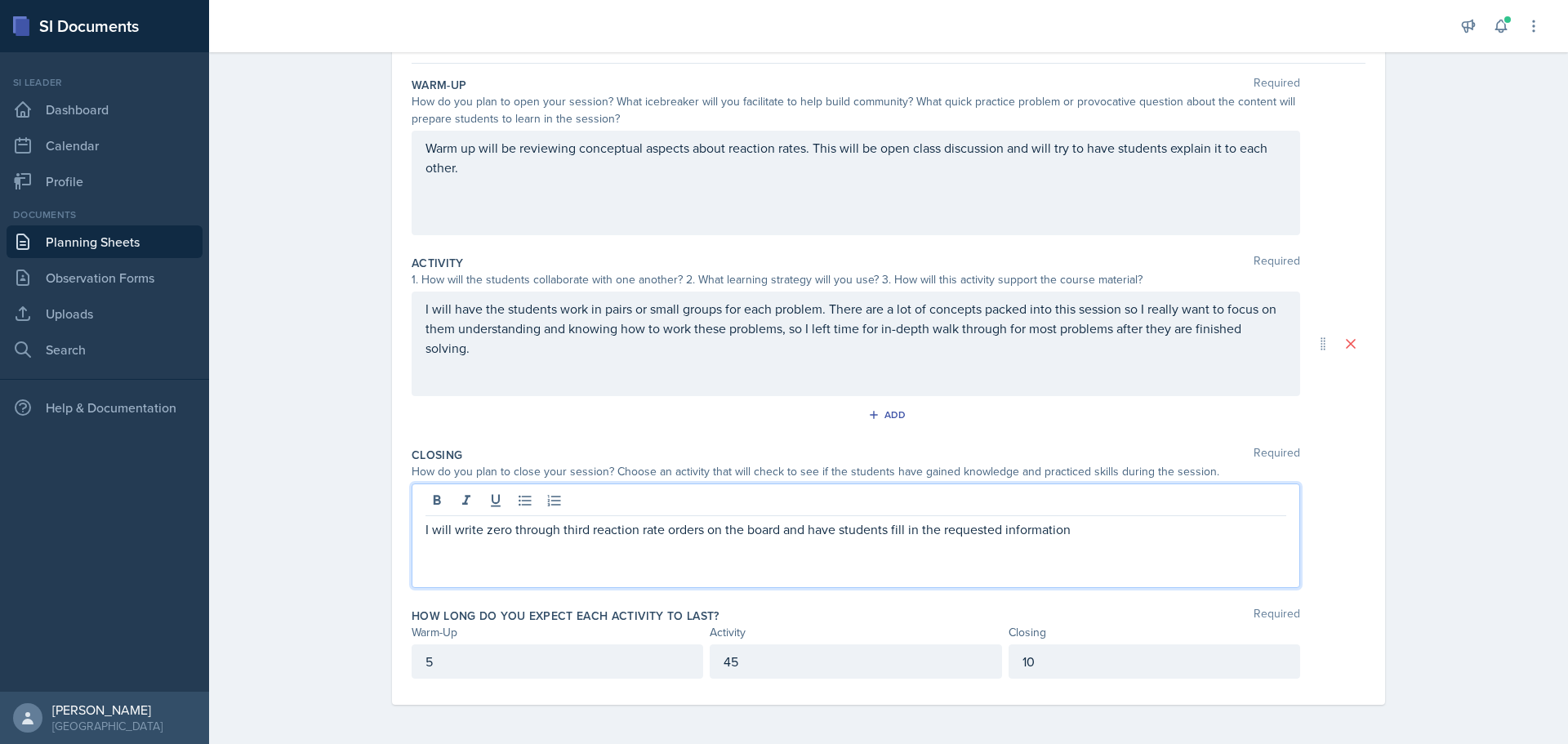
click at [880, 536] on p "I will write zero through third reaction rate orders on the board and have stud…" at bounding box center [856, 529] width 861 height 20
click at [1207, 533] on p "I will write zero through third reaction rate orders on the board and have stud…" at bounding box center [856, 529] width 861 height 20
click at [452, 554] on p "I will write zero through third reaction rate orders on the board and have stud…" at bounding box center [856, 538] width 861 height 39
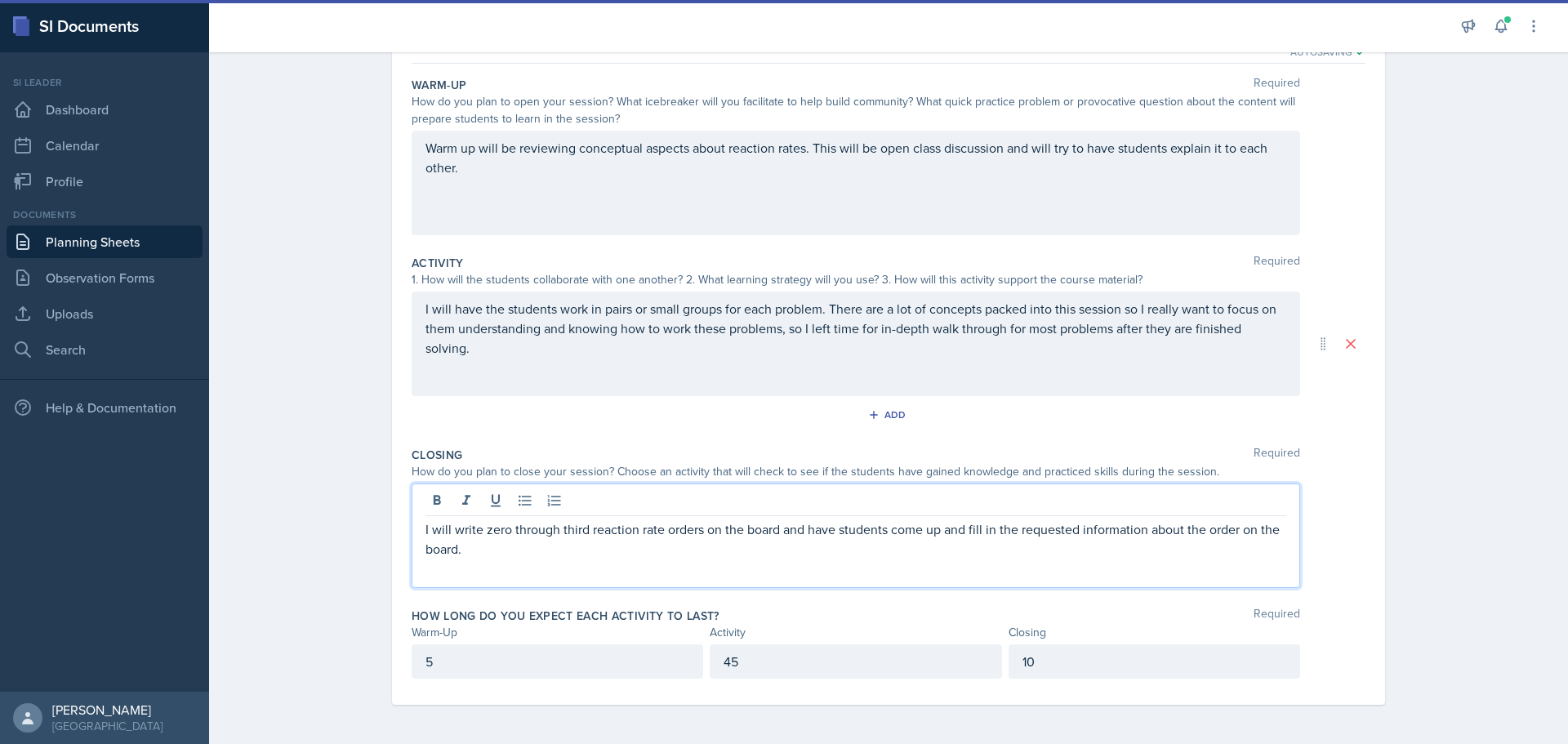
click at [1181, 532] on p "I will write zero through third reaction rate orders on the board and have stud…" at bounding box center [856, 538] width 861 height 39
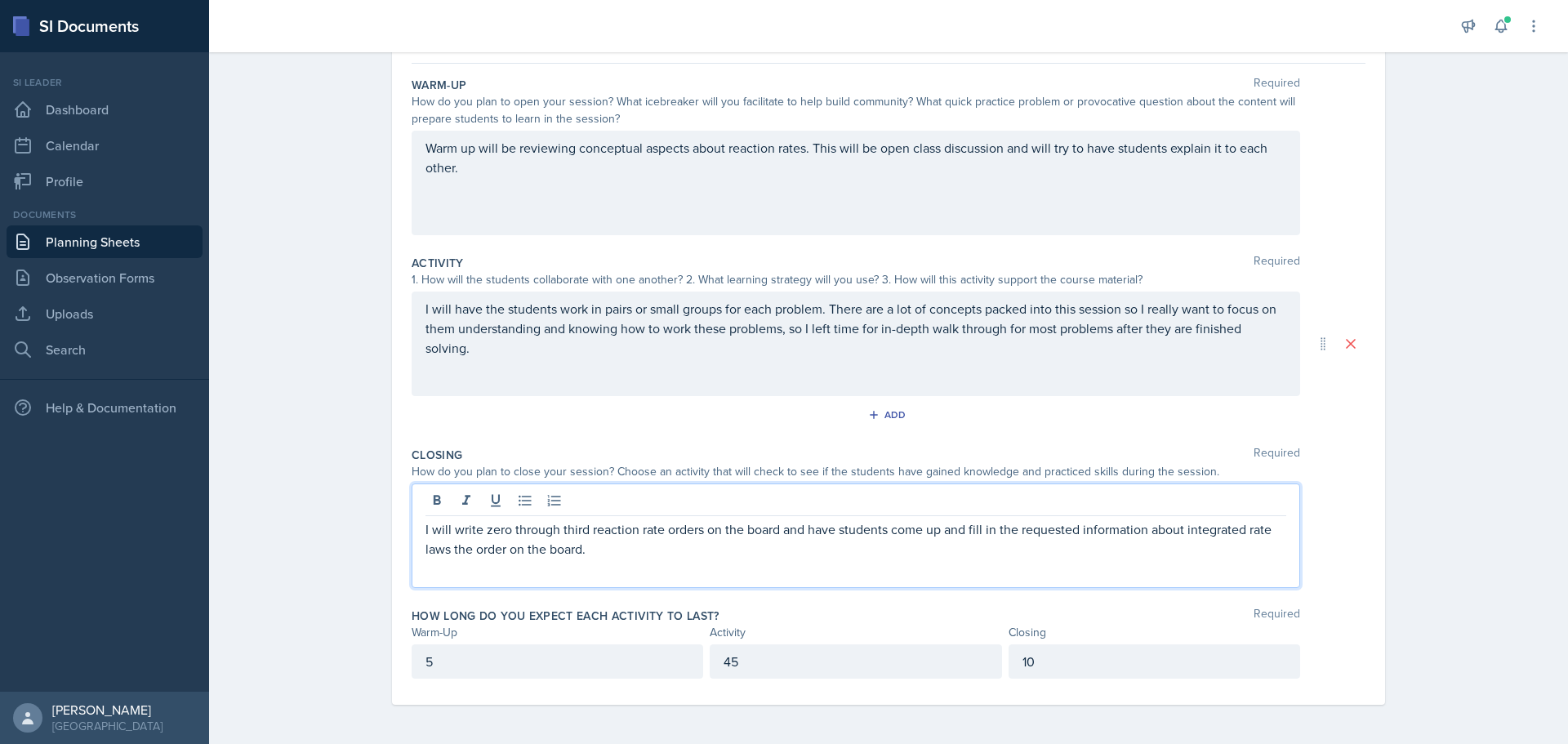
click at [1142, 531] on p "I will write zero through third reaction rate orders on the board and have stud…" at bounding box center [856, 538] width 861 height 39
click at [693, 546] on p "I will write zero through third reaction rate orders on the board and have stud…" at bounding box center [856, 538] width 861 height 39
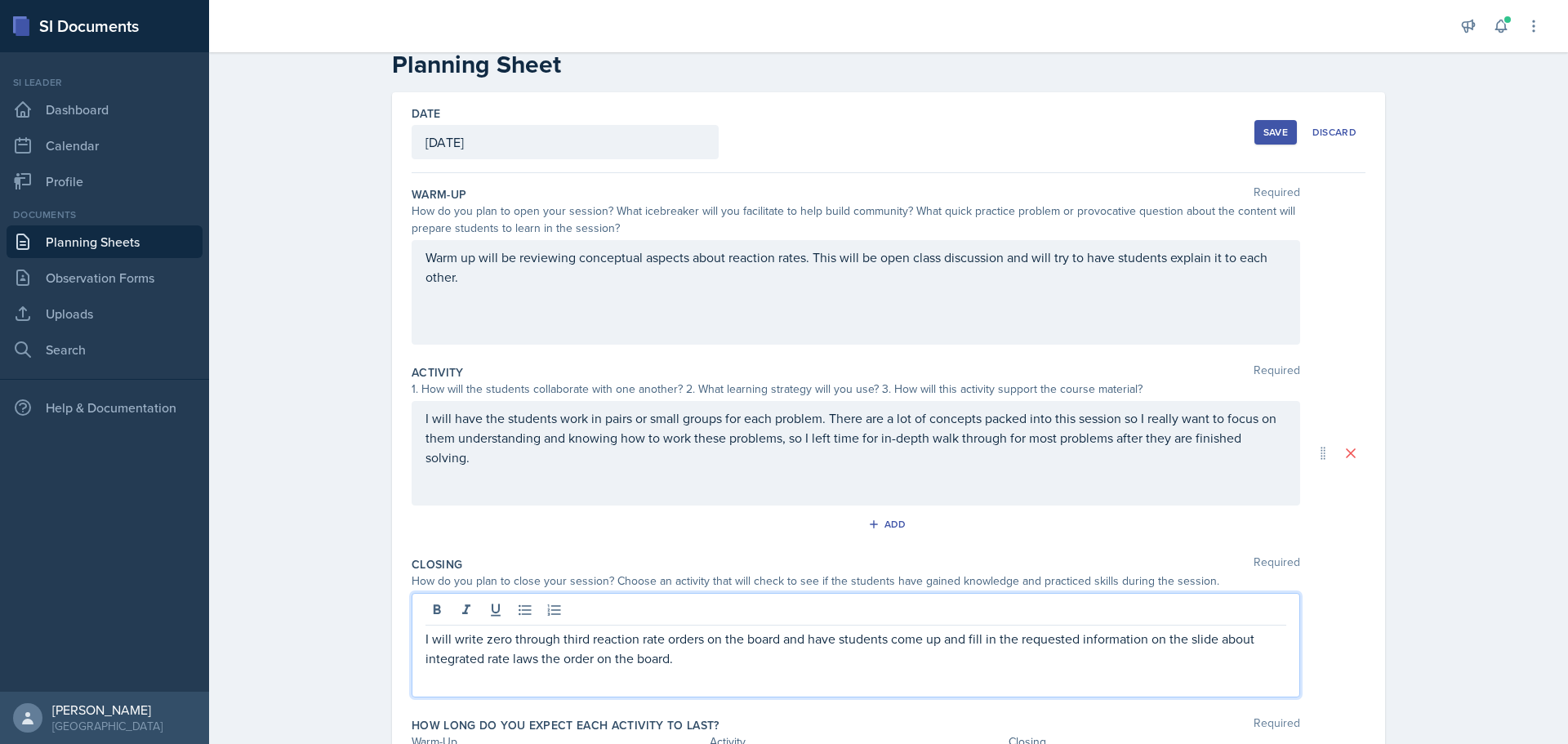
scroll to position [0, 0]
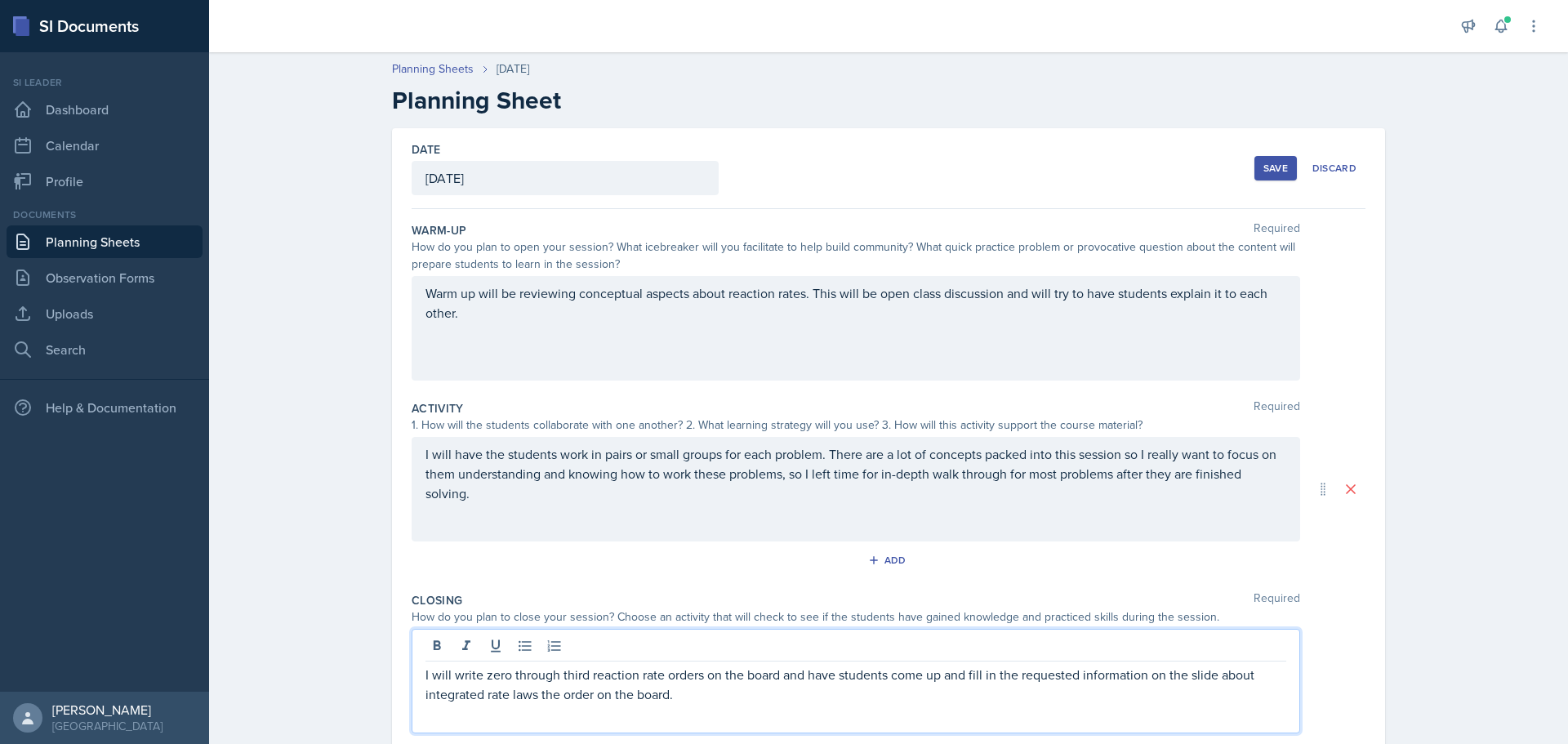
click at [1273, 168] on div "Save" at bounding box center [1275, 168] width 24 height 13
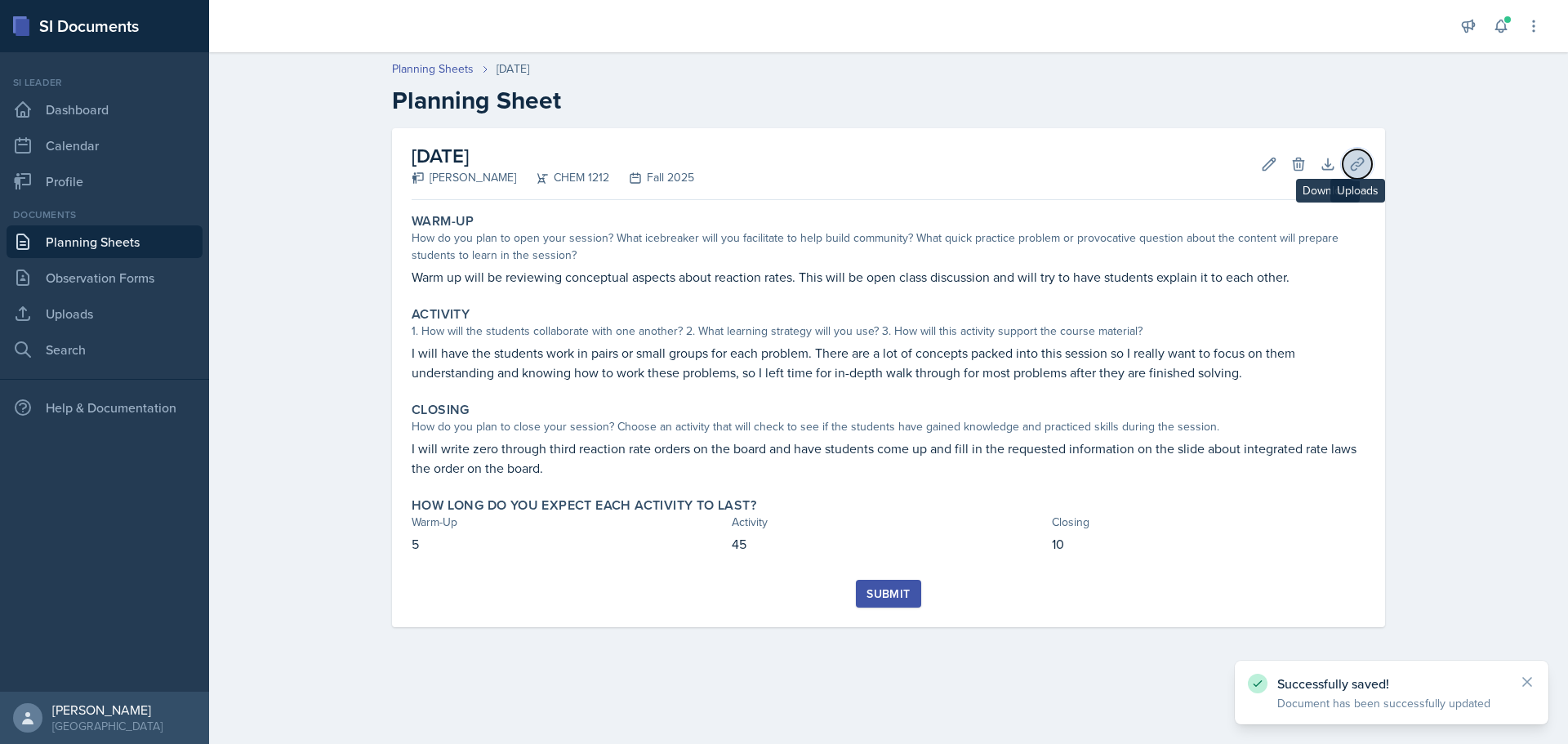
click at [1353, 159] on icon at bounding box center [1357, 164] width 16 height 16
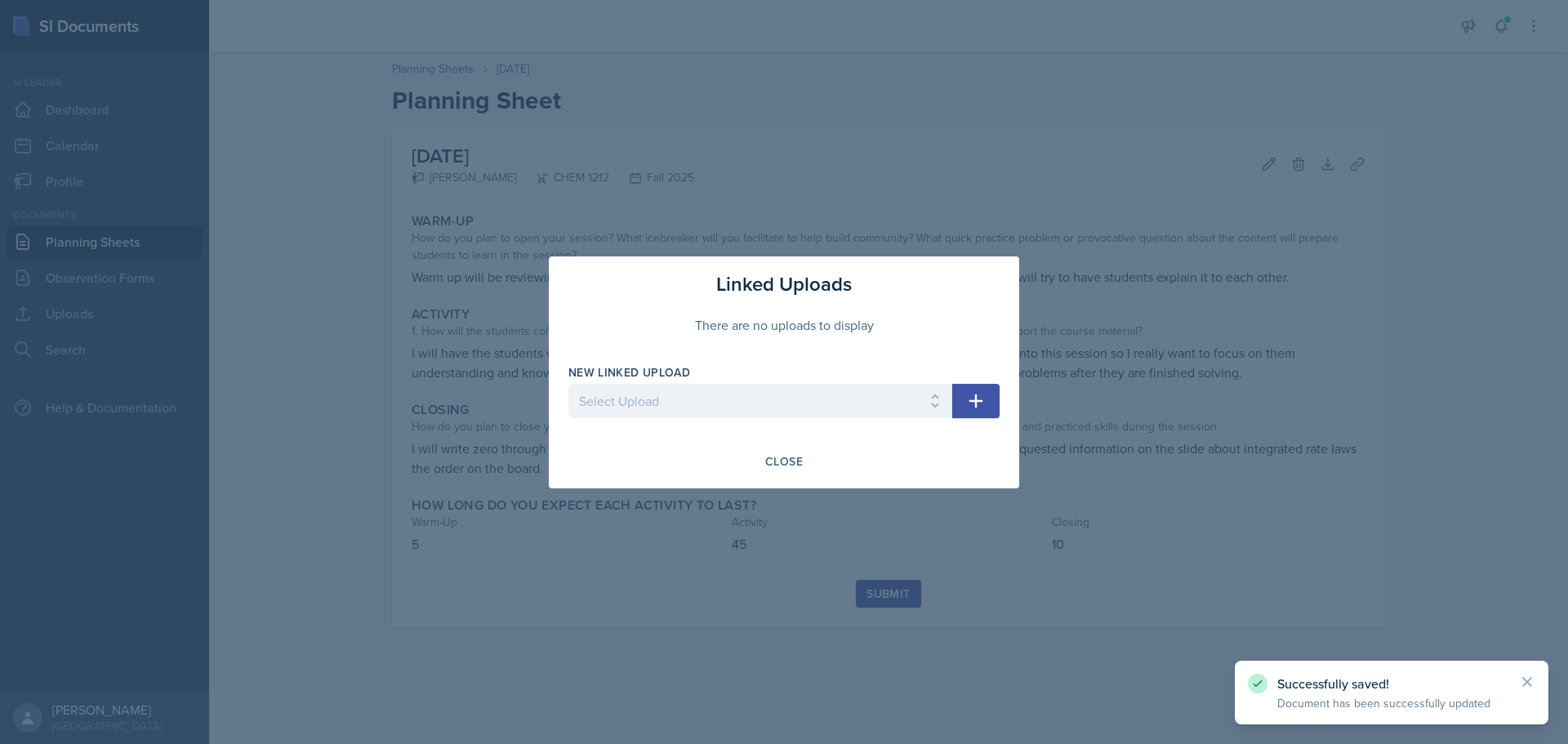
click at [963, 393] on button "button" at bounding box center [976, 401] width 47 height 34
click at [814, 400] on select "Select Upload SI Session 6 Slides SI Session 7 Slides SI Session 1 Slides SI Se…" at bounding box center [760, 401] width 384 height 34
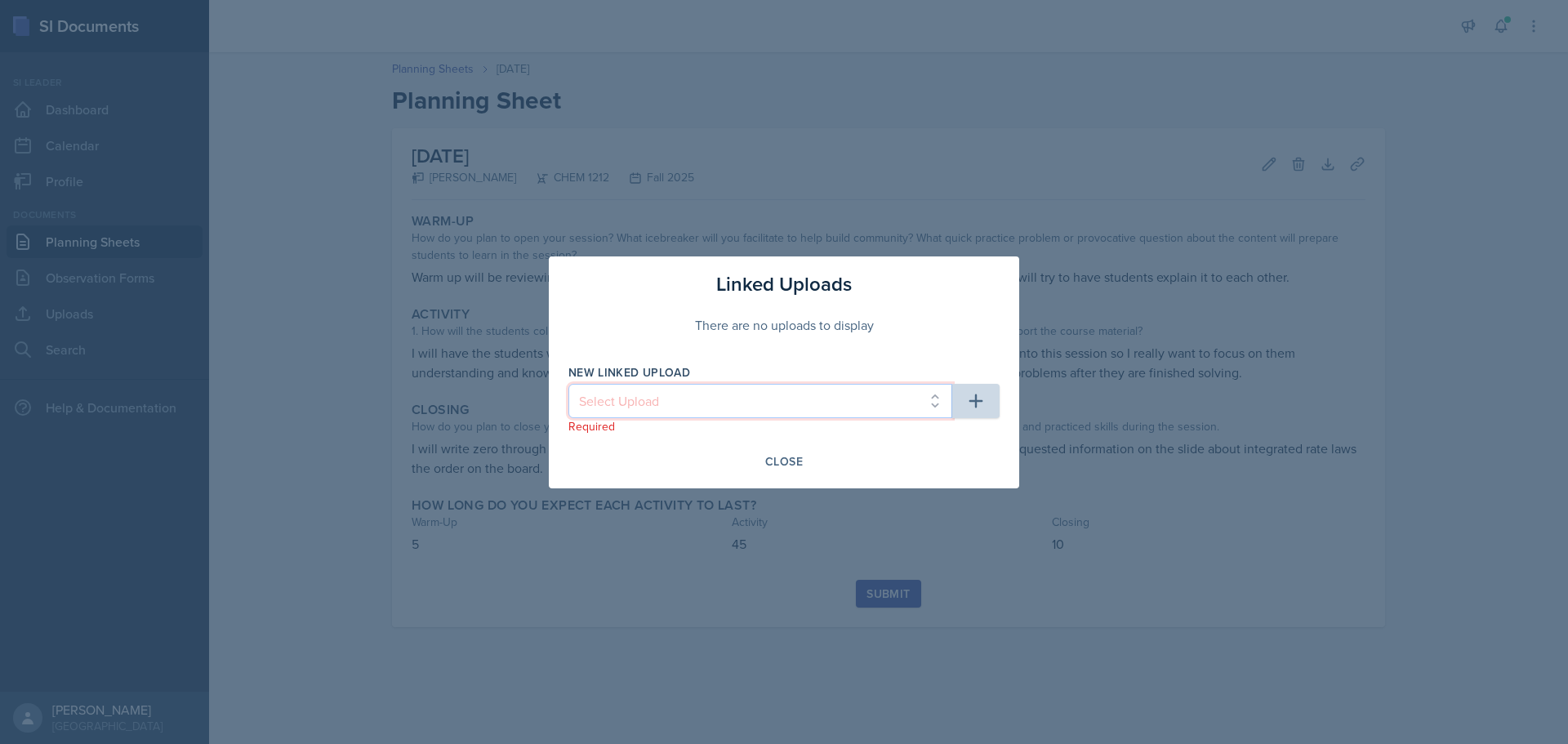
select select "8048ec42-460f-4ced-840a-38d19c8c6916"
click at [568, 384] on select "Select Upload SI Session 6 Slides SI Session 7 Slides SI Session 1 Slides SI Se…" at bounding box center [760, 401] width 384 height 34
click at [965, 399] on button "button" at bounding box center [976, 401] width 47 height 34
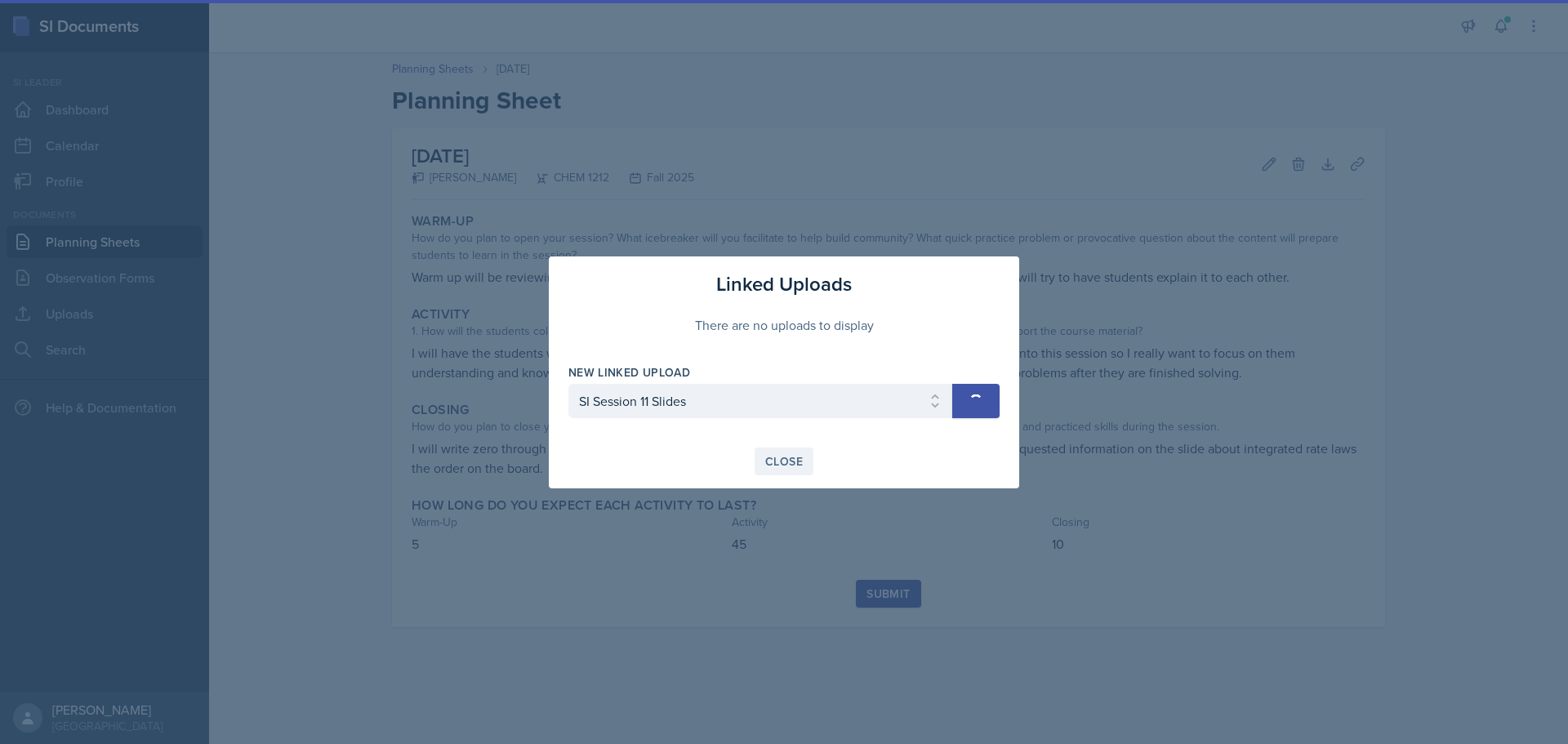
select select
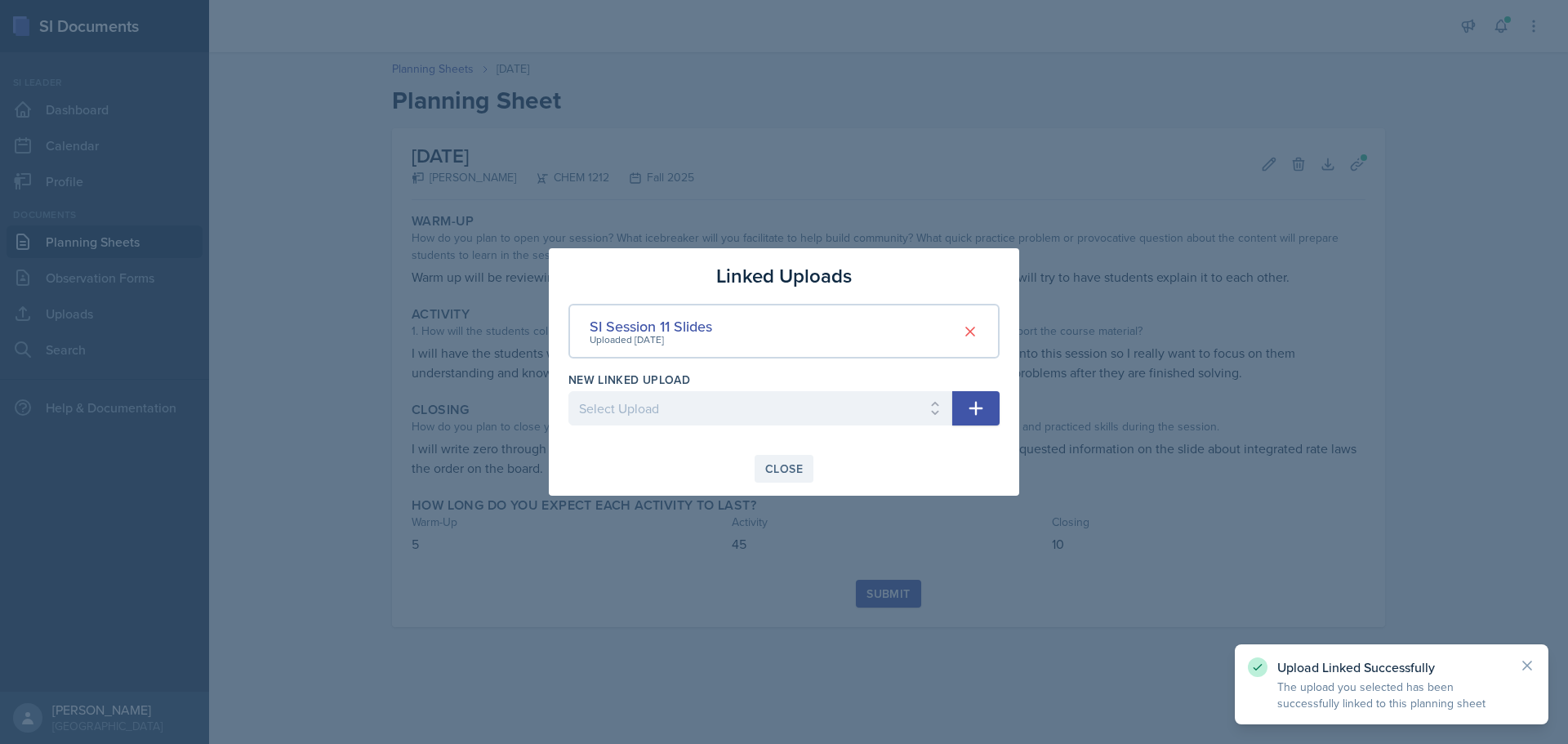
click at [800, 466] on div "Close" at bounding box center [784, 469] width 37 height 13
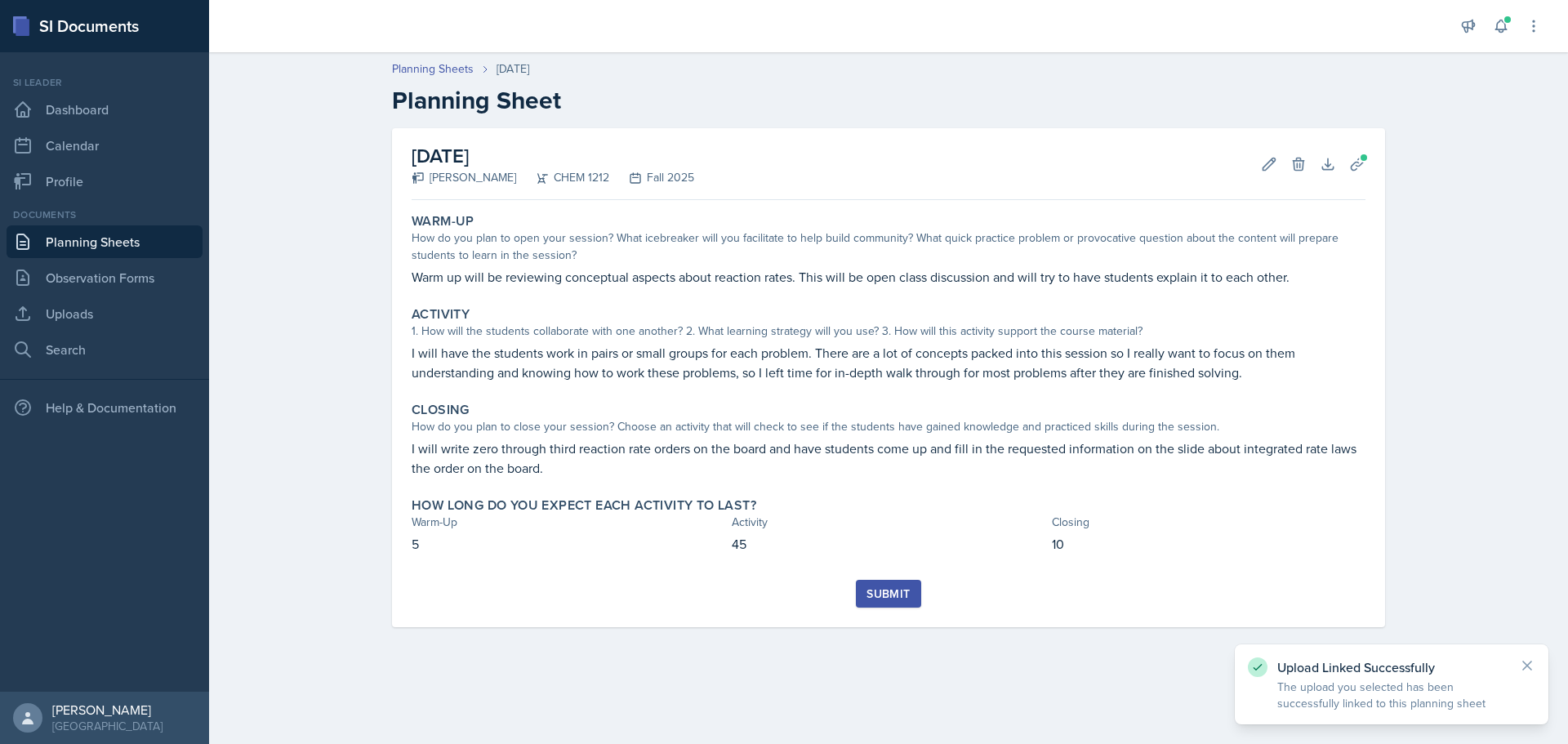
click at [891, 606] on button "Submit" at bounding box center [888, 594] width 64 height 28
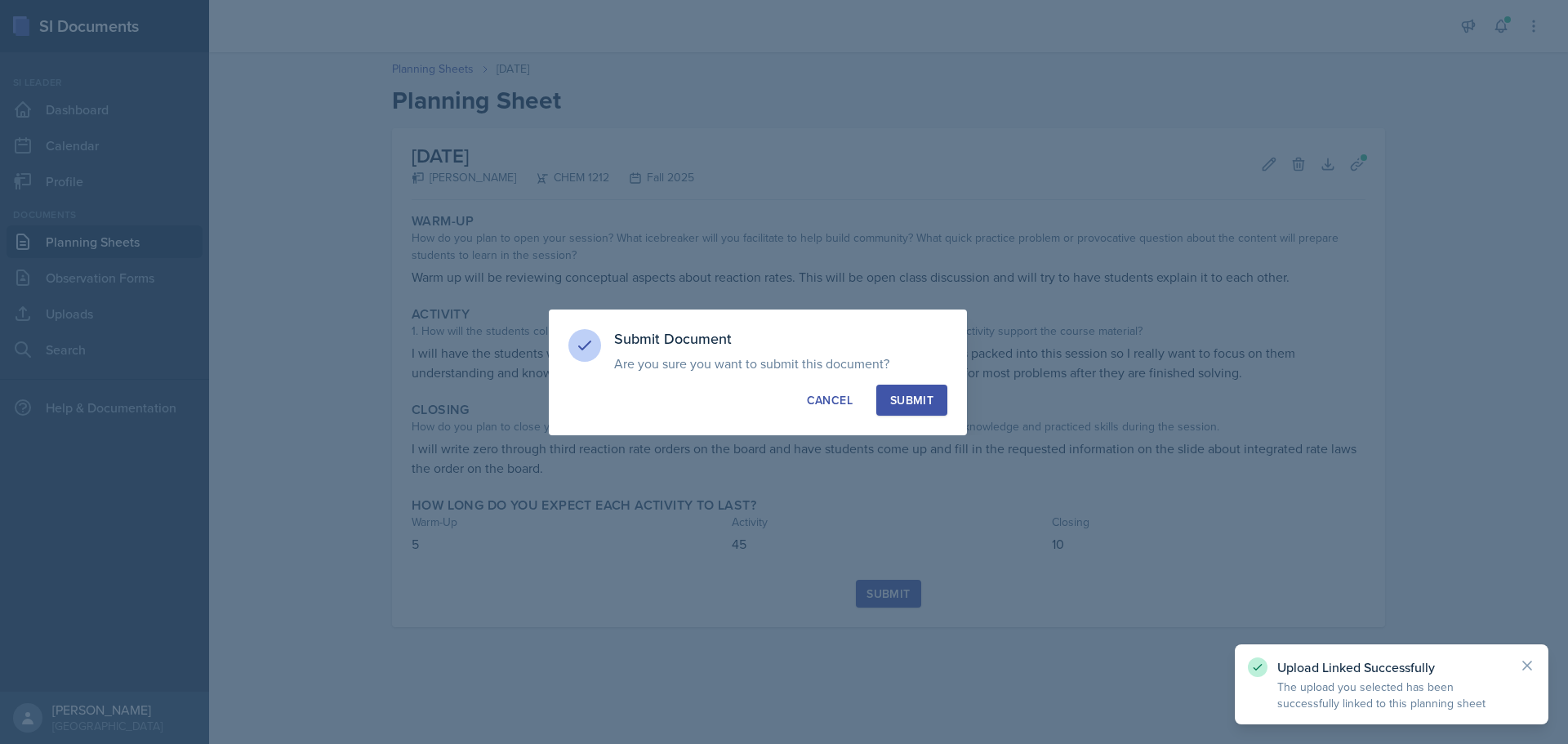
click at [926, 401] on div "Submit" at bounding box center [912, 401] width 43 height 16
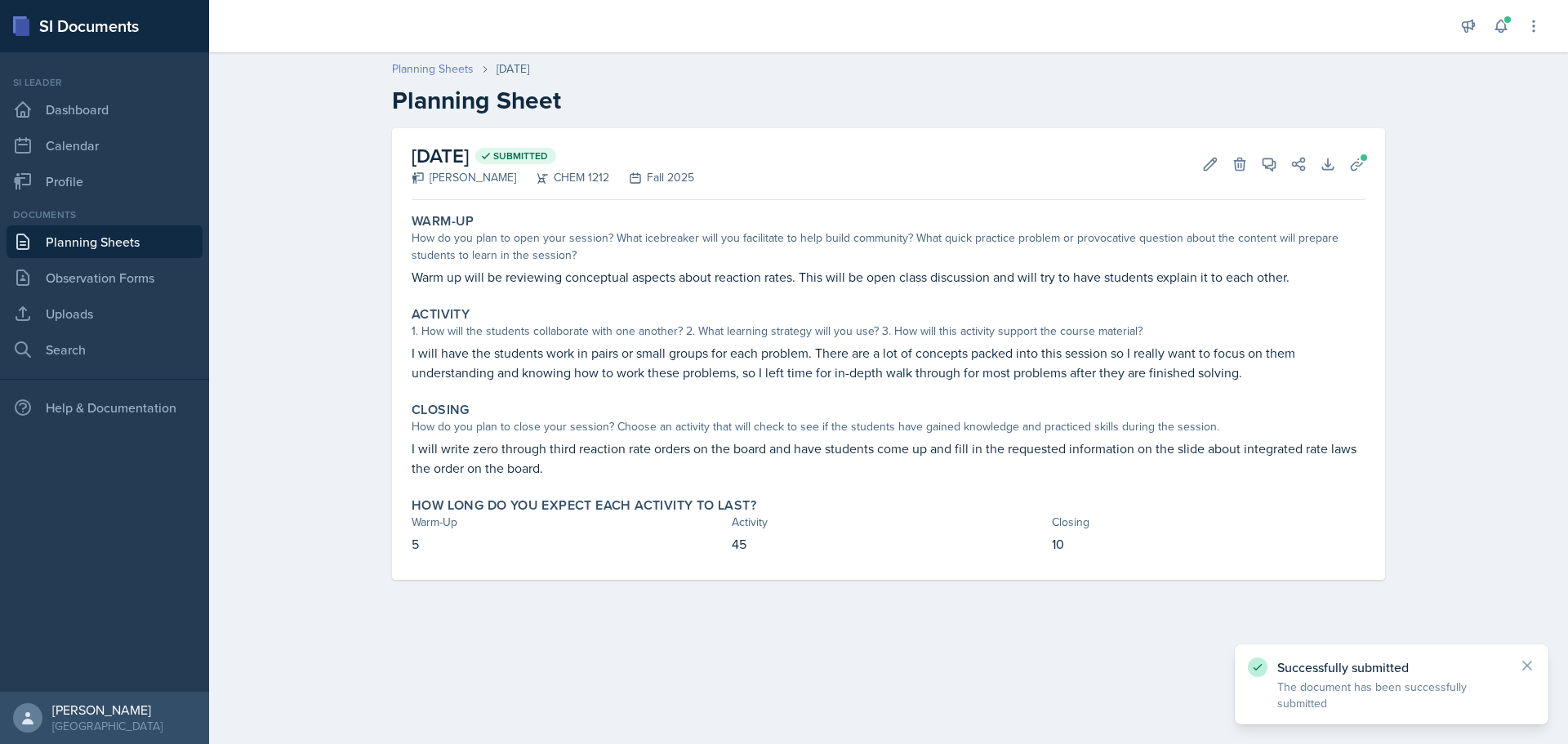
click at [457, 72] on link "Planning Sheets" at bounding box center [433, 69] width 82 height 17
